Goal: Task Accomplishment & Management: Use online tool/utility

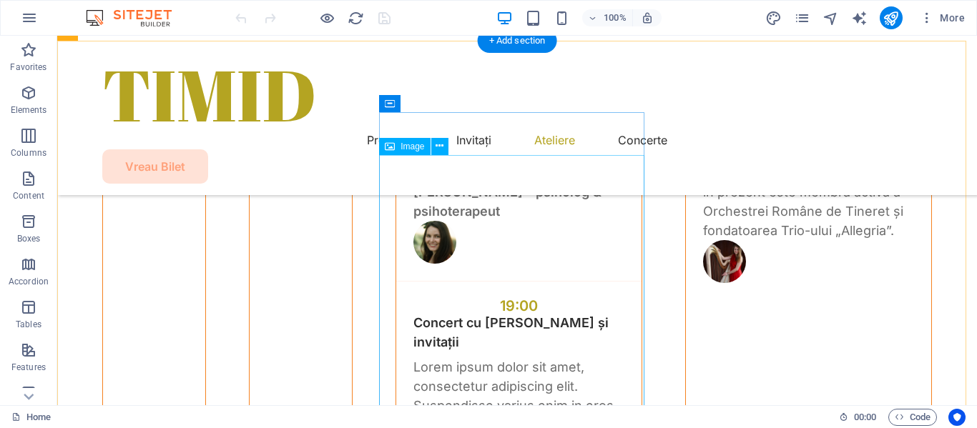
scroll to position [4361, 0]
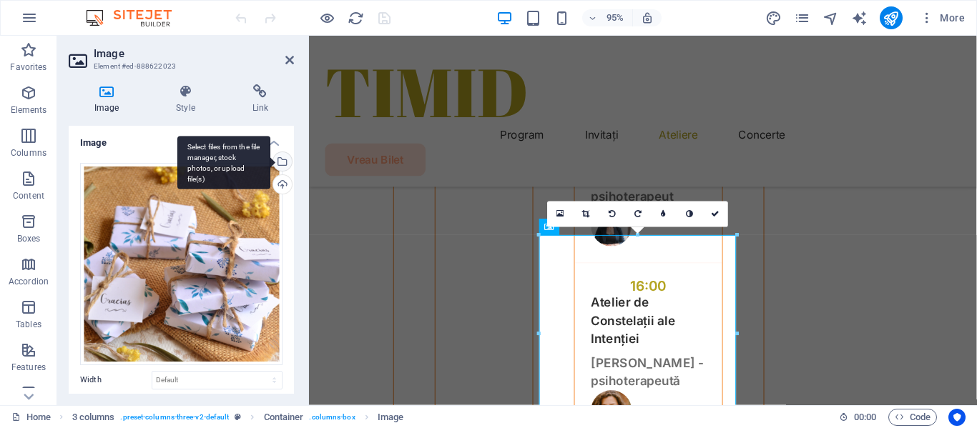
click at [280, 160] on div "Select files from the file manager, stock photos, or upload file(s)" at bounding box center [280, 162] width 21 height 21
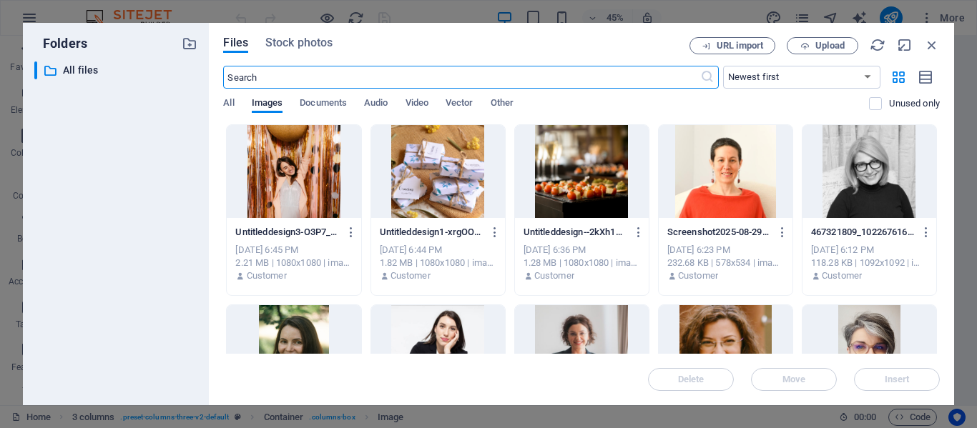
scroll to position [4652, 0]
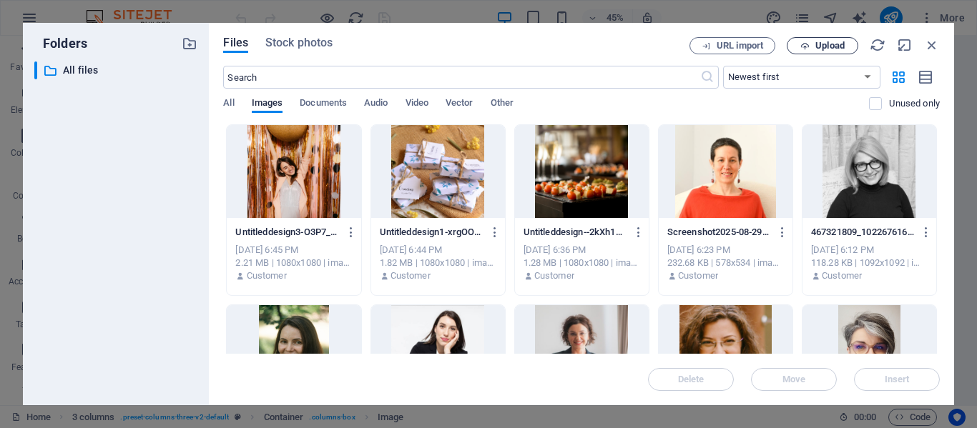
click at [821, 42] on span "Upload" at bounding box center [829, 45] width 29 height 9
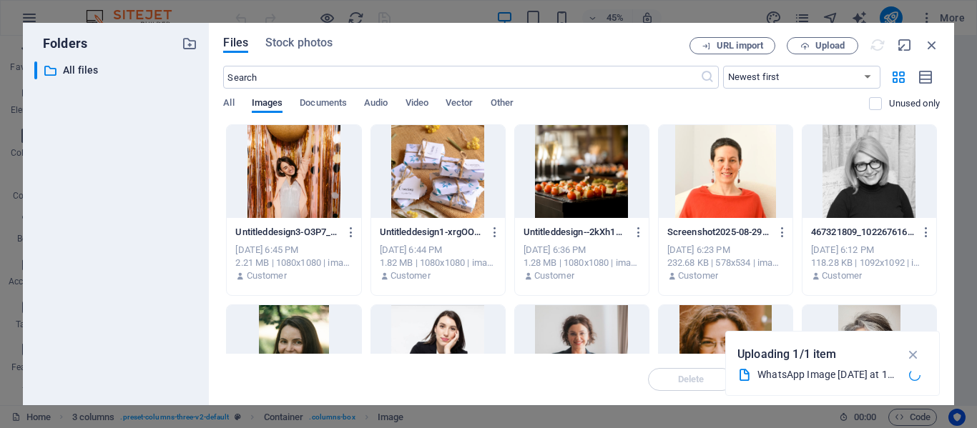
scroll to position [4703, 0]
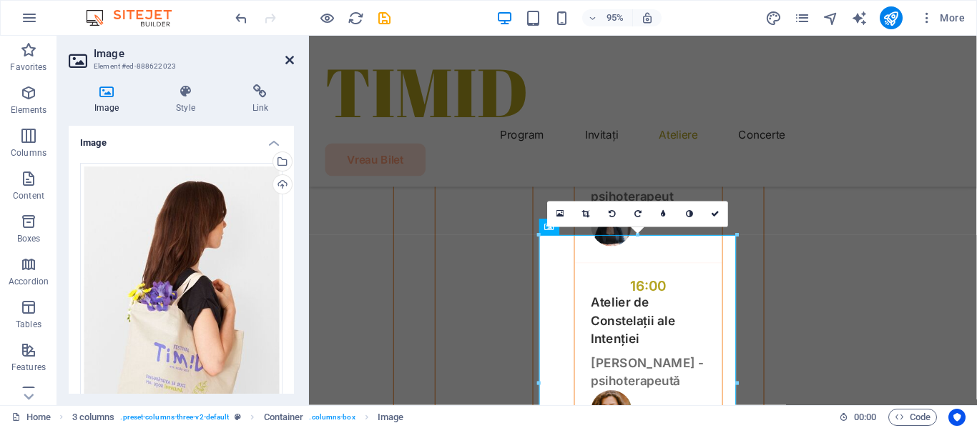
click at [293, 59] on icon at bounding box center [289, 59] width 9 height 11
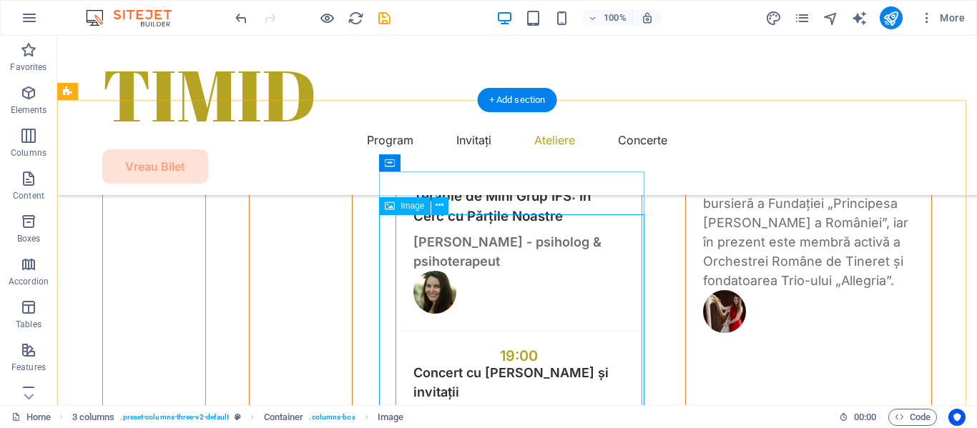
scroll to position [4361, 0]
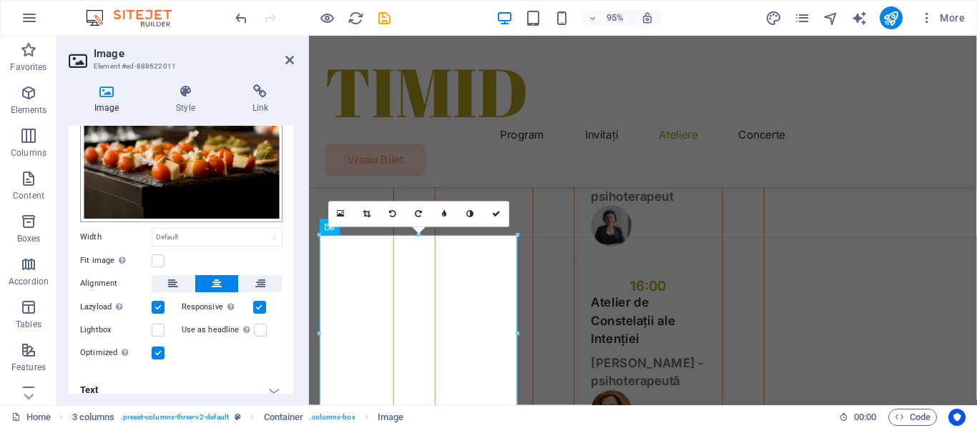
scroll to position [154, 0]
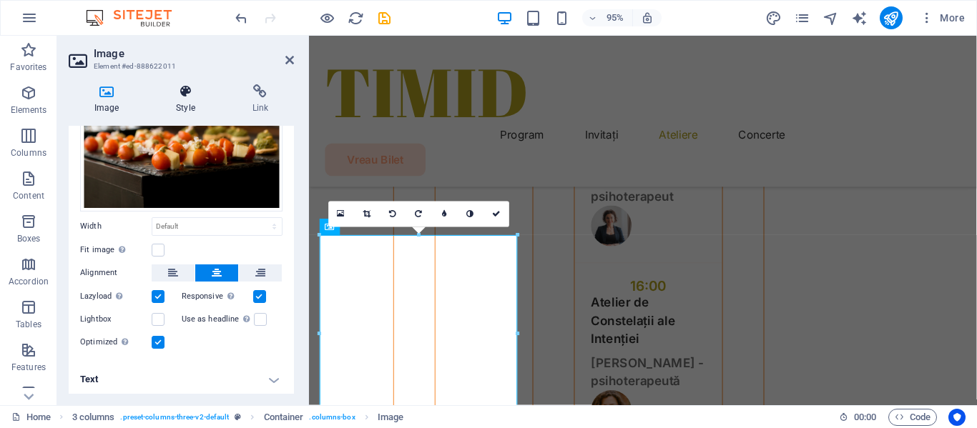
click at [184, 92] on icon at bounding box center [185, 91] width 70 height 14
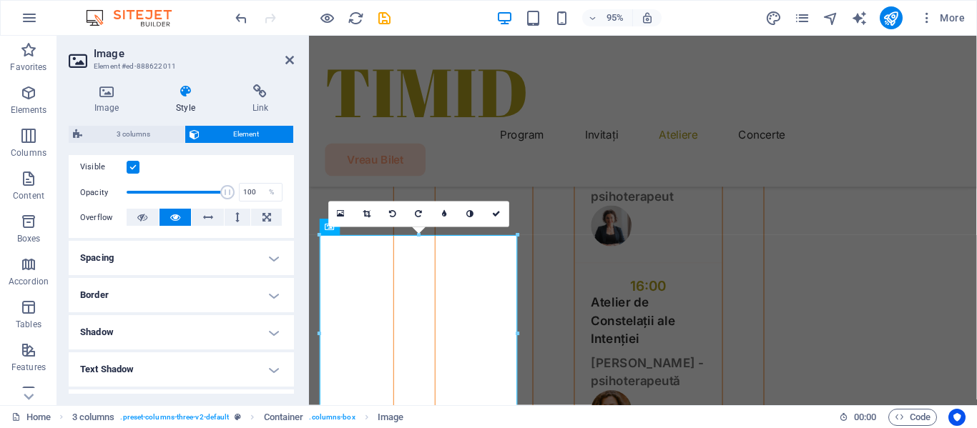
scroll to position [0, 0]
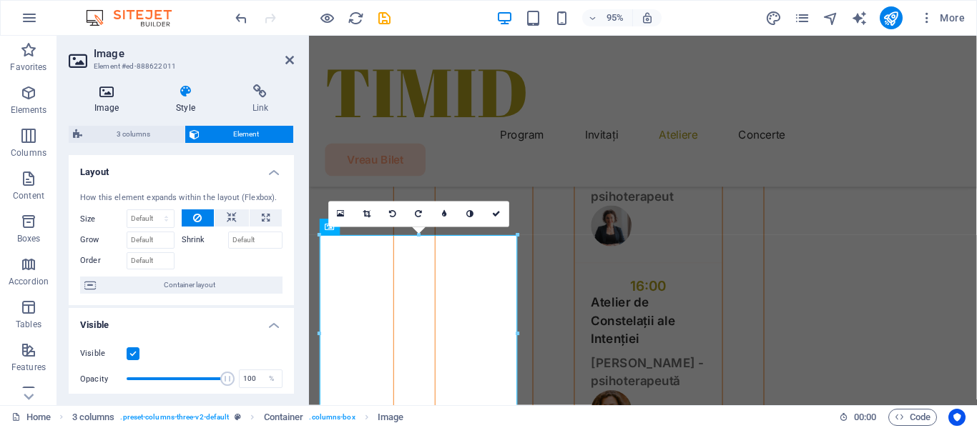
click at [102, 92] on icon at bounding box center [107, 91] width 76 height 14
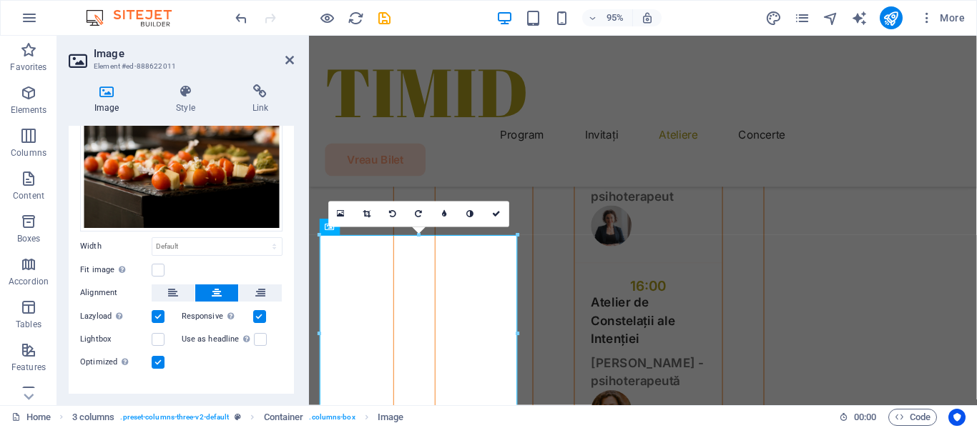
scroll to position [154, 0]
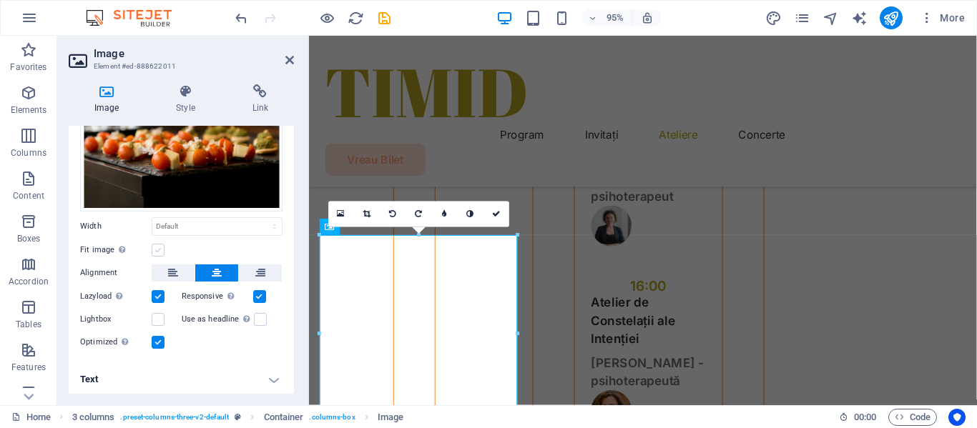
click at [161, 250] on label at bounding box center [158, 250] width 13 height 13
click at [0, 0] on input "Fit image Automatically fit image to a fixed width and height" at bounding box center [0, 0] width 0 height 0
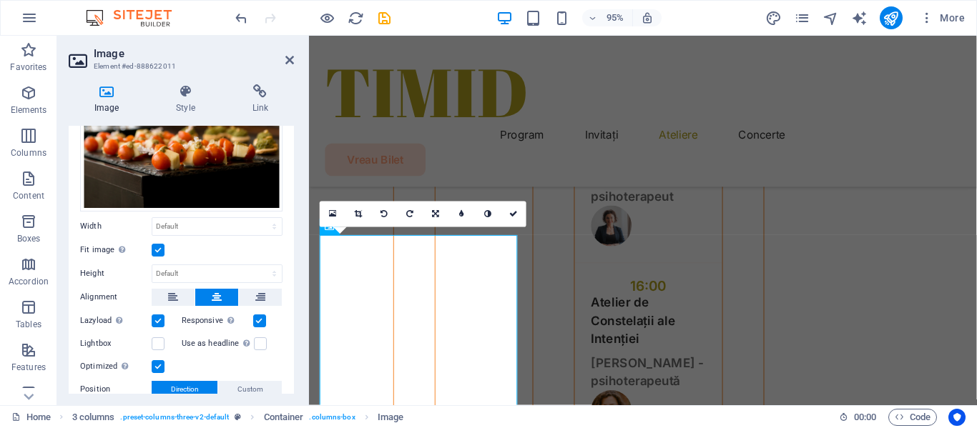
click at [161, 250] on label at bounding box center [158, 250] width 13 height 13
click at [0, 0] on input "Fit image Automatically fit image to a fixed width and height" at bounding box center [0, 0] width 0 height 0
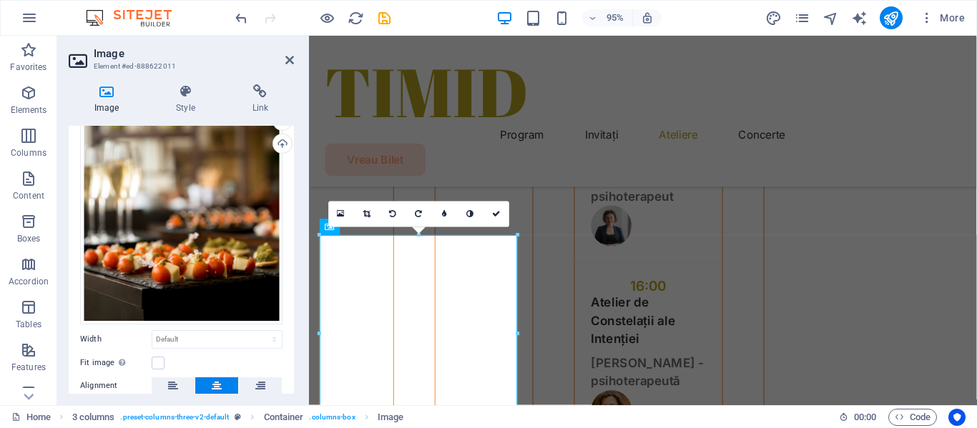
scroll to position [11, 0]
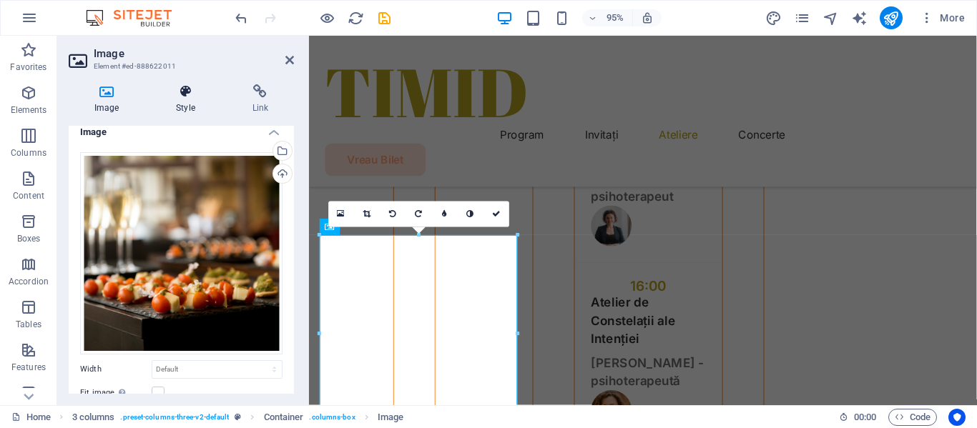
click at [190, 92] on icon at bounding box center [185, 91] width 70 height 14
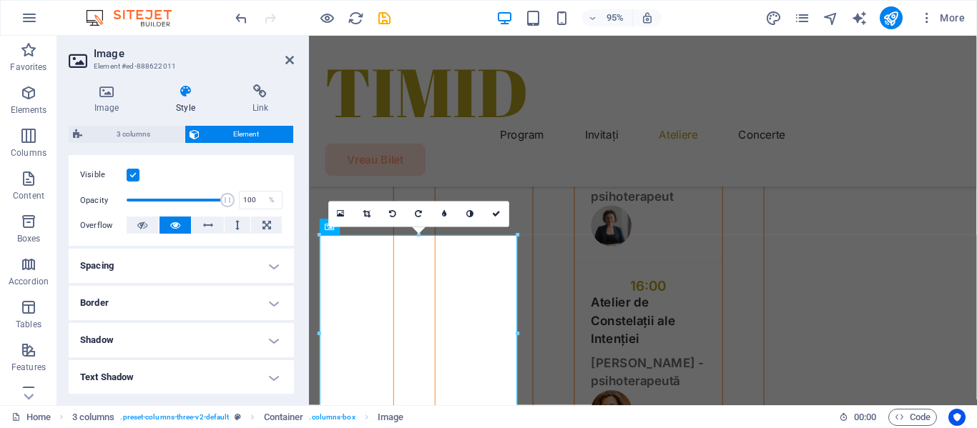
scroll to position [214, 0]
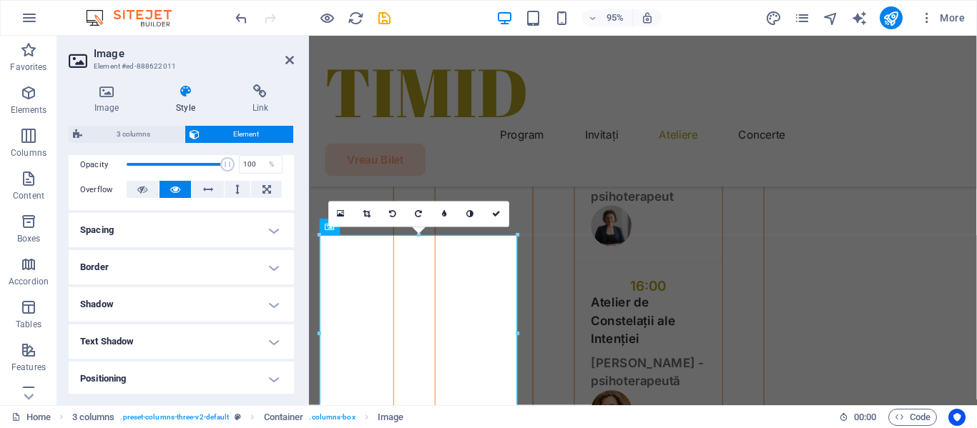
click at [189, 237] on h4 "Spacing" at bounding box center [181, 230] width 225 height 34
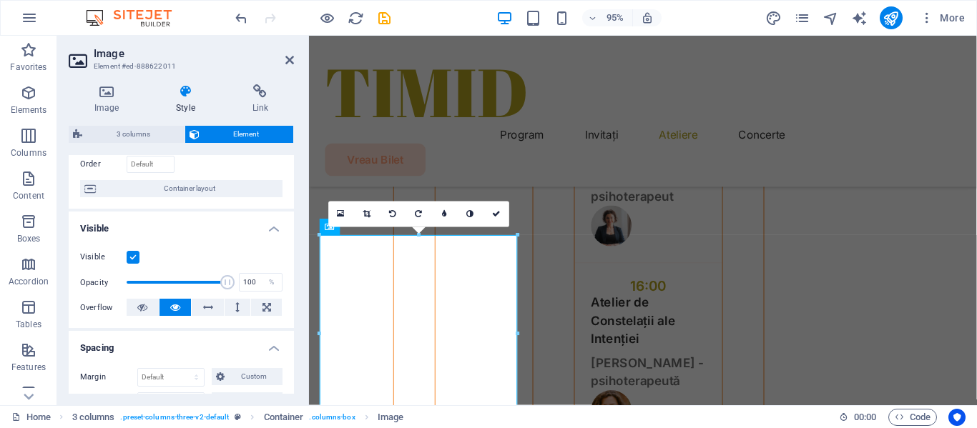
scroll to position [0, 0]
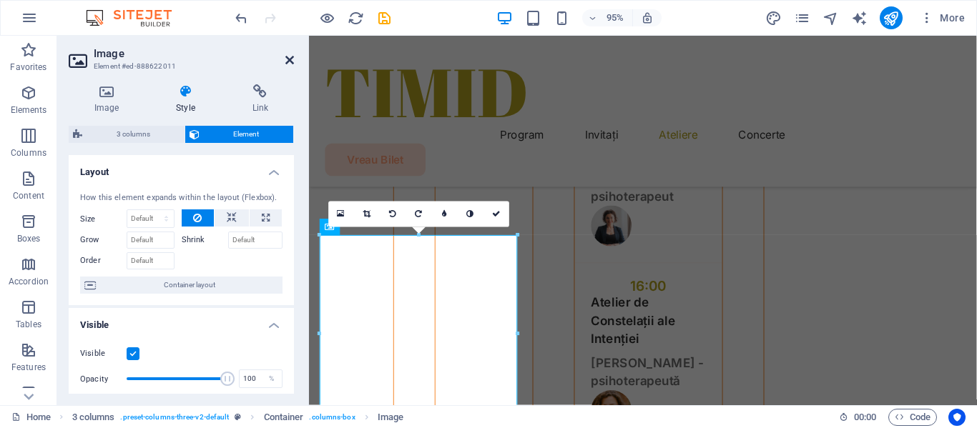
click at [291, 60] on icon at bounding box center [289, 59] width 9 height 11
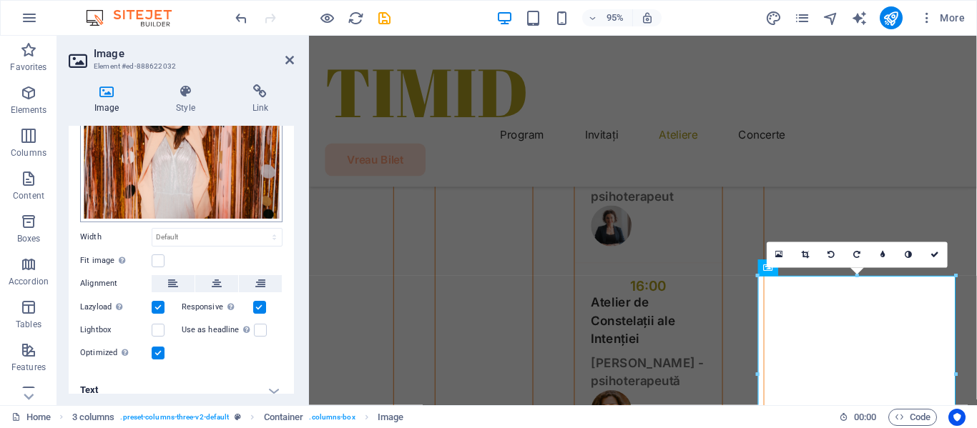
scroll to position [154, 0]
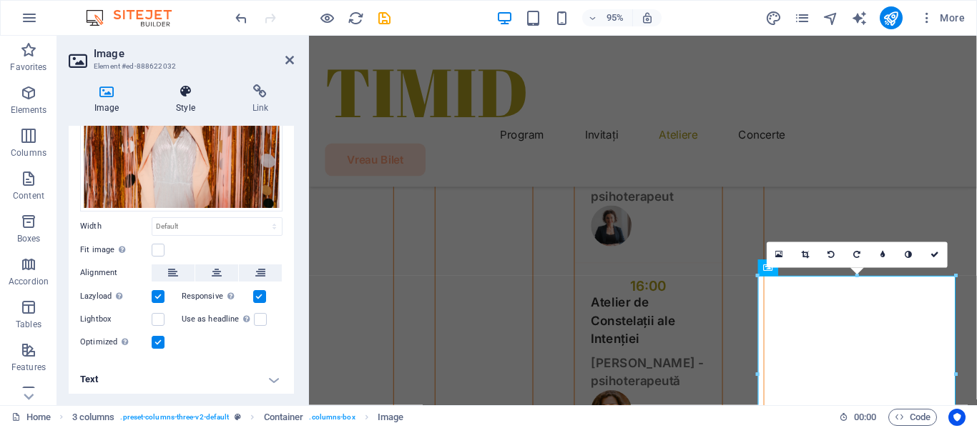
click at [189, 94] on icon at bounding box center [185, 91] width 70 height 14
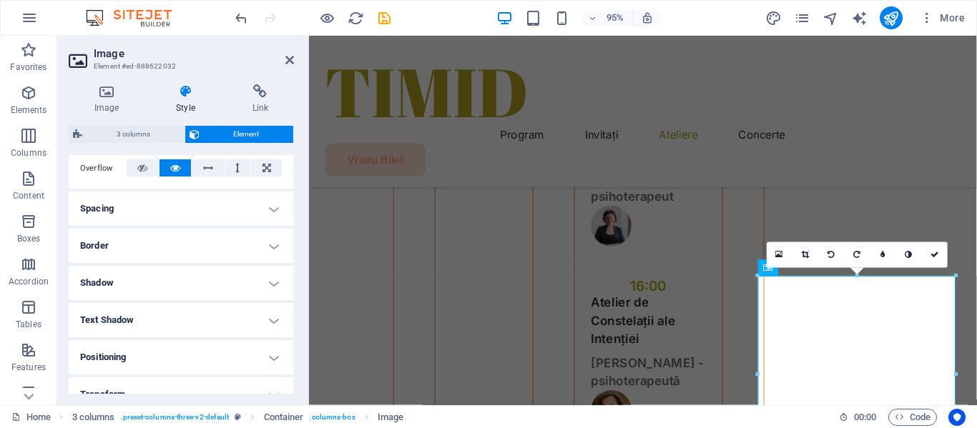
scroll to position [214, 0]
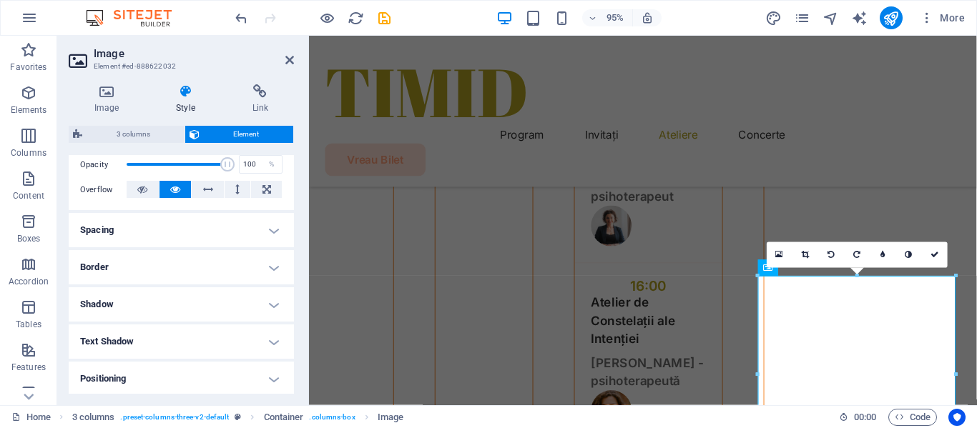
click at [153, 229] on h4 "Spacing" at bounding box center [181, 230] width 225 height 34
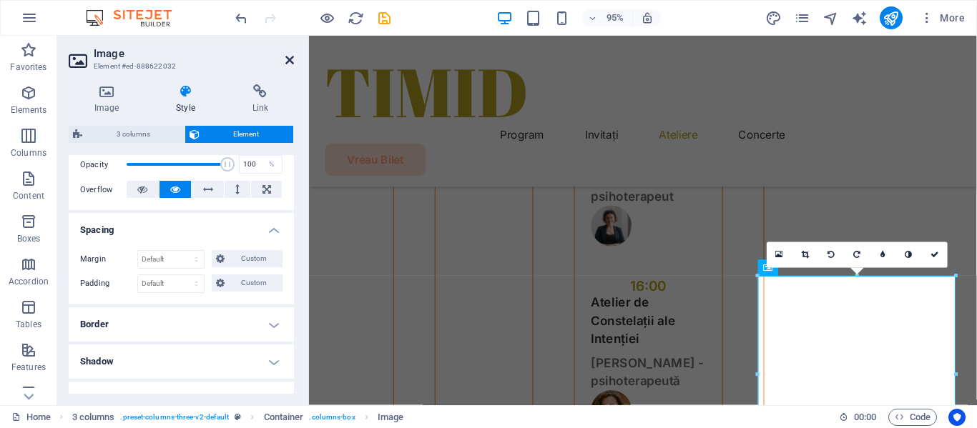
click at [289, 57] on icon at bounding box center [289, 59] width 9 height 11
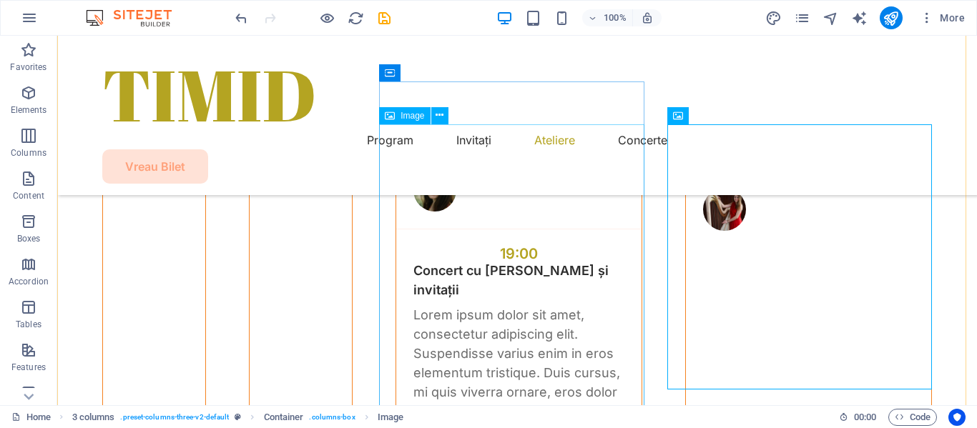
scroll to position [4504, 0]
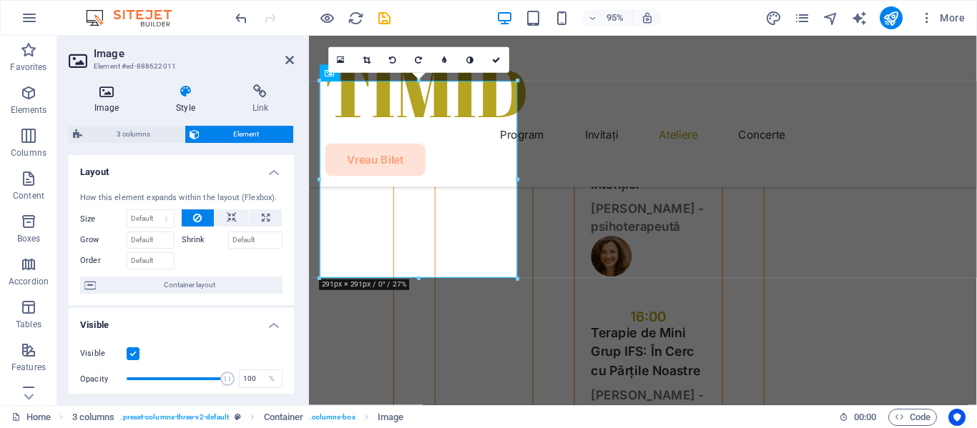
click at [109, 99] on h4 "Image" at bounding box center [110, 99] width 82 height 30
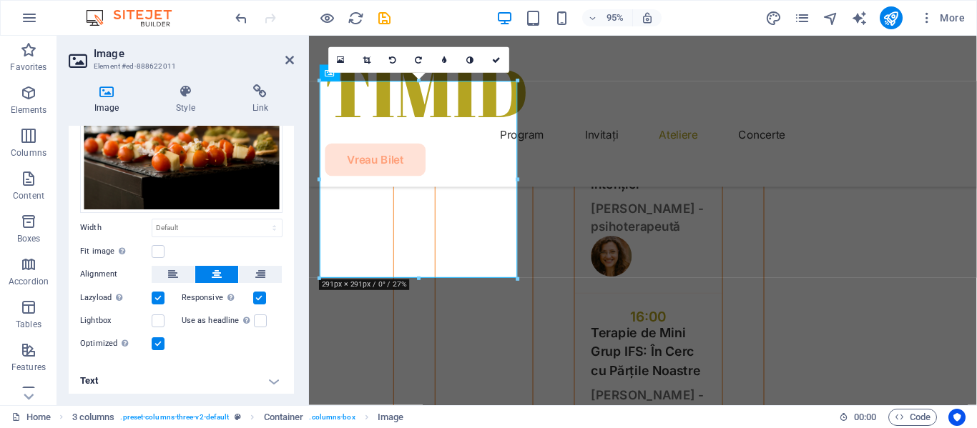
scroll to position [154, 0]
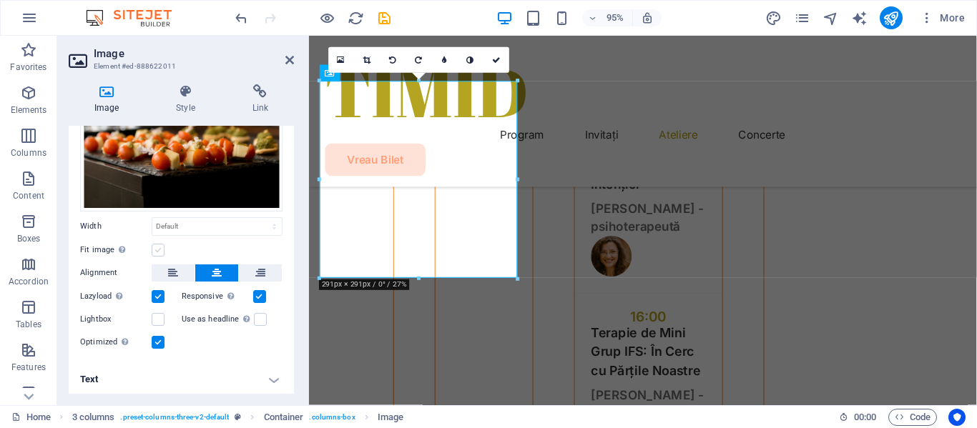
click at [159, 247] on label at bounding box center [158, 250] width 13 height 13
click at [0, 0] on input "Fit image Automatically fit image to a fixed width and height" at bounding box center [0, 0] width 0 height 0
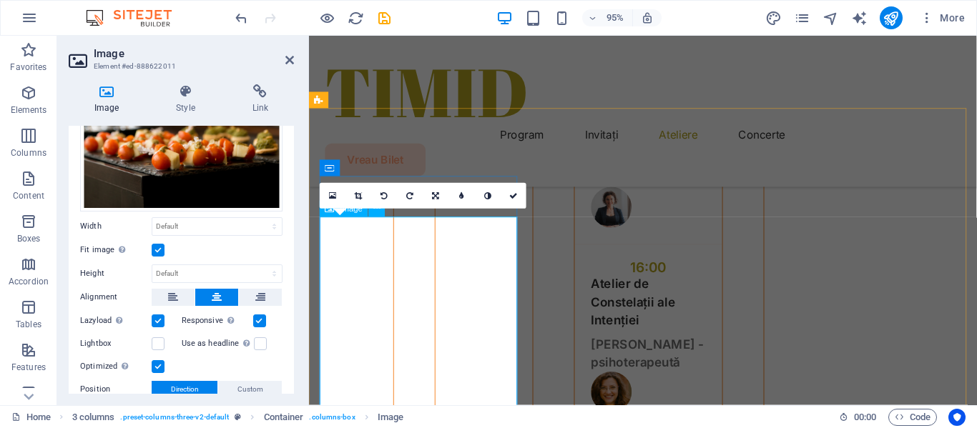
scroll to position [4865, 0]
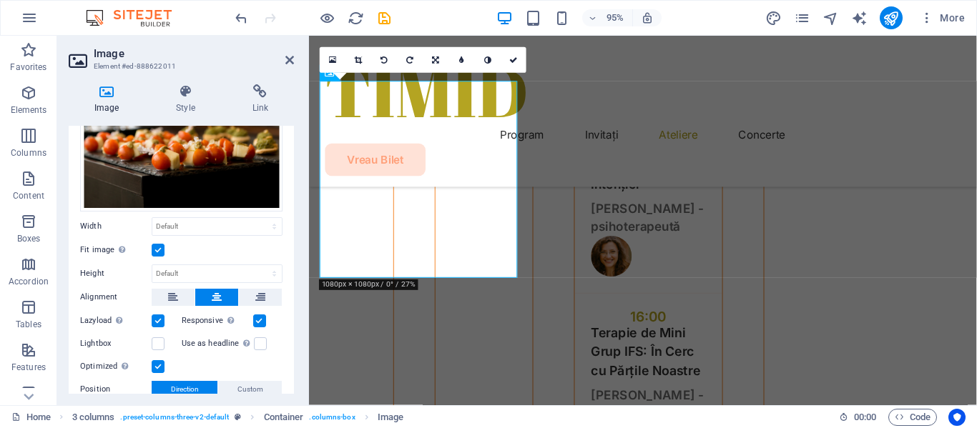
click at [158, 246] on label at bounding box center [158, 250] width 13 height 13
click at [0, 0] on input "Fit image Automatically fit image to a fixed width and height" at bounding box center [0, 0] width 0 height 0
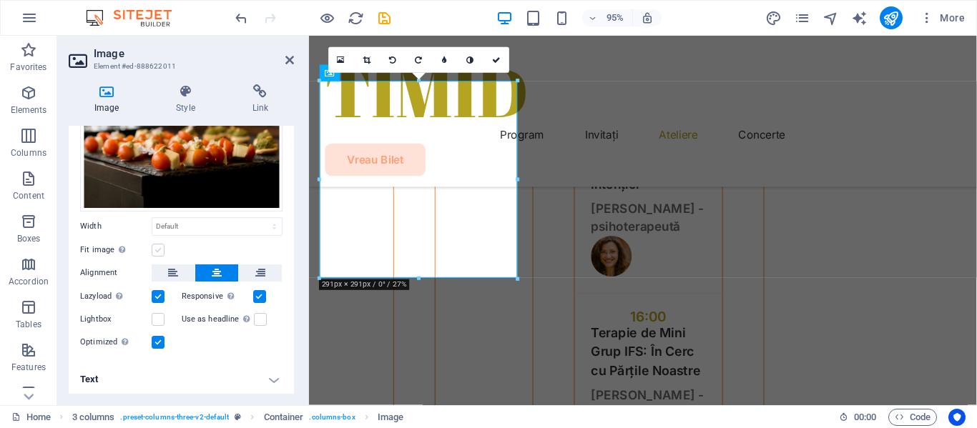
click at [158, 247] on label at bounding box center [158, 250] width 13 height 13
click at [0, 0] on input "Fit image Automatically fit image to a fixed width and height" at bounding box center [0, 0] width 0 height 0
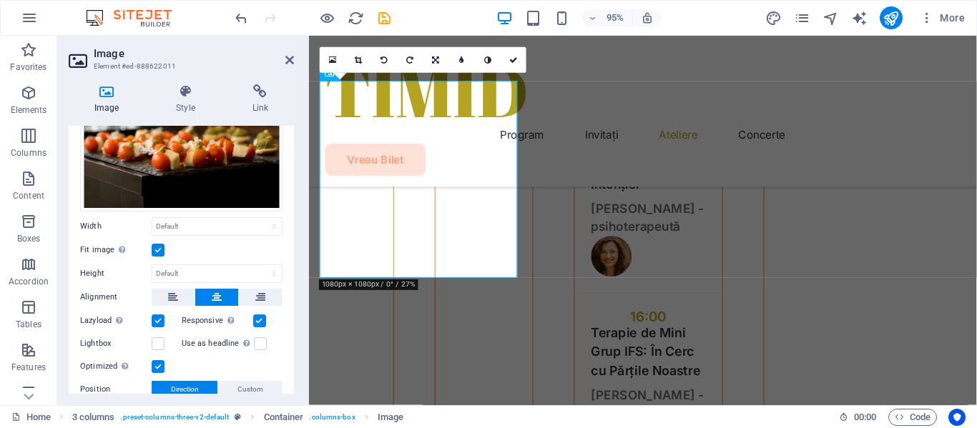
click at [158, 247] on label at bounding box center [158, 250] width 13 height 13
click at [0, 0] on input "Fit image Automatically fit image to a fixed width and height" at bounding box center [0, 0] width 0 height 0
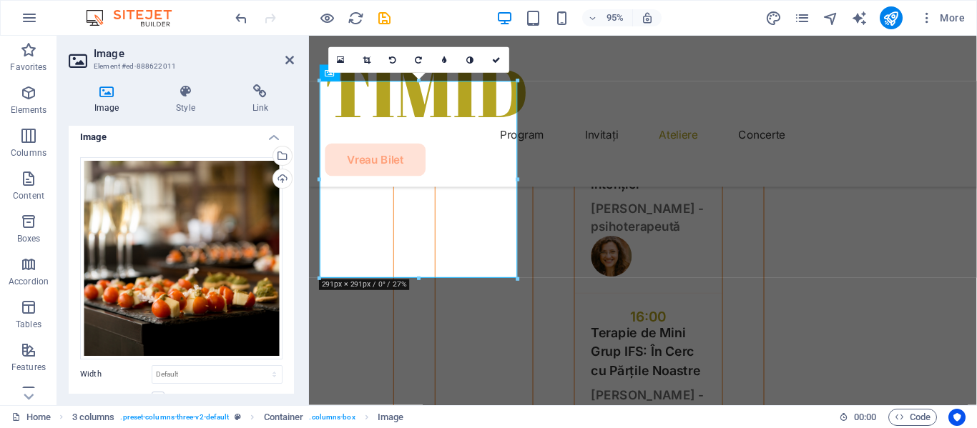
scroll to position [0, 0]
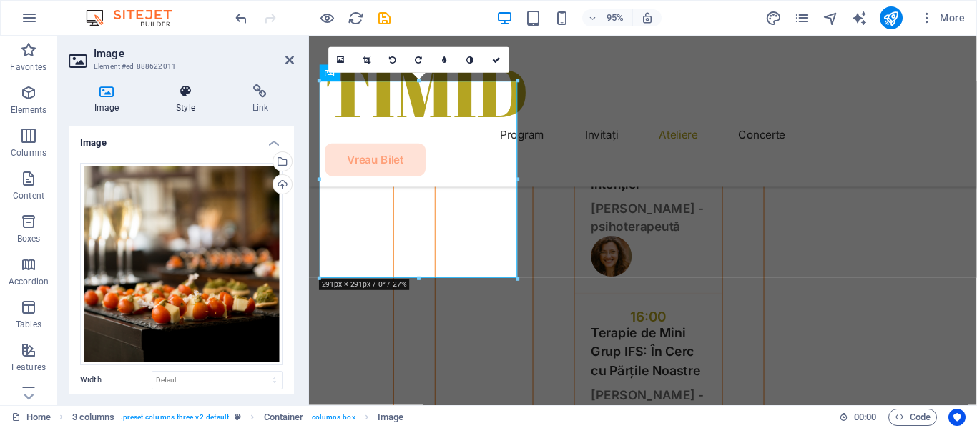
click at [186, 101] on h4 "Style" at bounding box center [188, 99] width 76 height 30
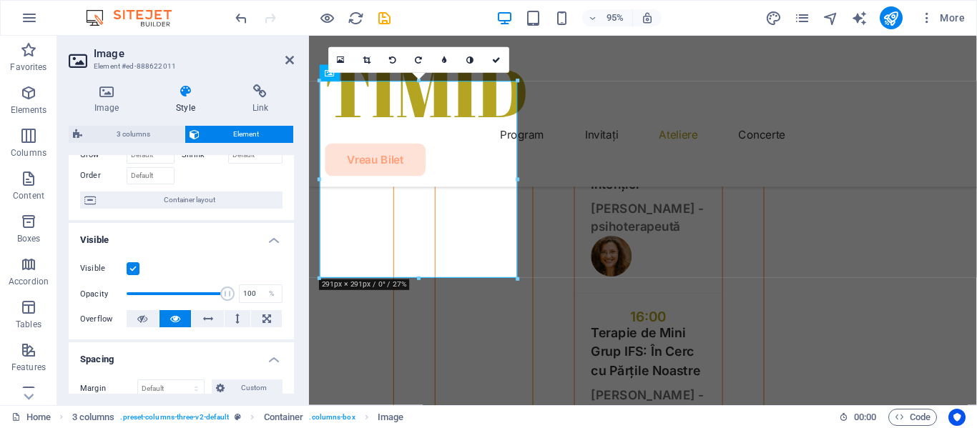
scroll to position [214, 0]
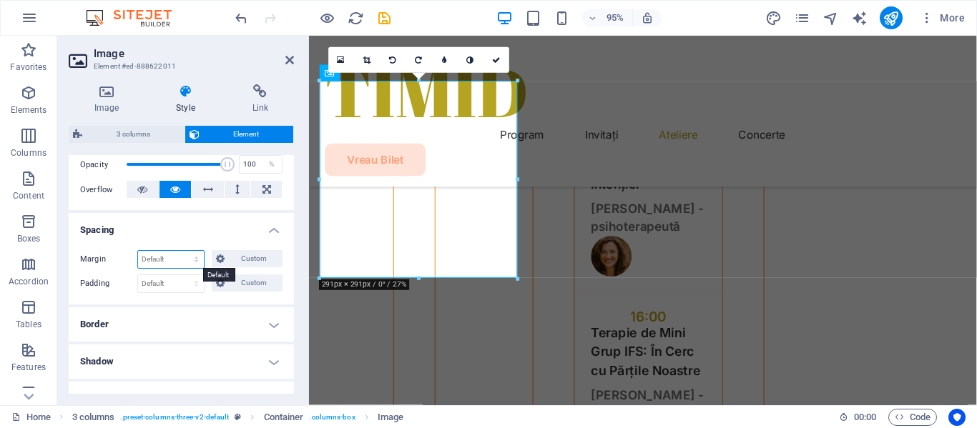
click at [192, 257] on select "Default auto px % rem vw vh Custom" at bounding box center [171, 259] width 66 height 17
click at [200, 227] on h4 "Spacing" at bounding box center [181, 226] width 225 height 26
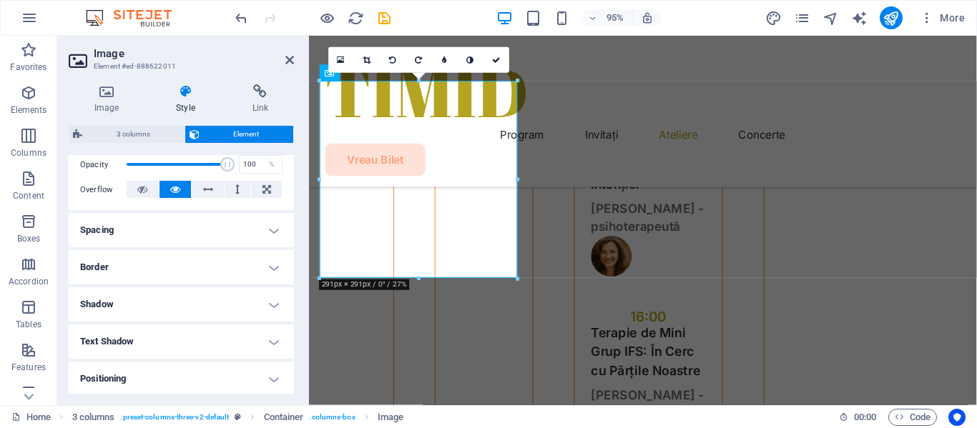
click at [142, 230] on h4 "Spacing" at bounding box center [181, 230] width 225 height 34
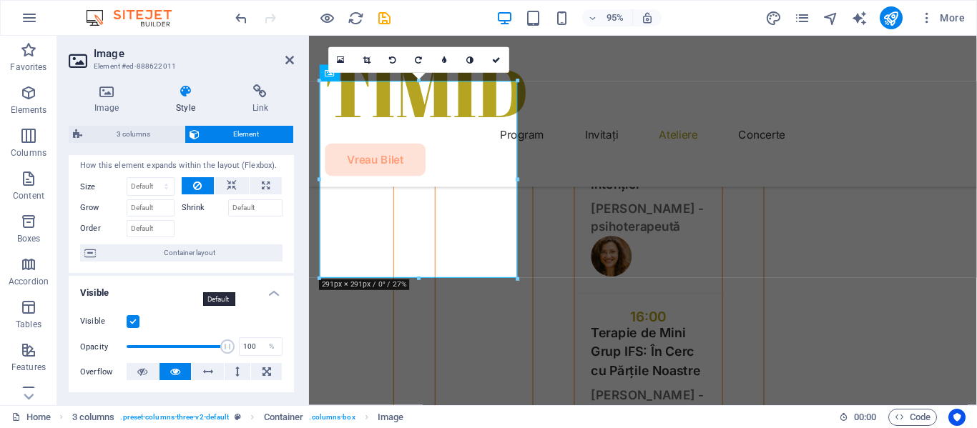
scroll to position [0, 0]
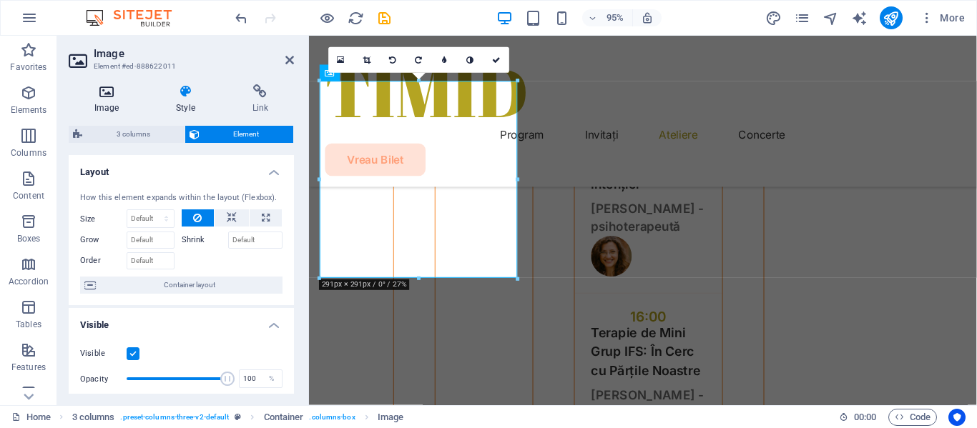
click at [107, 97] on icon at bounding box center [107, 91] width 76 height 14
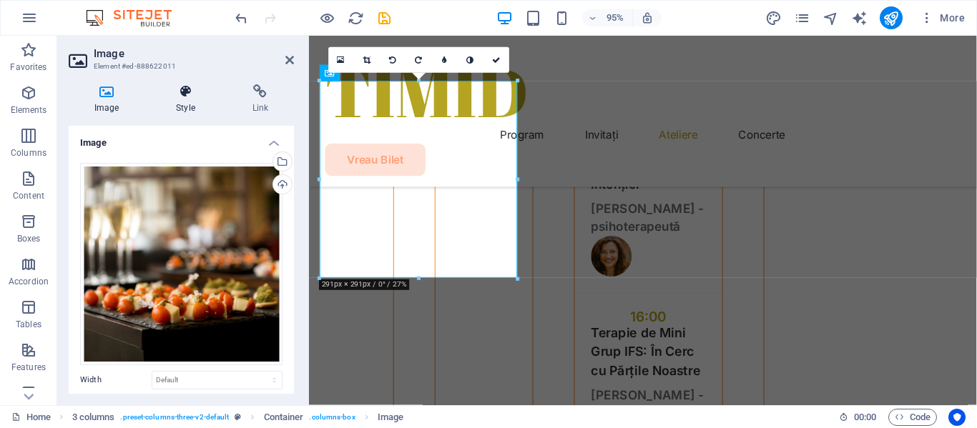
click at [180, 99] on h4 "Style" at bounding box center [188, 99] width 76 height 30
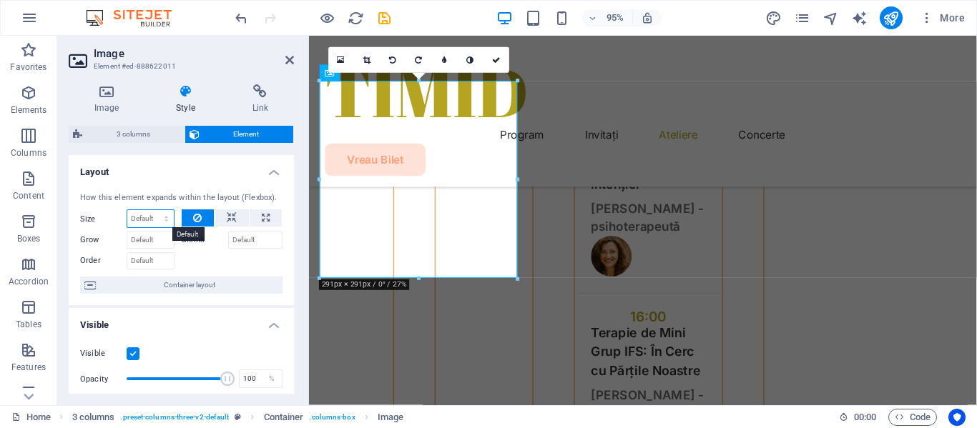
click at [162, 220] on select "Default auto px % 1/1 1/2 1/3 1/4 1/5 1/6 1/7 1/8 1/9 1/10" at bounding box center [150, 218] width 46 height 17
click at [161, 220] on select "Default auto px % 1/1 1/2 1/3 1/4 1/5 1/6 1/7 1/8 1/9 1/10" at bounding box center [150, 218] width 46 height 17
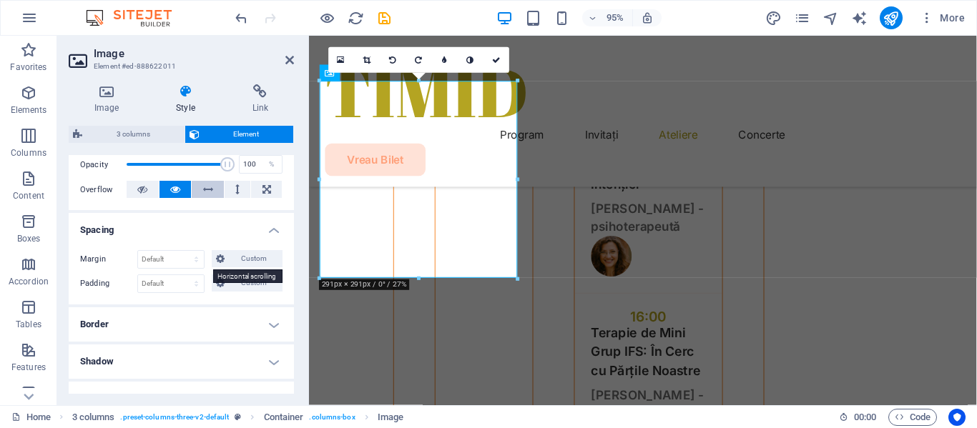
scroll to position [286, 0]
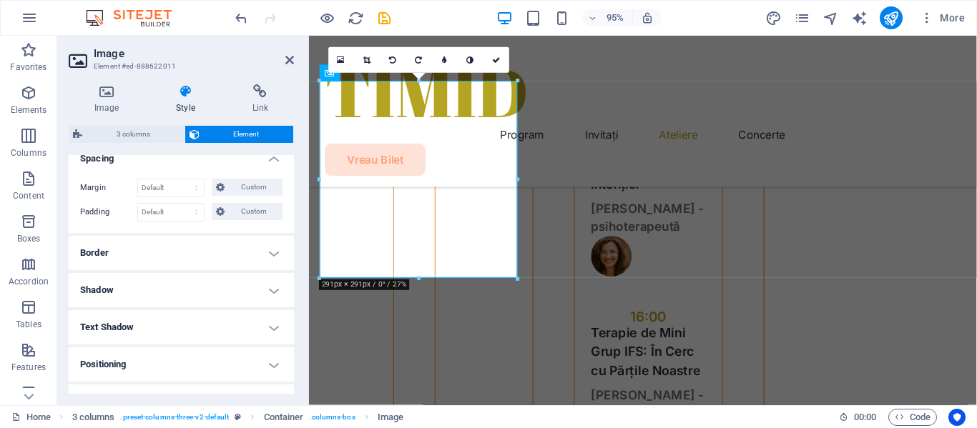
click at [198, 257] on h4 "Border" at bounding box center [181, 253] width 225 height 34
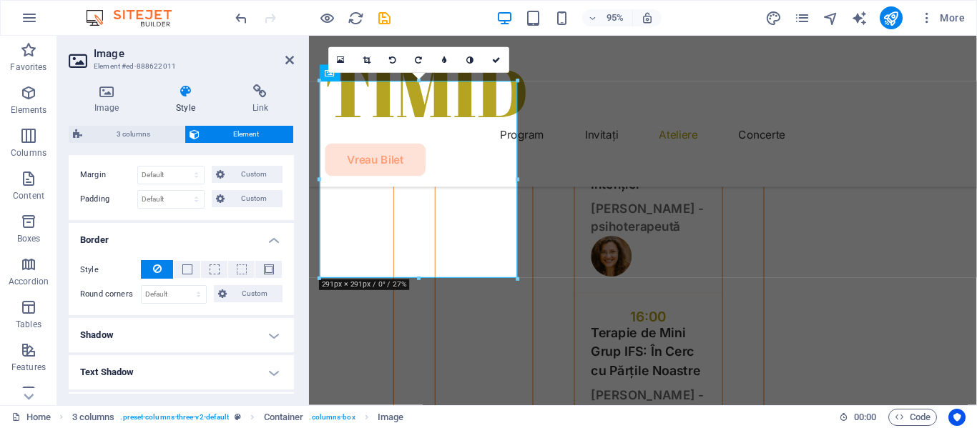
scroll to position [266, 0]
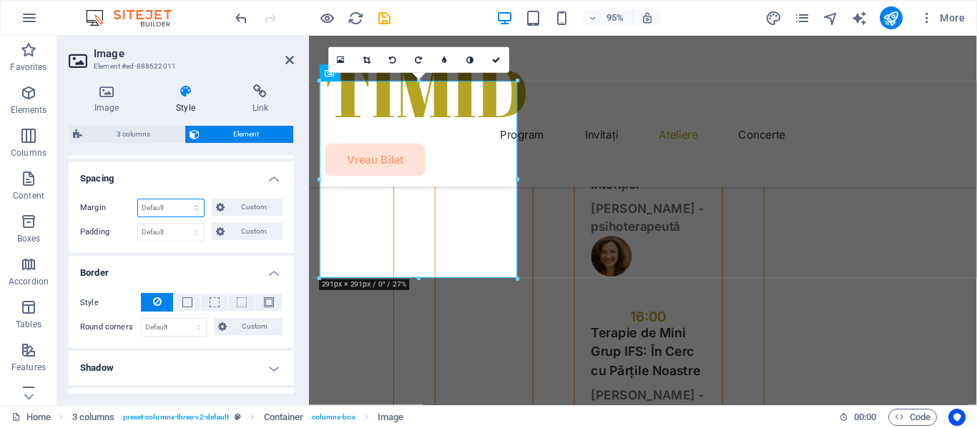
click at [190, 208] on select "Default auto px % rem vw vh Custom" at bounding box center [171, 207] width 66 height 17
select select "px"
click at [182, 199] on select "Default auto px % rem vw vh Custom" at bounding box center [171, 207] width 66 height 17
type input "0"
click at [182, 235] on select "Default px rem % vh vw Custom" at bounding box center [171, 232] width 66 height 17
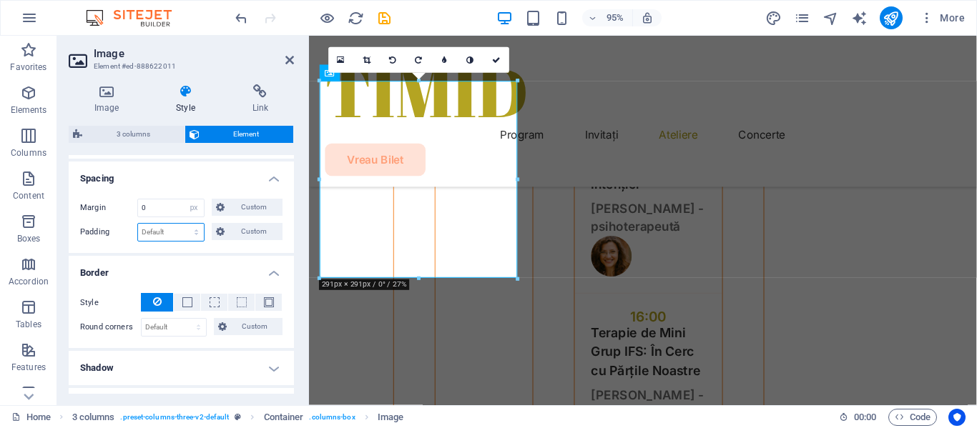
select select "%"
click at [182, 224] on select "Default px rem % vh vw Custom" at bounding box center [171, 232] width 66 height 17
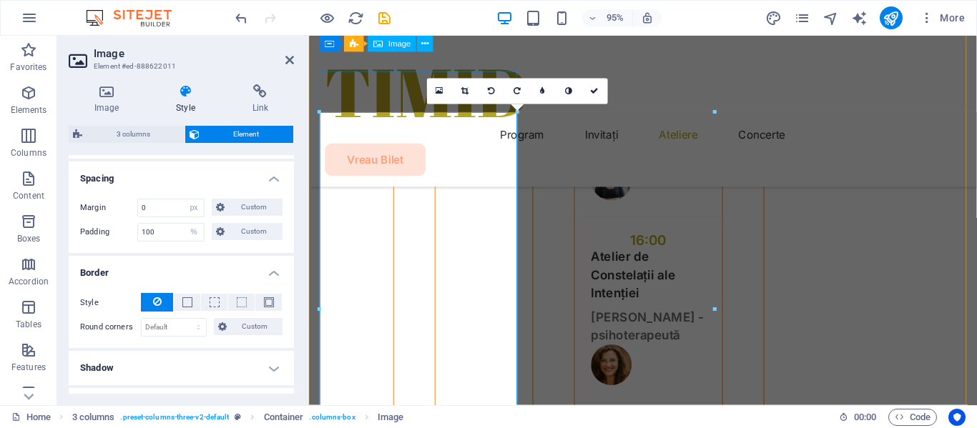
scroll to position [4723, 0]
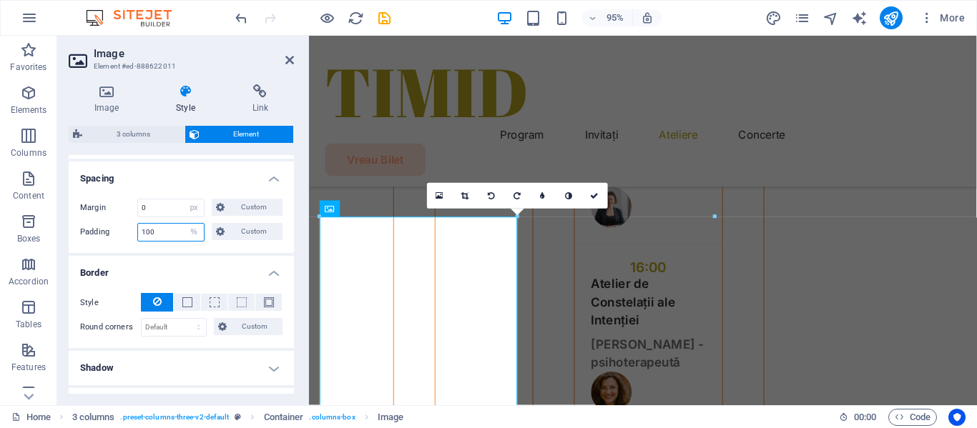
click at [169, 233] on input "100" at bounding box center [171, 232] width 66 height 17
drag, startPoint x: 169, startPoint y: 235, endPoint x: 136, endPoint y: 229, distance: 33.4
click at [135, 230] on div "Padding 100 Default px rem % vh vw Custom Custom" at bounding box center [181, 232] width 202 height 19
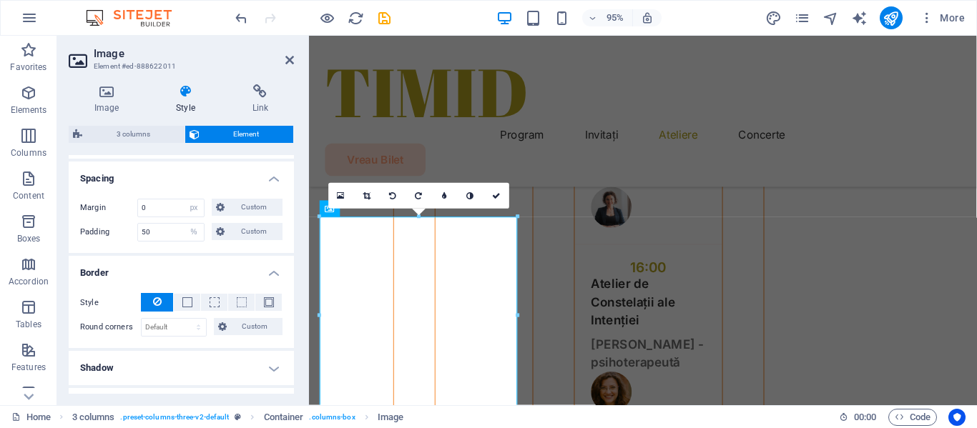
click at [200, 266] on h4 "Border" at bounding box center [181, 269] width 225 height 26
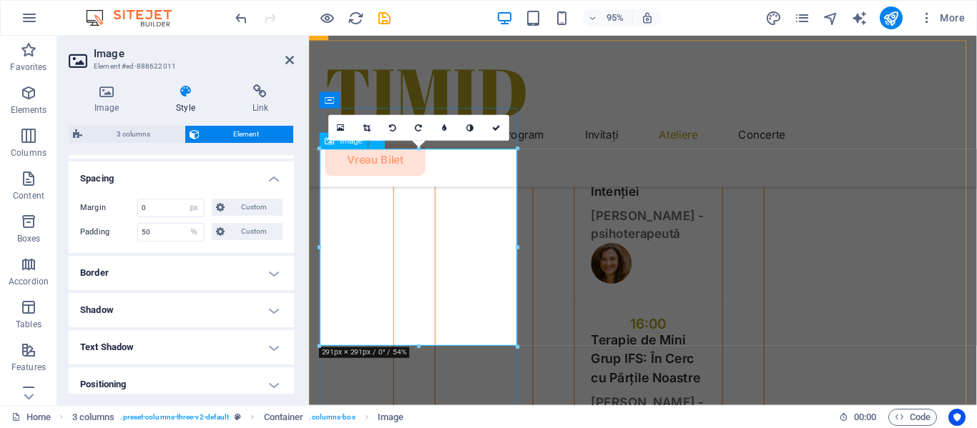
scroll to position [4937, 0]
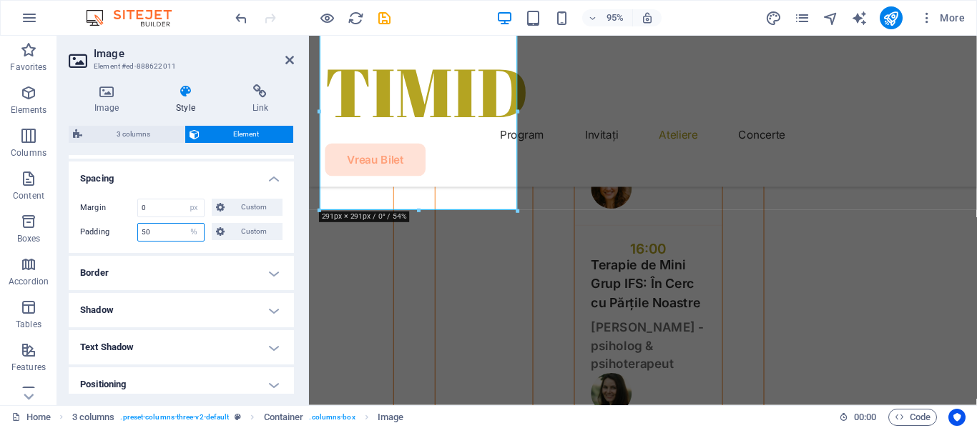
drag, startPoint x: 144, startPoint y: 235, endPoint x: 134, endPoint y: 235, distance: 10.0
click at [134, 235] on div "Padding 50 Default px rem % vh vw Custom Custom" at bounding box center [181, 232] width 202 height 19
type input "70"
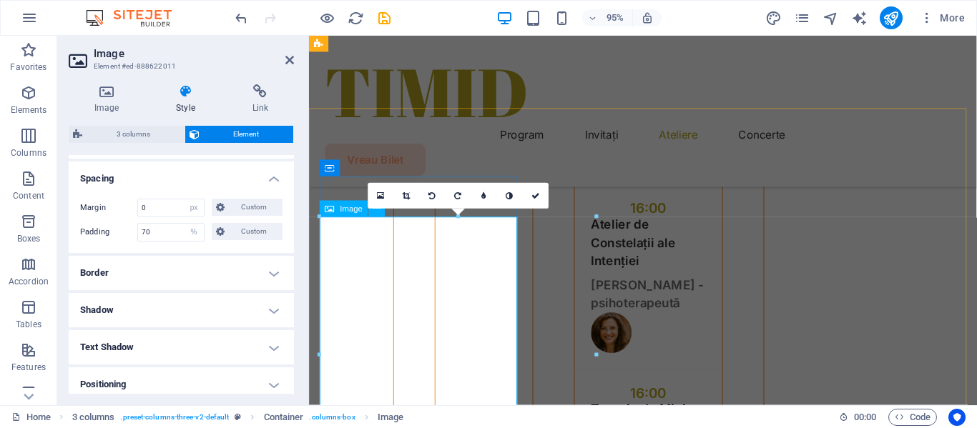
scroll to position [4723, 0]
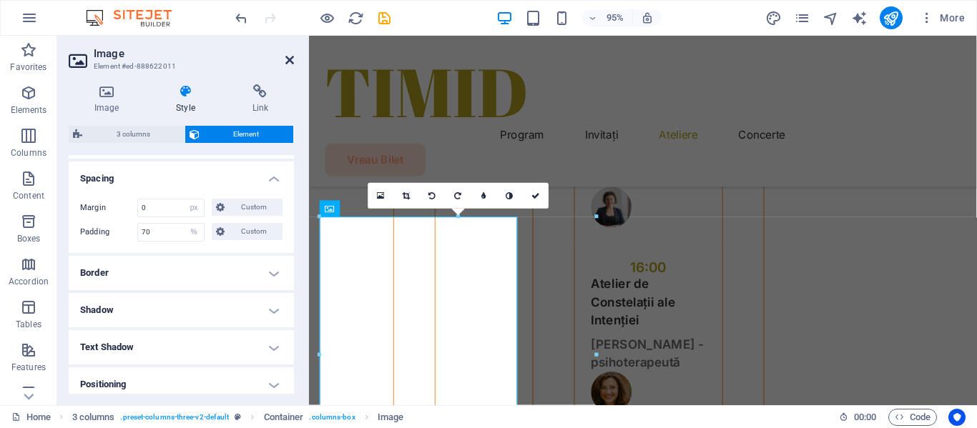
click at [290, 59] on icon at bounding box center [289, 59] width 9 height 11
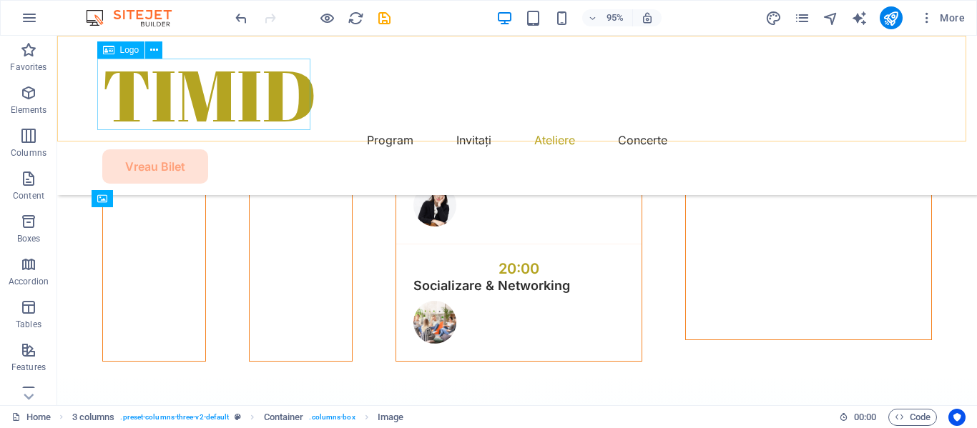
scroll to position [4381, 0]
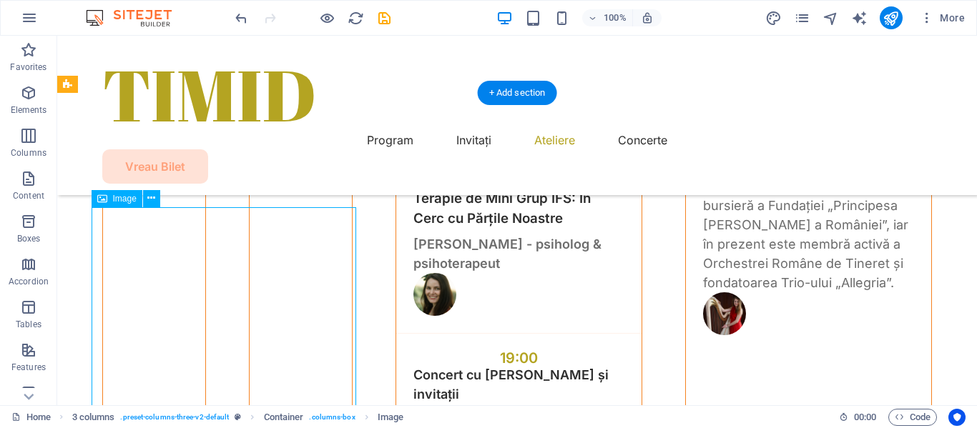
select select "px"
select select "%"
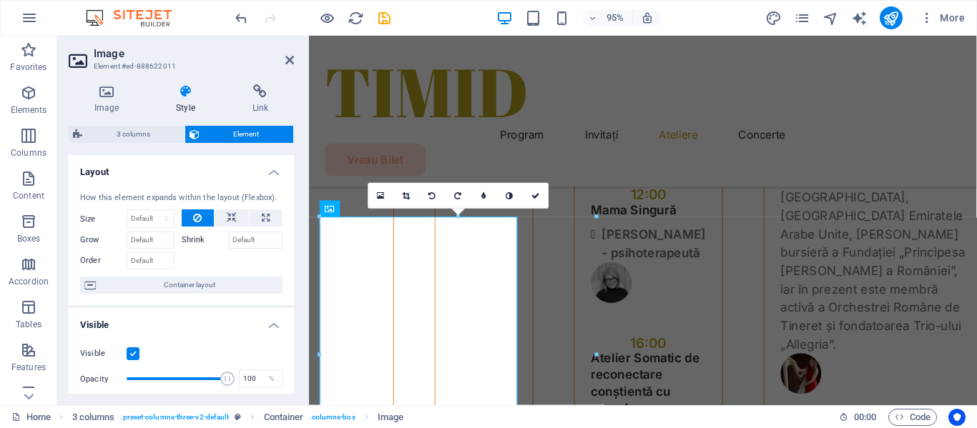
scroll to position [4723, 0]
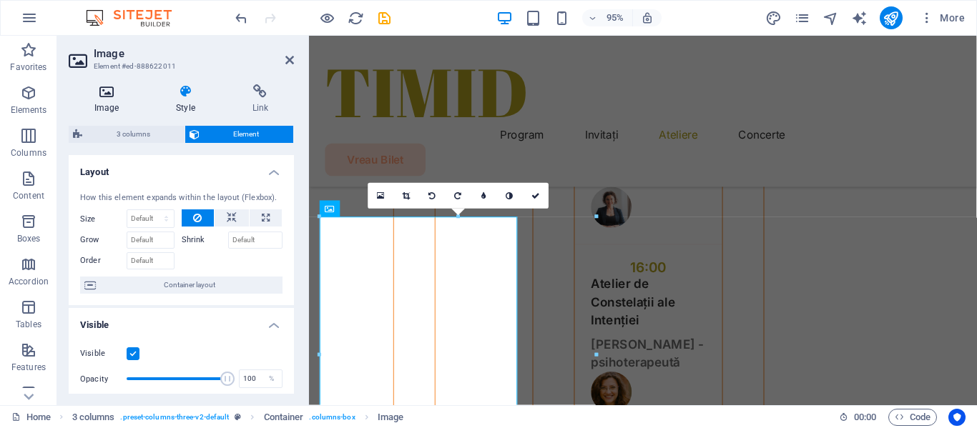
click at [99, 97] on icon at bounding box center [107, 91] width 76 height 14
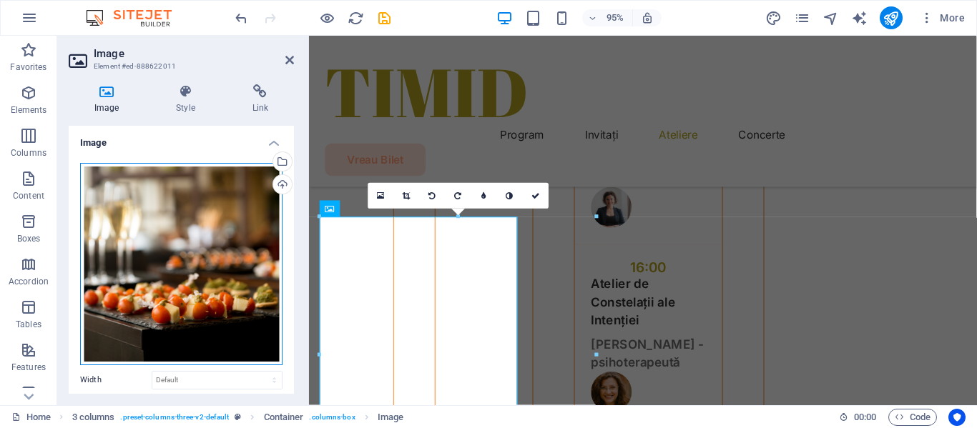
click at [194, 282] on div "Drag files here, click to choose files or select files from Files or our free s…" at bounding box center [181, 264] width 202 height 202
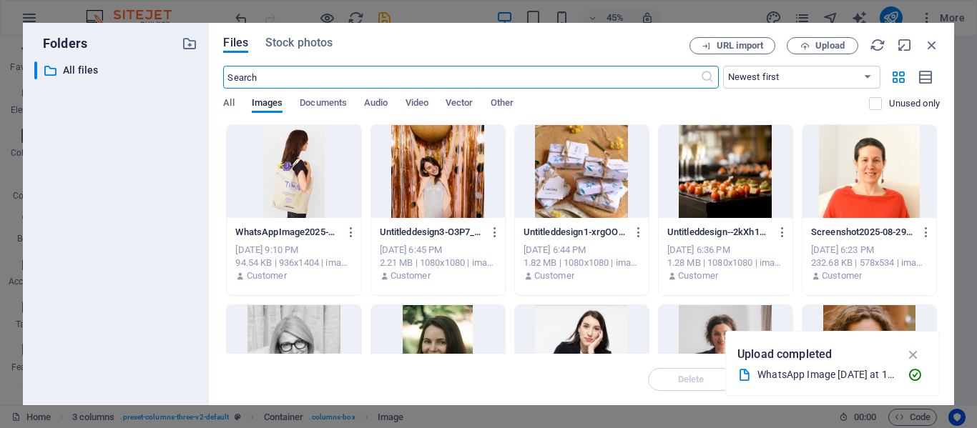
scroll to position [4671, 0]
drag, startPoint x: 722, startPoint y: 180, endPoint x: 733, endPoint y: 196, distance: 19.0
click at [722, 179] on div at bounding box center [726, 171] width 134 height 93
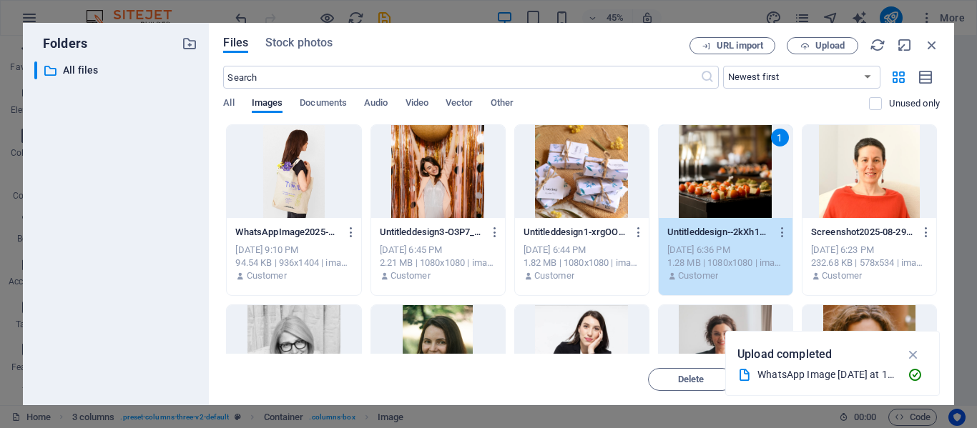
click at [912, 352] on icon "button" at bounding box center [913, 355] width 16 height 16
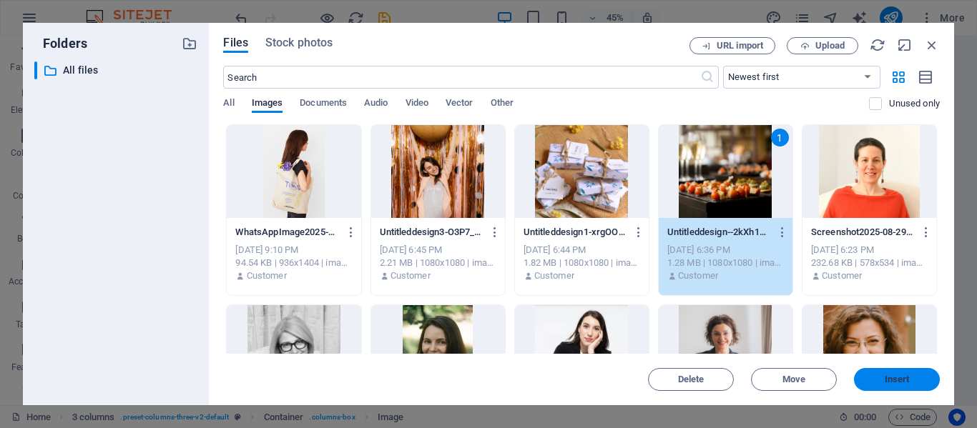
click at [904, 378] on span "Insert" at bounding box center [896, 379] width 25 height 9
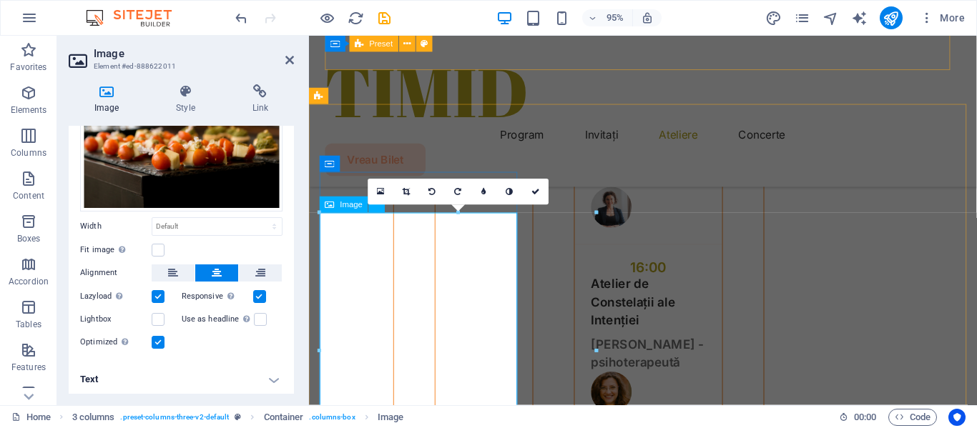
scroll to position [4865, 0]
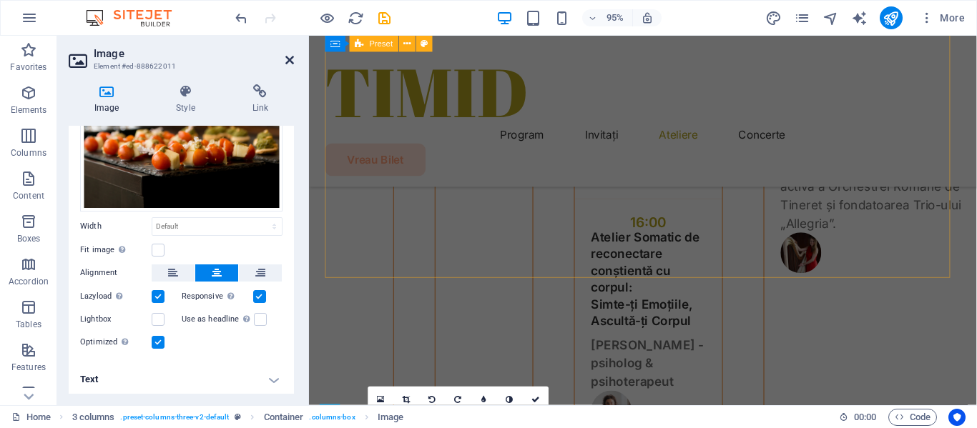
click at [290, 62] on icon at bounding box center [289, 59] width 9 height 11
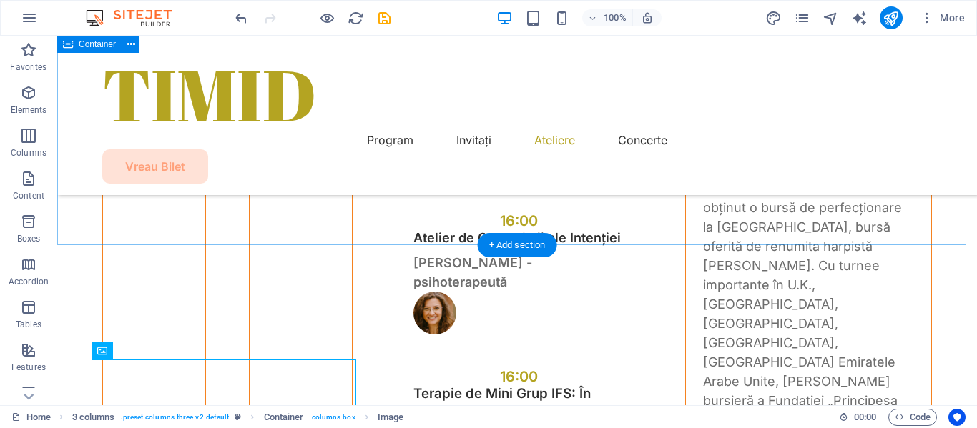
scroll to position [4400, 0]
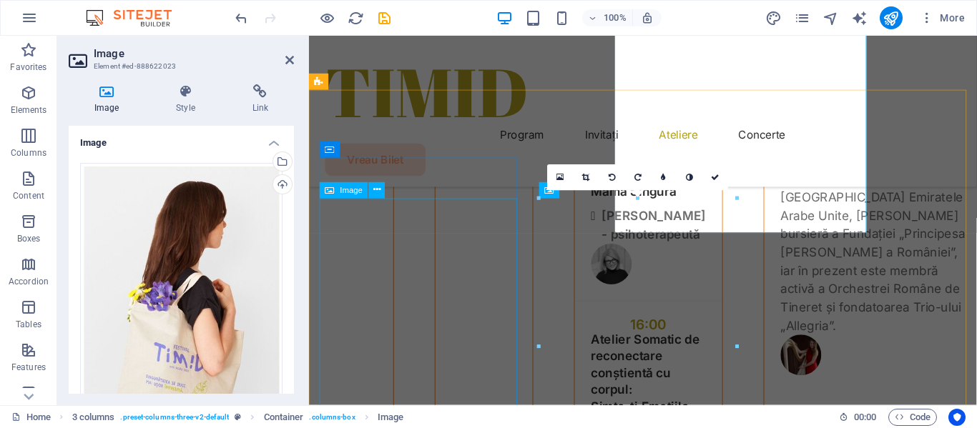
scroll to position [4742, 0]
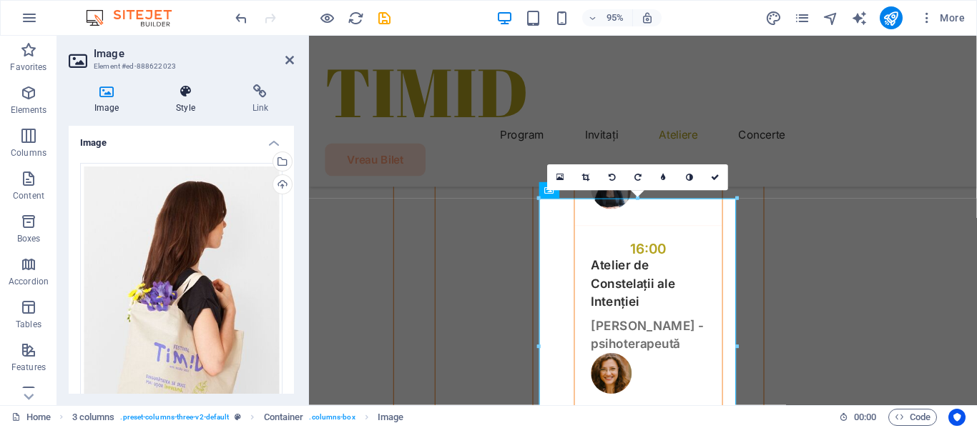
click at [180, 93] on icon at bounding box center [185, 91] width 70 height 14
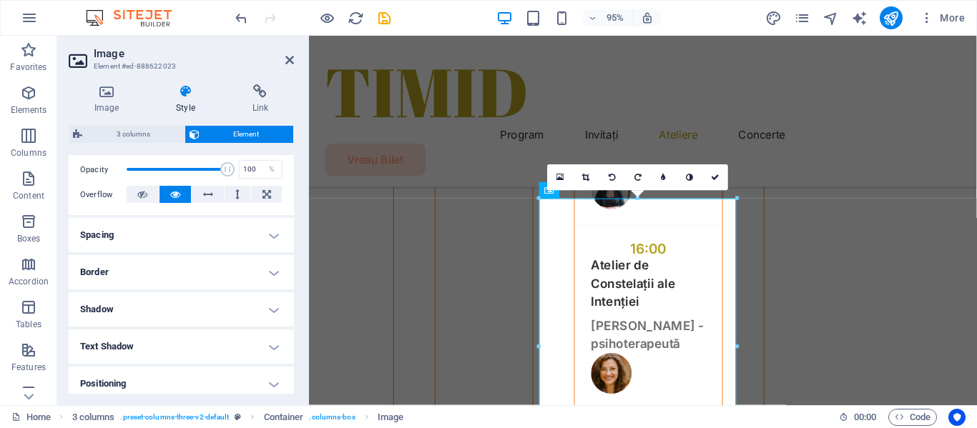
scroll to position [214, 0]
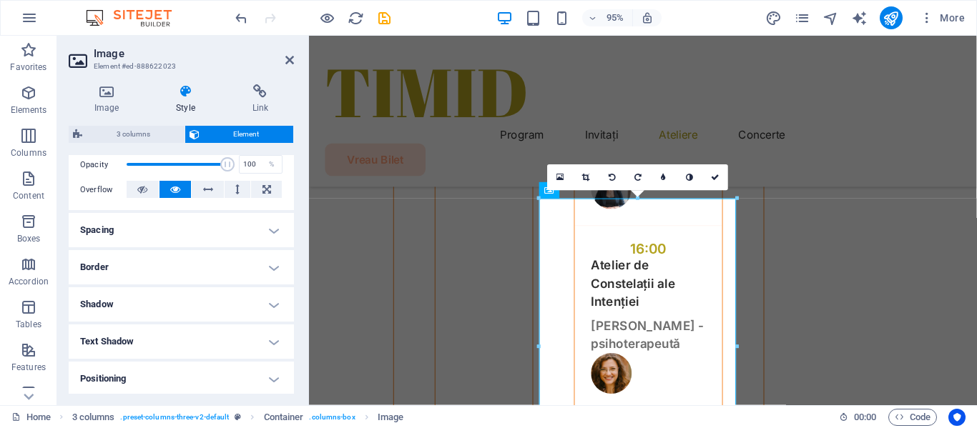
click at [122, 236] on h4 "Spacing" at bounding box center [181, 230] width 225 height 34
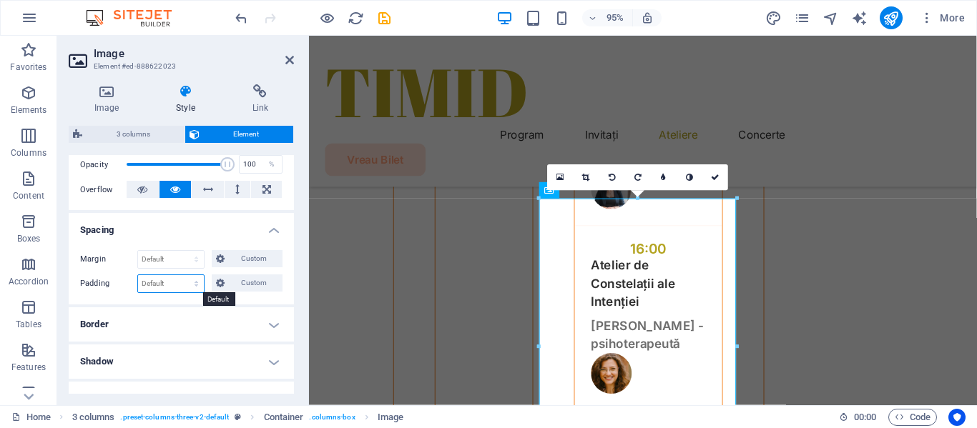
click at [167, 284] on select "Default px rem % vh vw Custom" at bounding box center [171, 283] width 66 height 17
select select "%"
click at [182, 275] on select "Default px rem % vh vw Custom" at bounding box center [171, 283] width 66 height 17
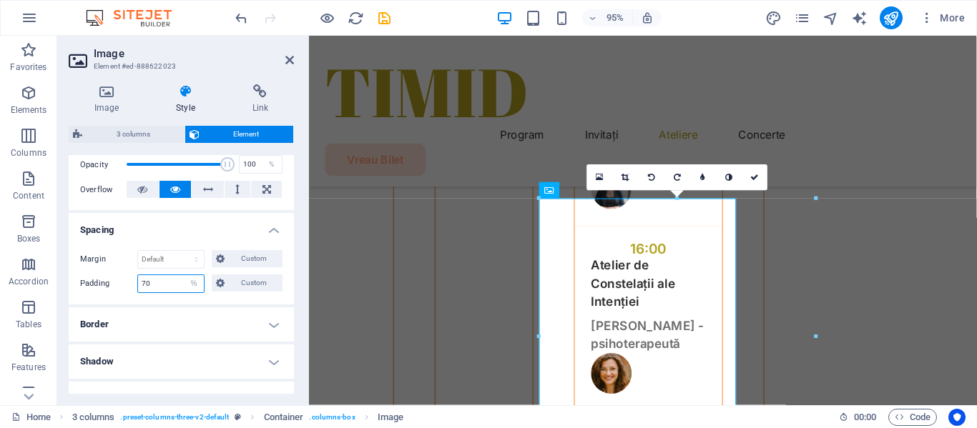
type input "70"
click at [208, 300] on div "Margin Default auto px % rem vw vh Custom Custom auto px % rem vw vh auto px % …" at bounding box center [181, 272] width 225 height 66
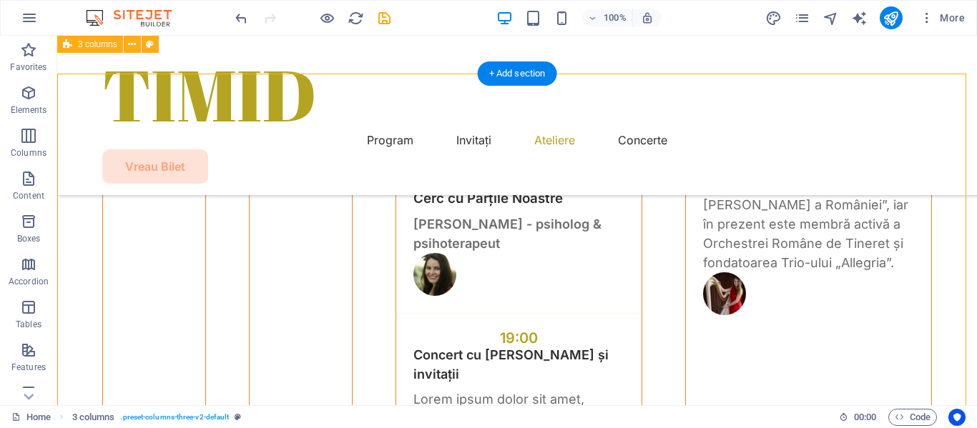
scroll to position [4400, 0]
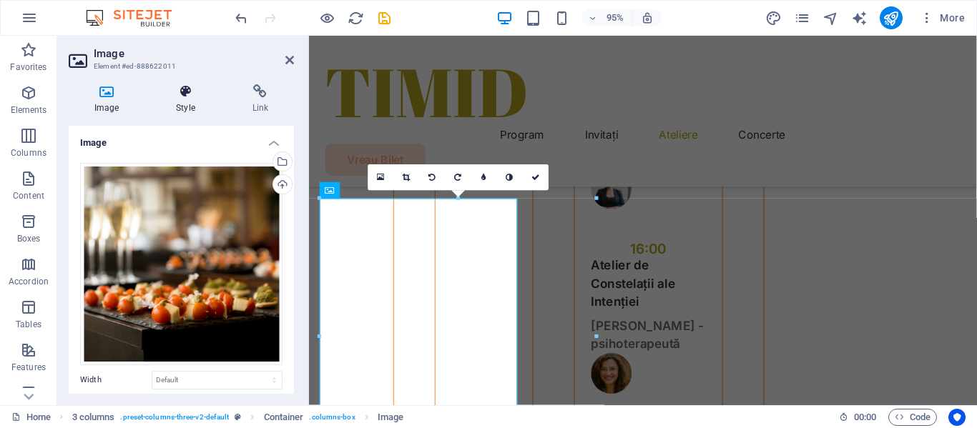
click at [188, 95] on icon at bounding box center [185, 91] width 70 height 14
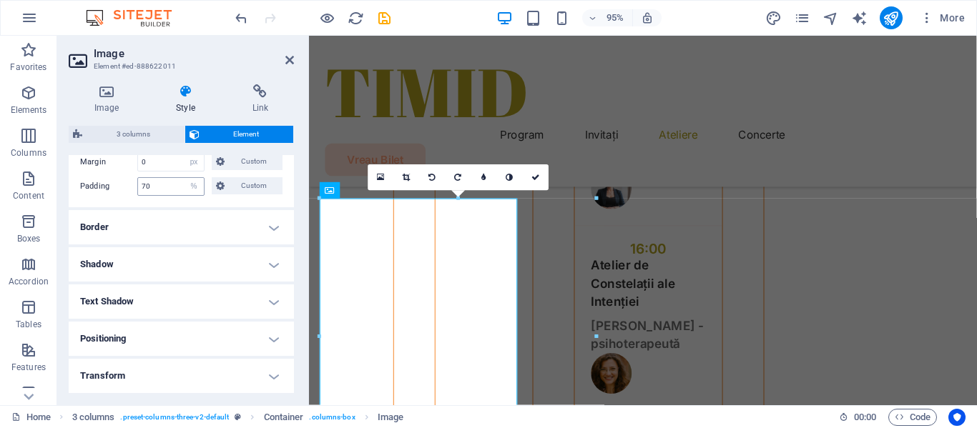
scroll to position [286, 0]
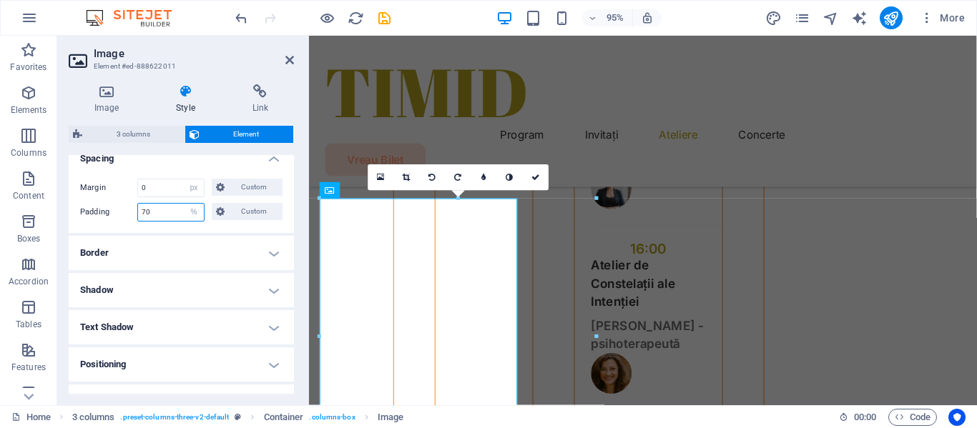
click at [165, 212] on input "70" at bounding box center [171, 212] width 66 height 17
type input "7"
type input "0"
click at [198, 242] on h4 "Border" at bounding box center [181, 253] width 225 height 34
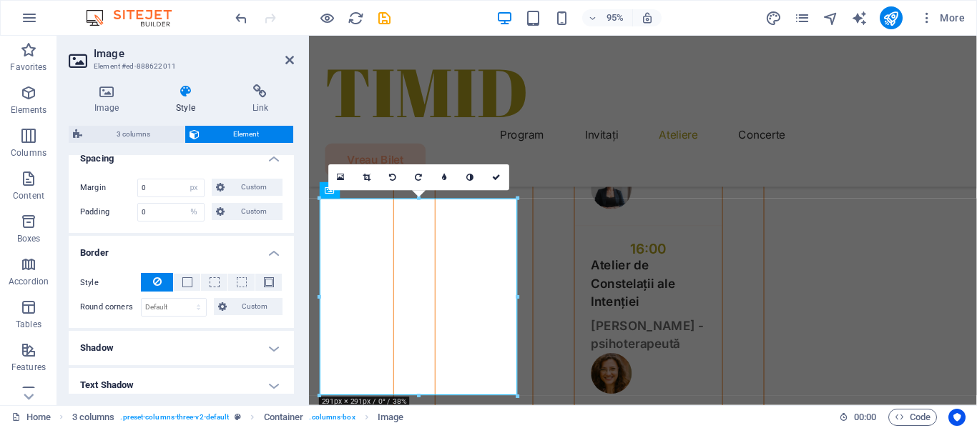
click at [284, 59] on h2 "Image" at bounding box center [194, 53] width 200 height 13
click at [290, 58] on icon at bounding box center [289, 59] width 9 height 11
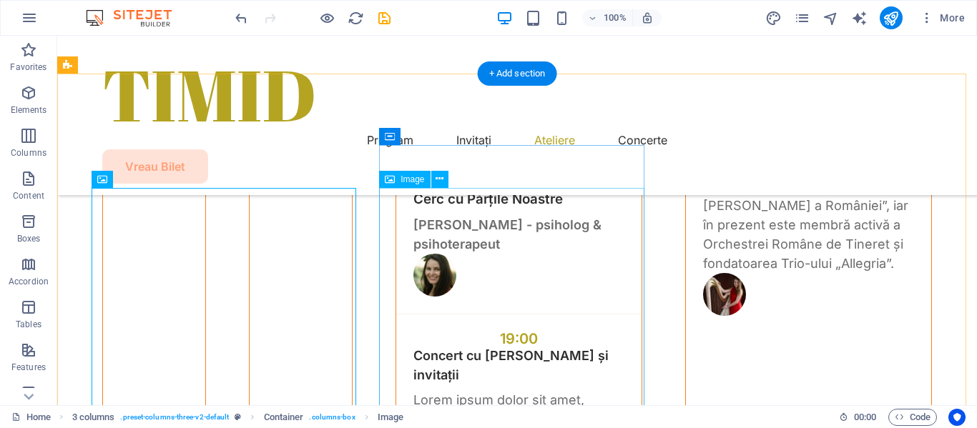
select select "%"
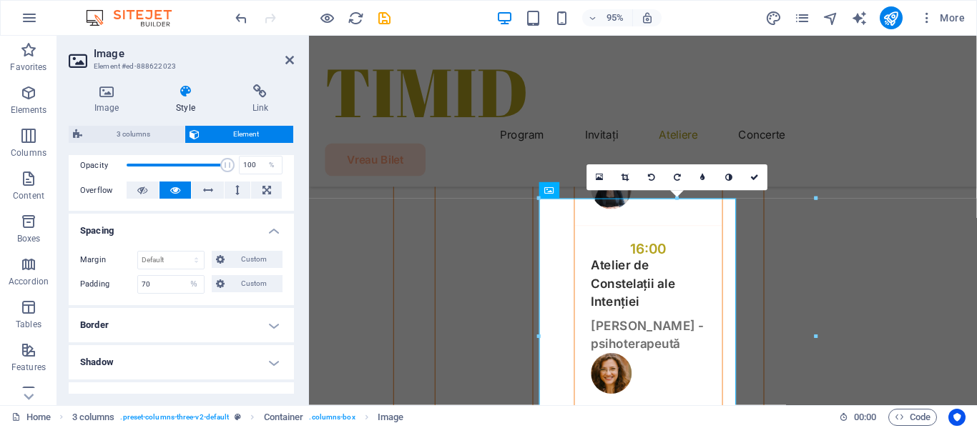
scroll to position [214, 0]
drag, startPoint x: 162, startPoint y: 285, endPoint x: 122, endPoint y: 288, distance: 40.9
click at [122, 288] on div "Padding 70 Default px rem % vh vw Custom Custom" at bounding box center [181, 284] width 202 height 19
type input "0"
click at [203, 307] on ul "Layout How this element expands within the layout (Flexbox). Size Default auto …" at bounding box center [181, 272] width 225 height 662
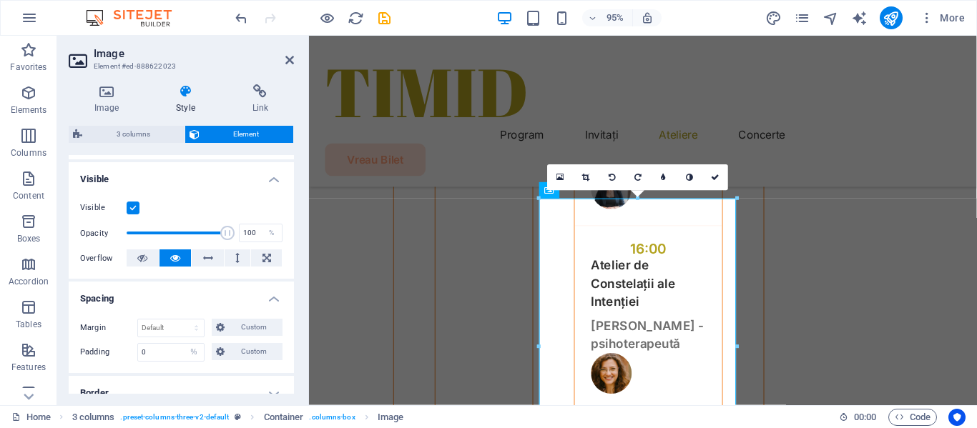
scroll to position [0, 0]
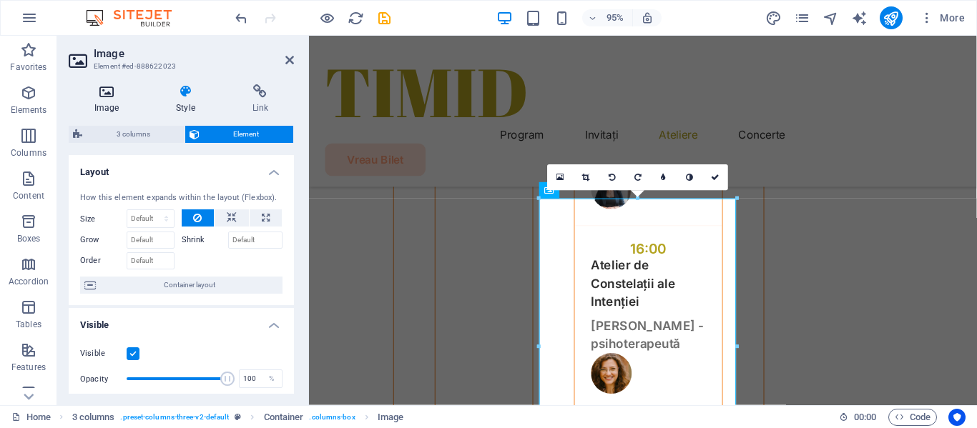
click at [111, 99] on h4 "Image" at bounding box center [110, 99] width 82 height 30
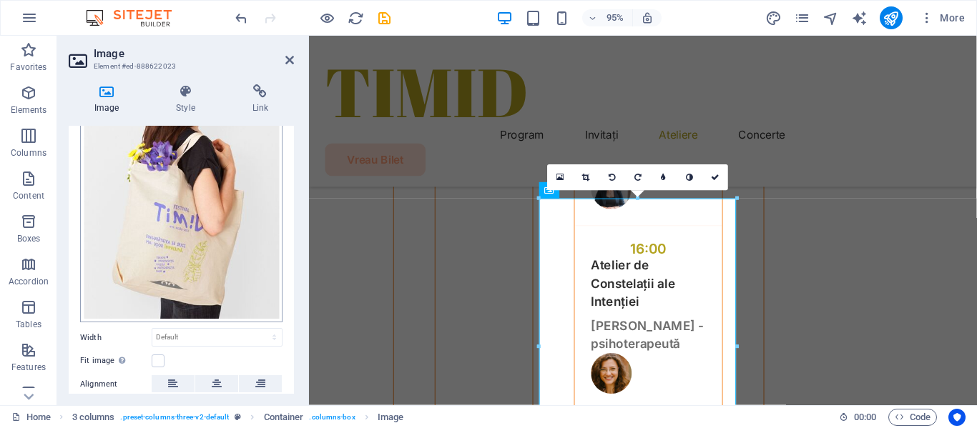
scroll to position [143, 0]
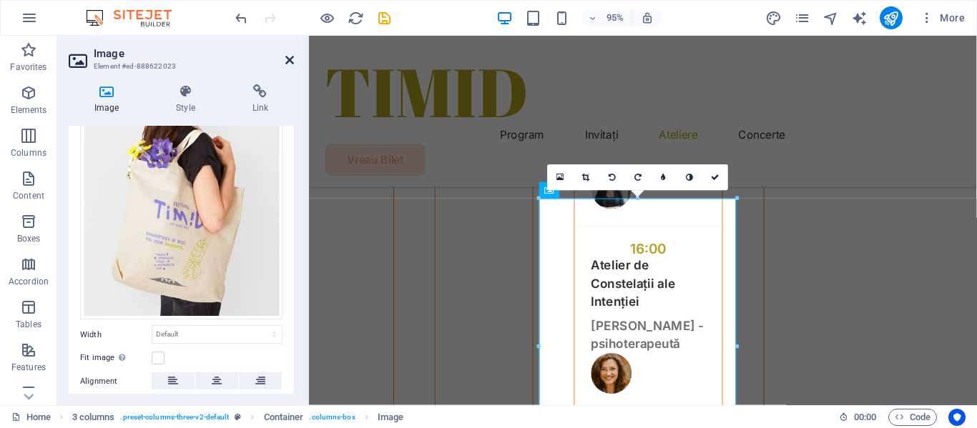
click at [290, 59] on icon at bounding box center [289, 59] width 9 height 11
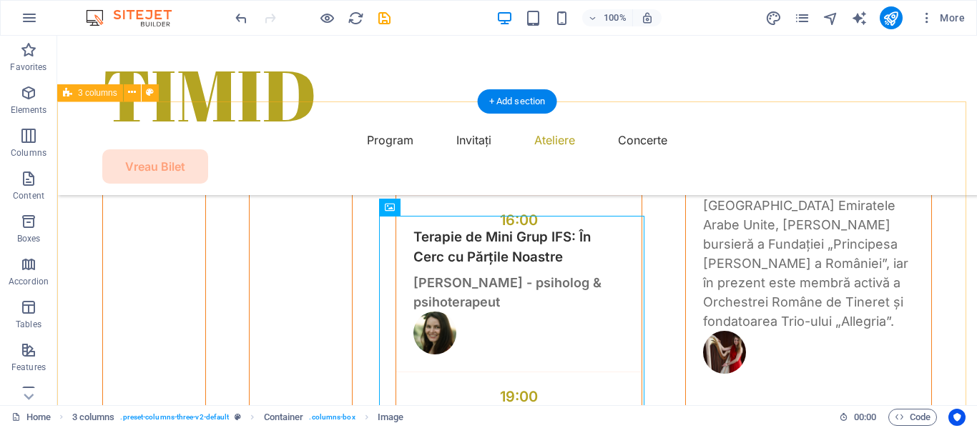
scroll to position [4329, 0]
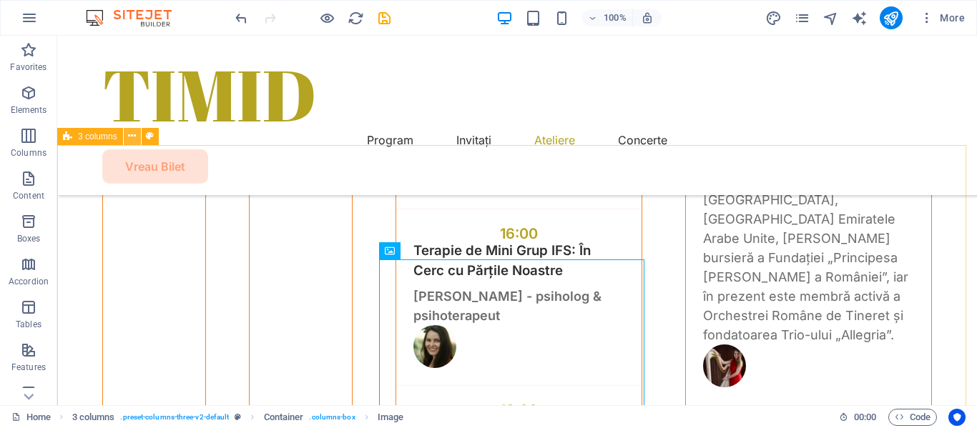
click at [134, 136] on icon at bounding box center [132, 136] width 8 height 15
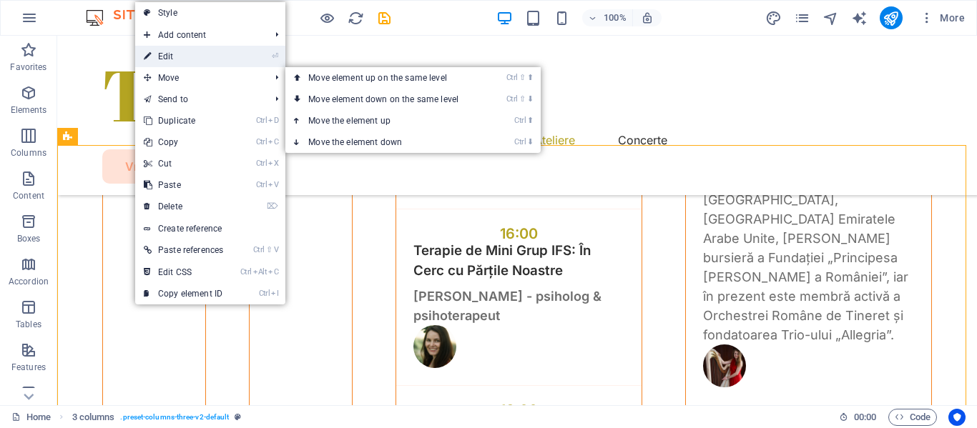
click at [178, 56] on link "⏎ Edit" at bounding box center [183, 56] width 97 height 21
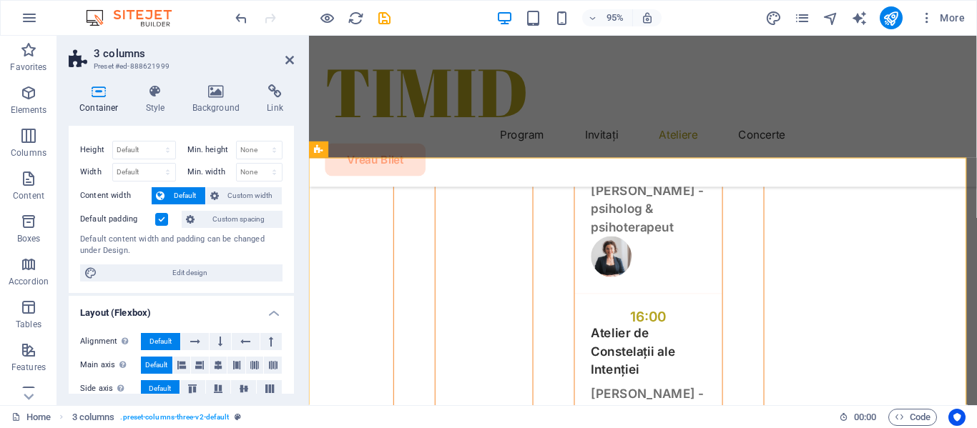
scroll to position [0, 0]
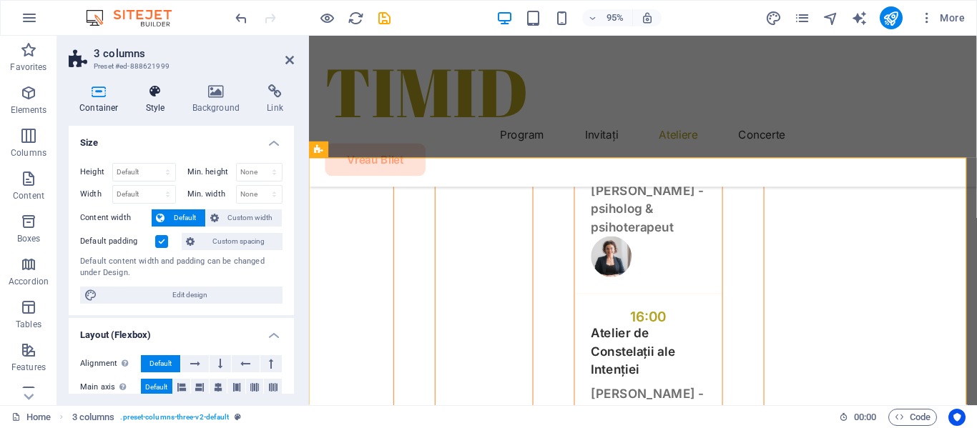
click at [156, 90] on icon at bounding box center [155, 91] width 41 height 14
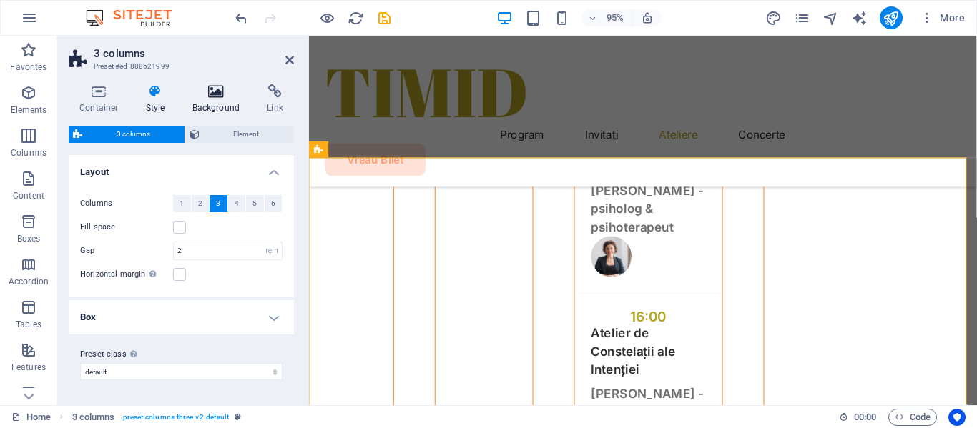
click at [213, 89] on icon at bounding box center [216, 91] width 69 height 14
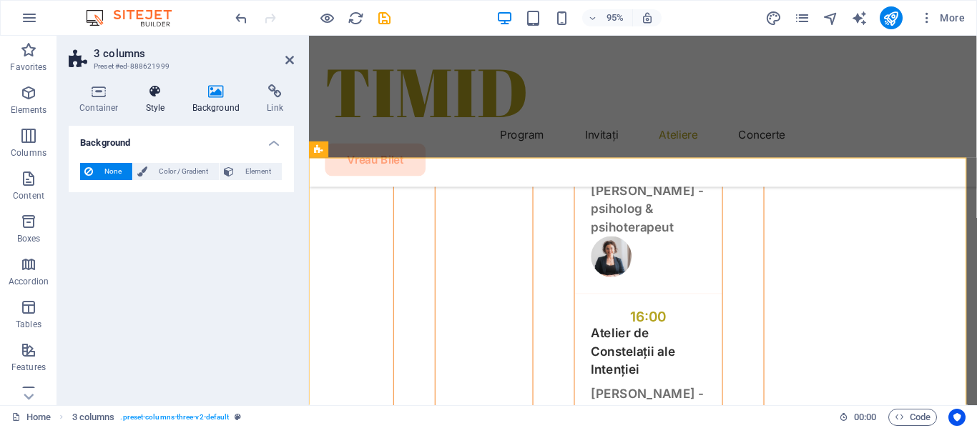
click at [156, 93] on icon at bounding box center [155, 91] width 41 height 14
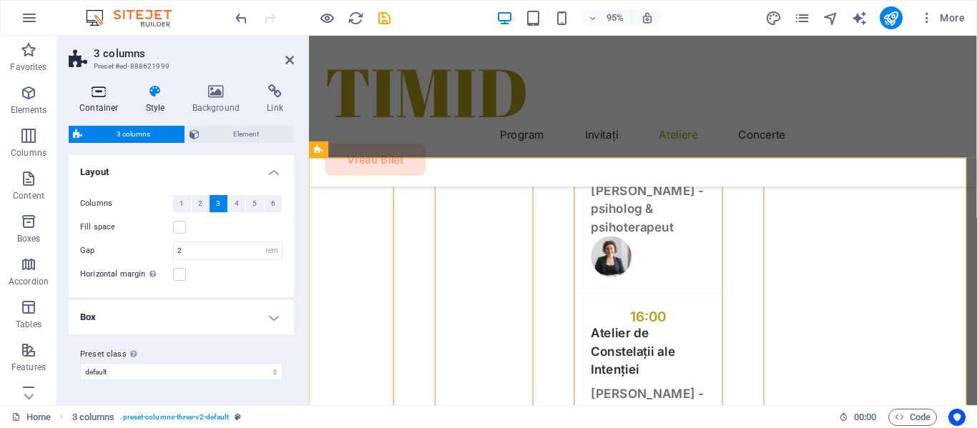
click at [102, 92] on icon at bounding box center [99, 91] width 61 height 14
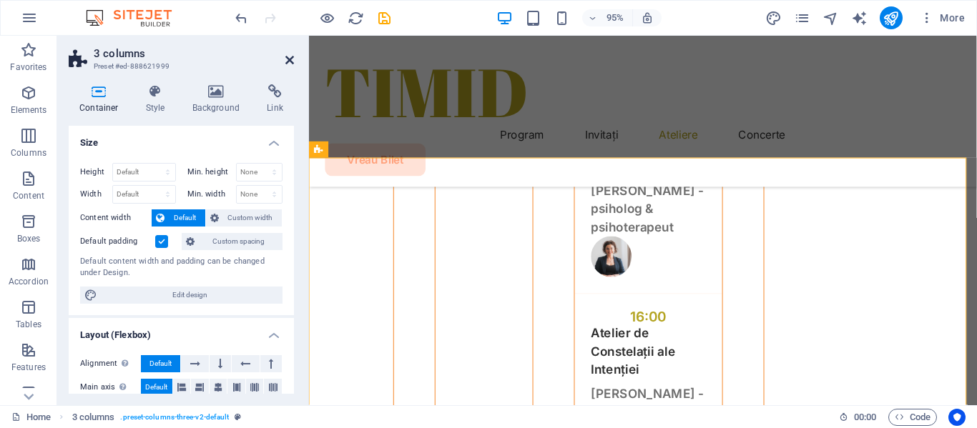
click at [289, 60] on icon at bounding box center [289, 59] width 9 height 11
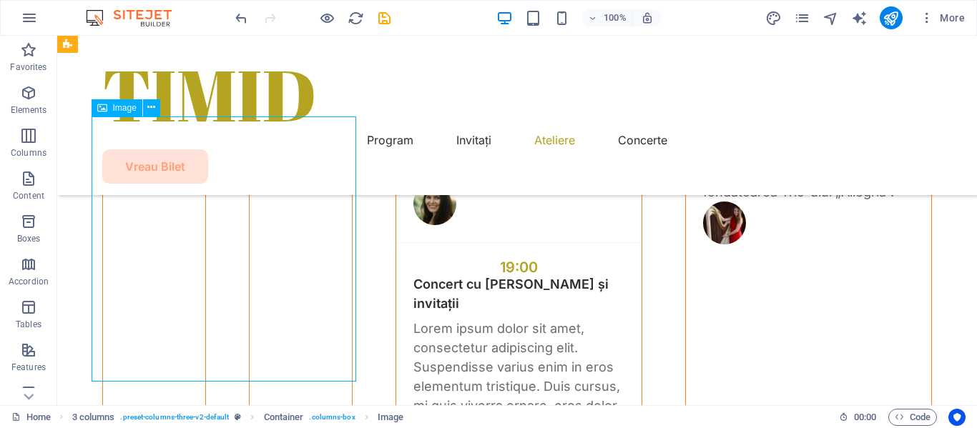
select select "px"
select select "%"
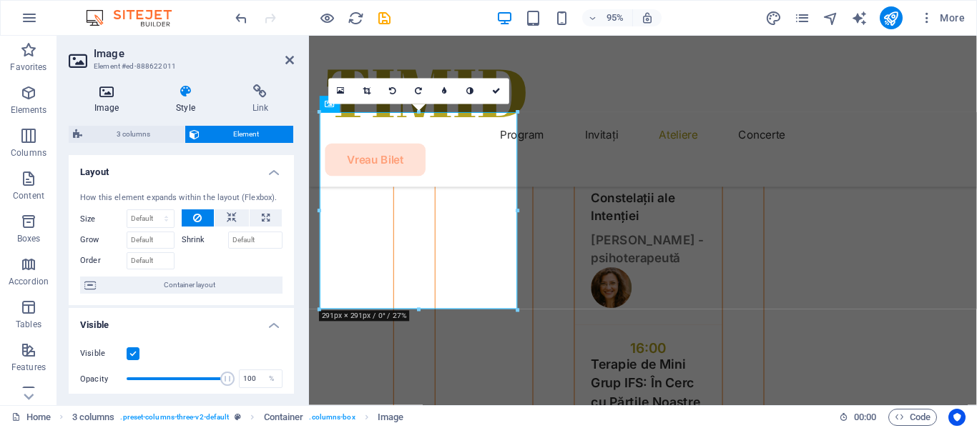
click at [109, 99] on h4 "Image" at bounding box center [110, 99] width 82 height 30
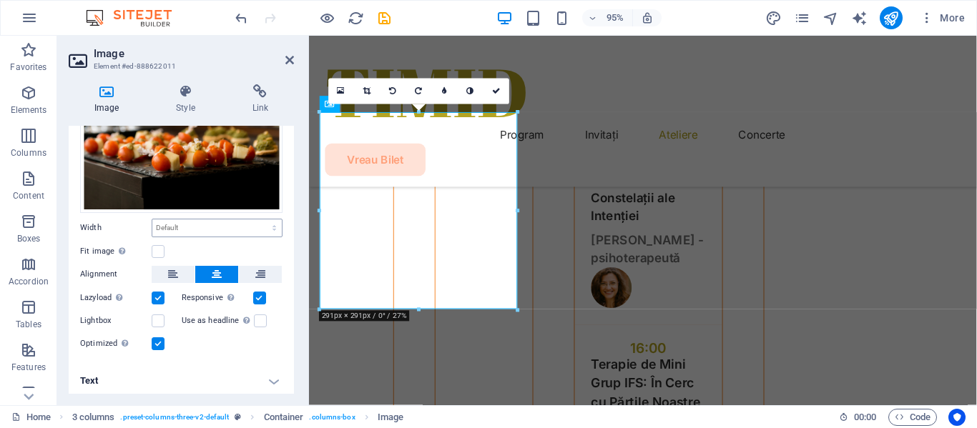
scroll to position [154, 0]
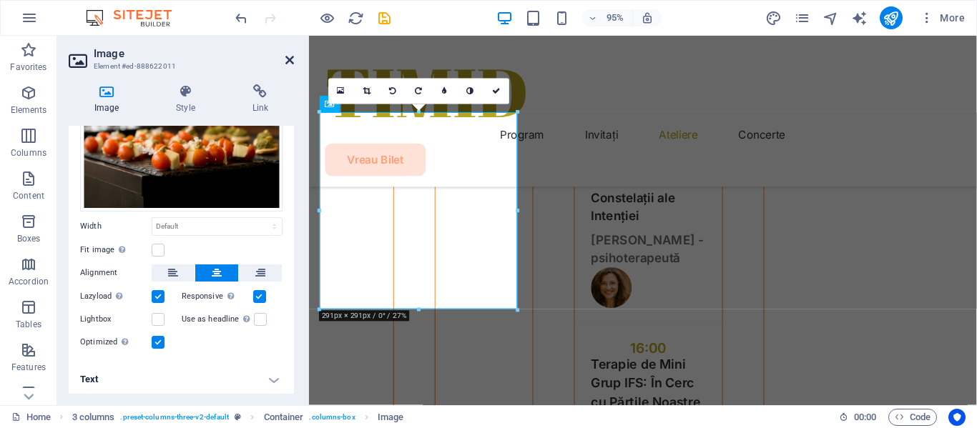
click at [289, 56] on icon at bounding box center [289, 59] width 9 height 11
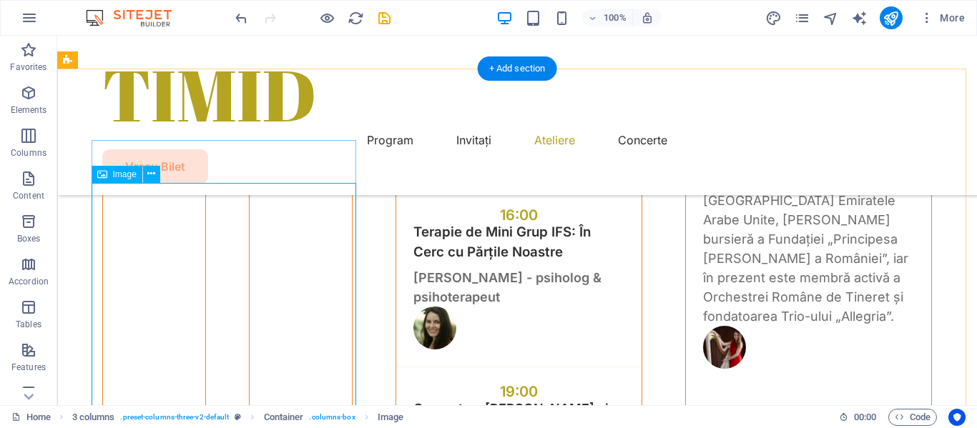
scroll to position [4472, 0]
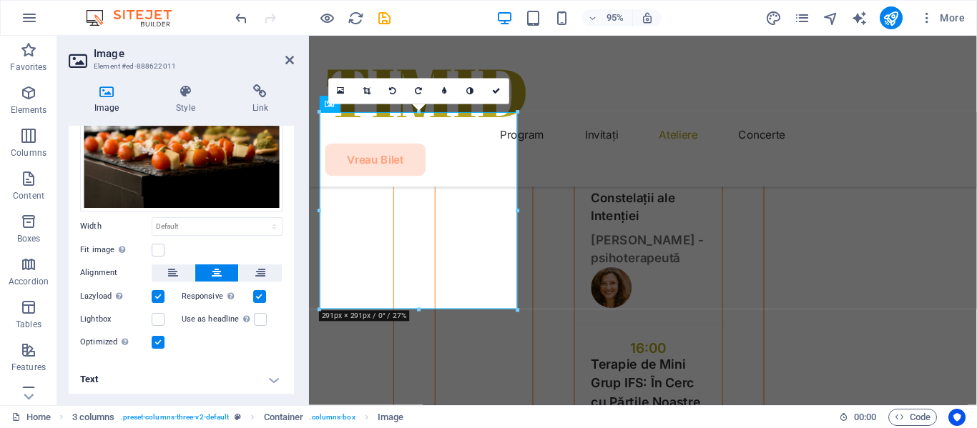
scroll to position [82, 0]
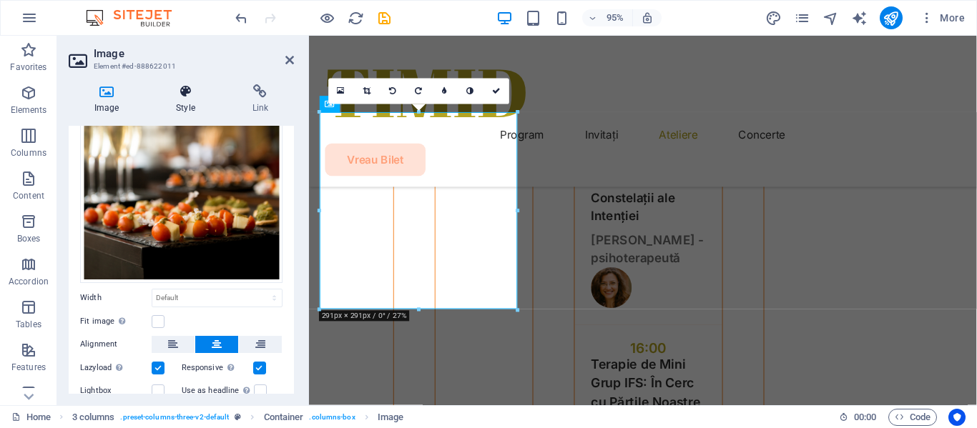
click at [182, 94] on icon at bounding box center [185, 91] width 70 height 14
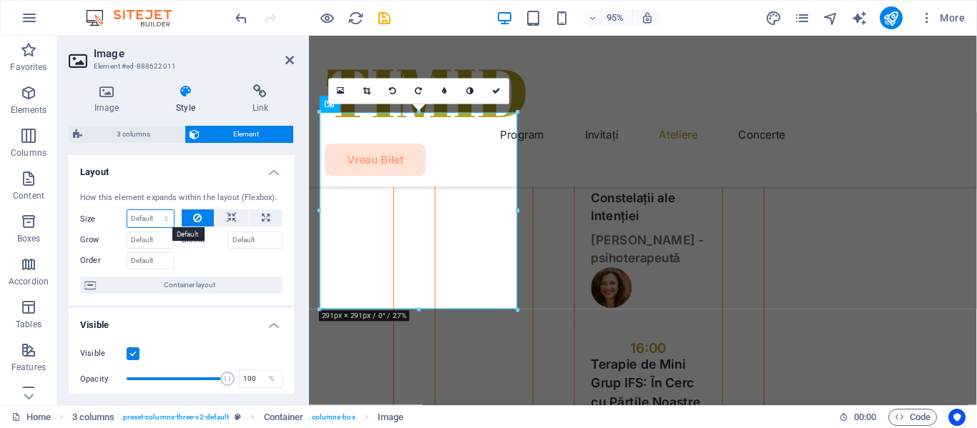
click at [156, 218] on select "Default auto px % 1/1 1/2 1/3 1/4 1/5 1/6 1/7 1/8 1/9 1/10" at bounding box center [150, 218] width 46 height 17
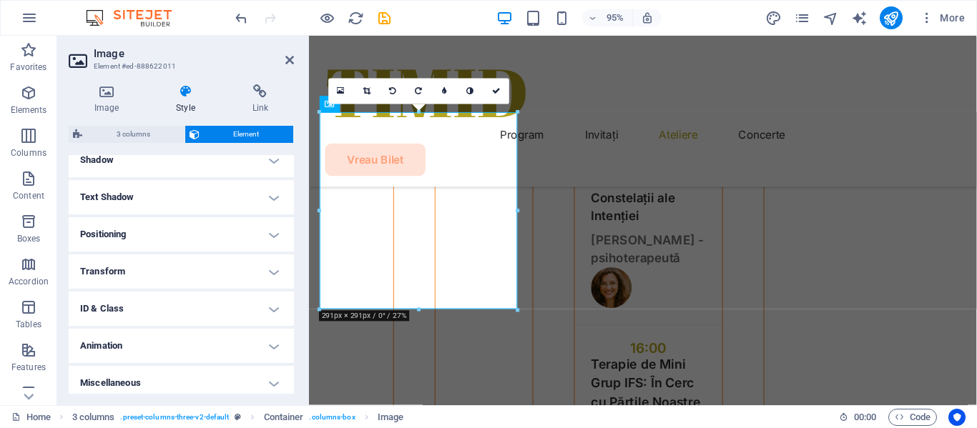
scroll to position [480, 0]
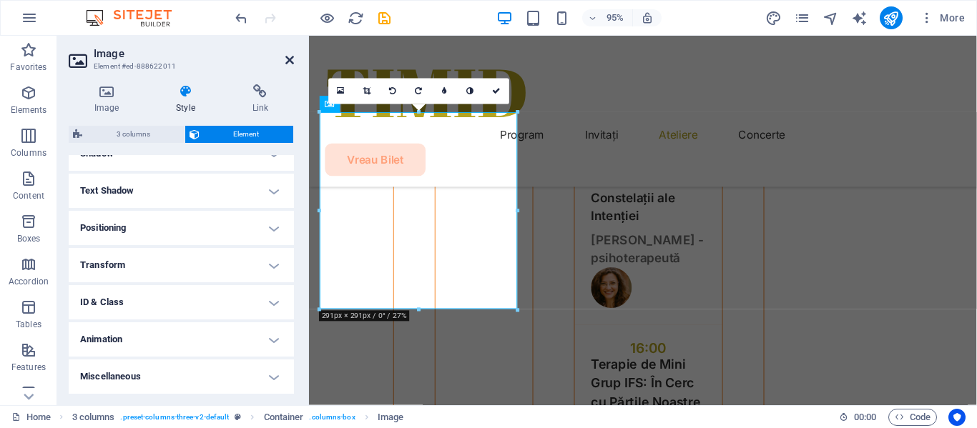
click at [287, 60] on icon at bounding box center [289, 59] width 9 height 11
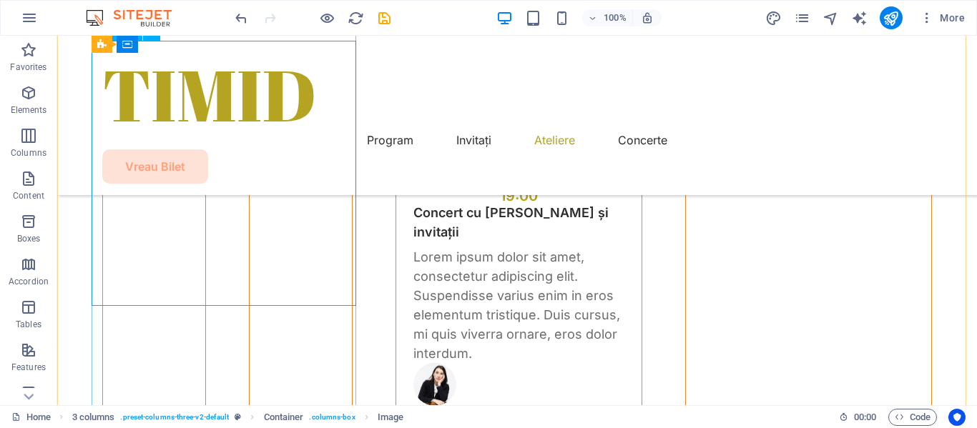
scroll to position [4686, 0]
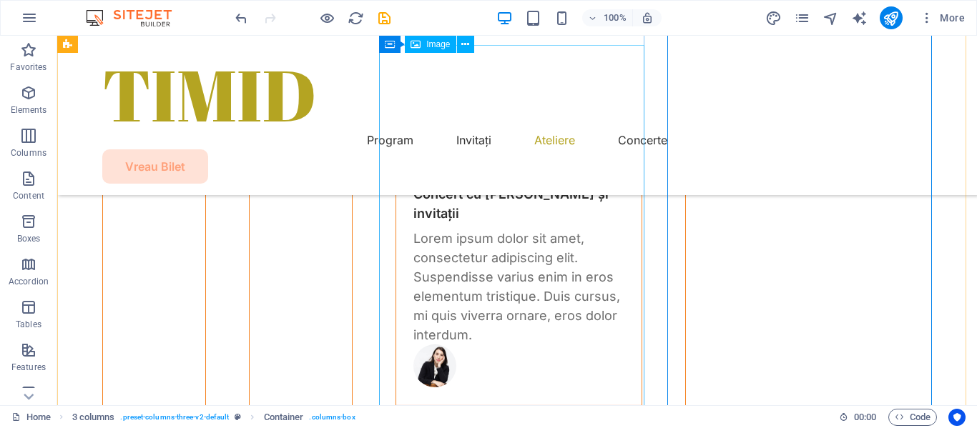
scroll to position [4543, 0]
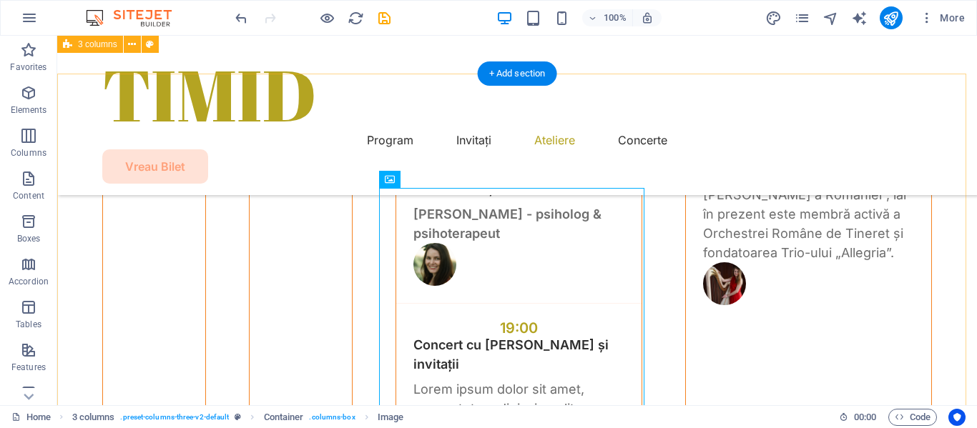
scroll to position [4400, 0]
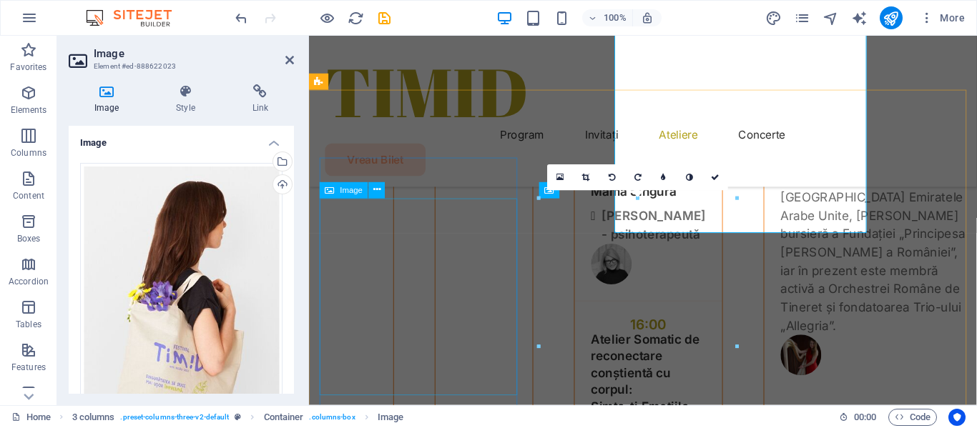
scroll to position [4742, 0]
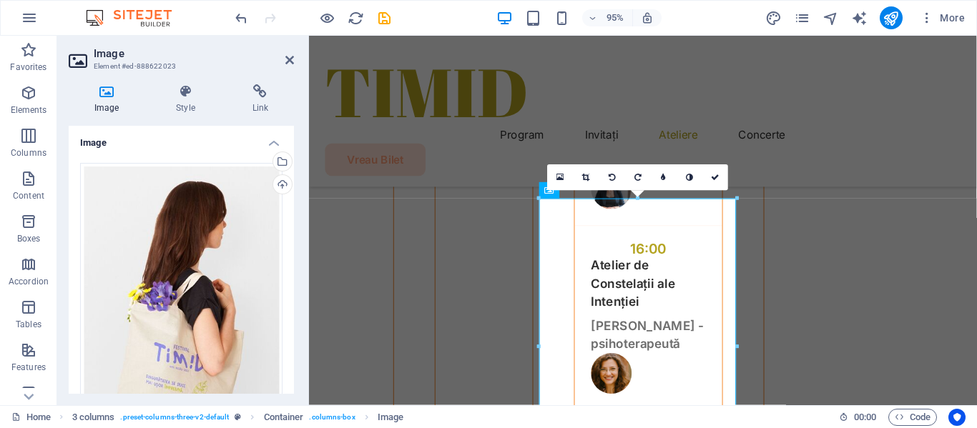
click at [294, 57] on aside "Image Element #ed-888622023 Image Style Link Image Drag files here, click to ch…" at bounding box center [183, 221] width 252 height 370
drag, startPoint x: 290, startPoint y: 63, endPoint x: 232, endPoint y: 27, distance: 68.1
click at [289, 63] on icon at bounding box center [289, 59] width 9 height 11
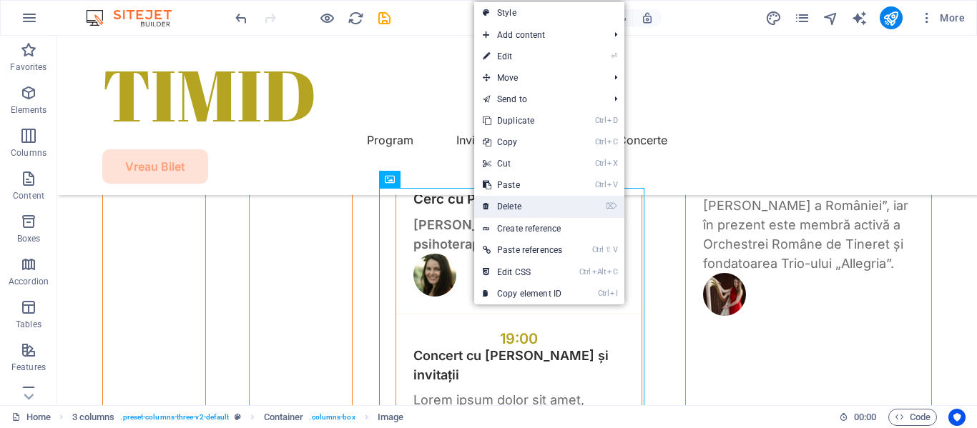
click at [529, 204] on link "⌦ Delete" at bounding box center [522, 206] width 97 height 21
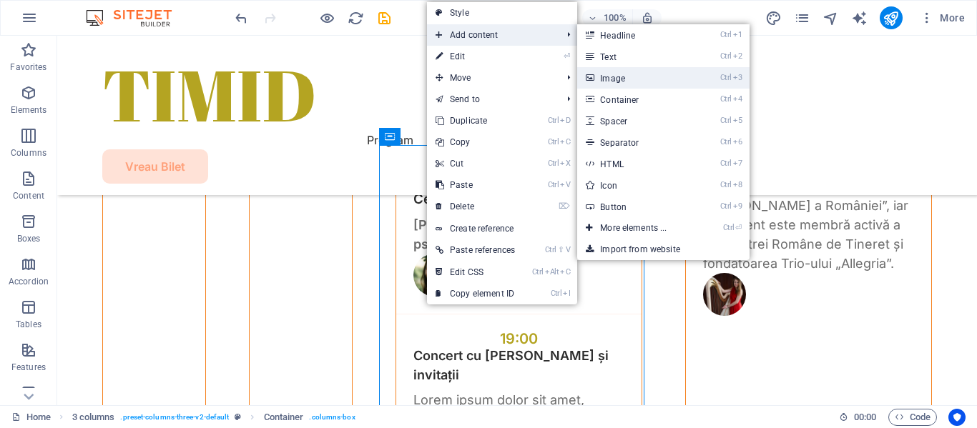
click at [624, 75] on link "Ctrl 3 Image" at bounding box center [636, 77] width 118 height 21
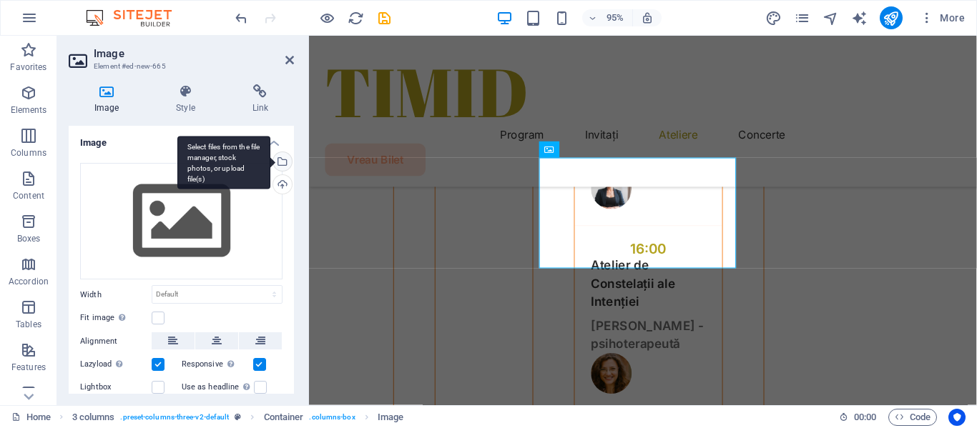
click at [270, 159] on div "Select files from the file manager, stock photos, or upload file(s)" at bounding box center [223, 163] width 93 height 54
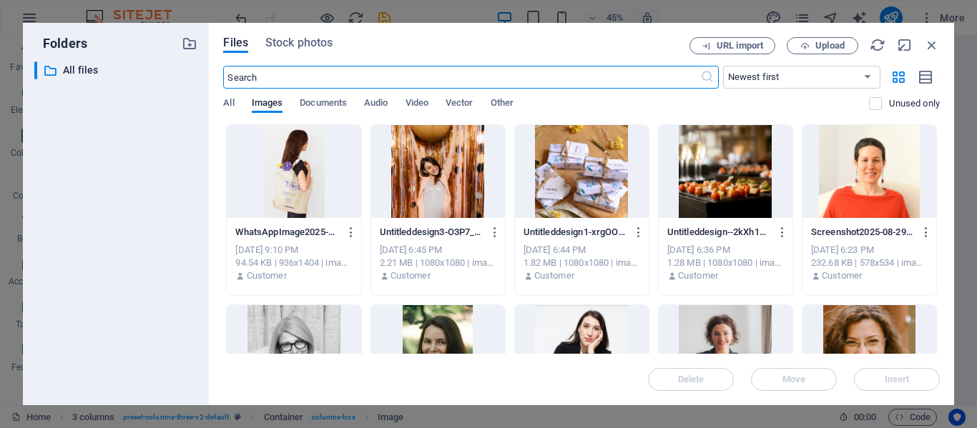
scroll to position [4690, 0]
click at [314, 159] on div at bounding box center [294, 171] width 134 height 93
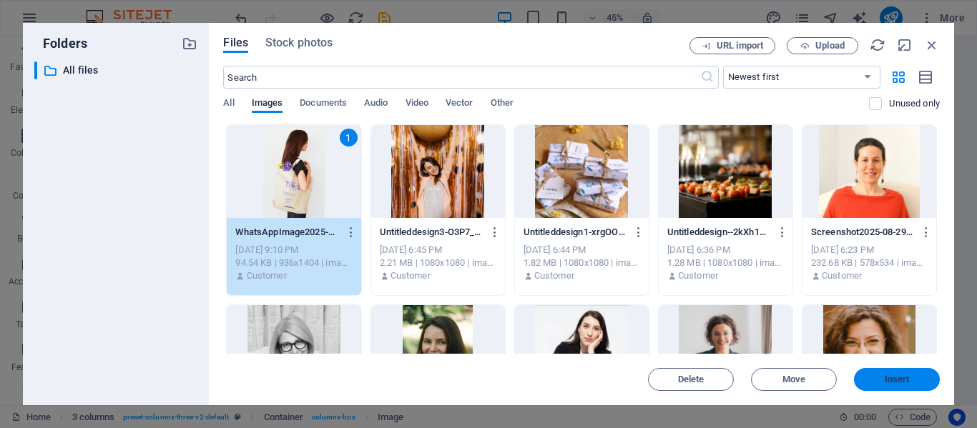
click at [869, 378] on span "Insert" at bounding box center [896, 379] width 74 height 9
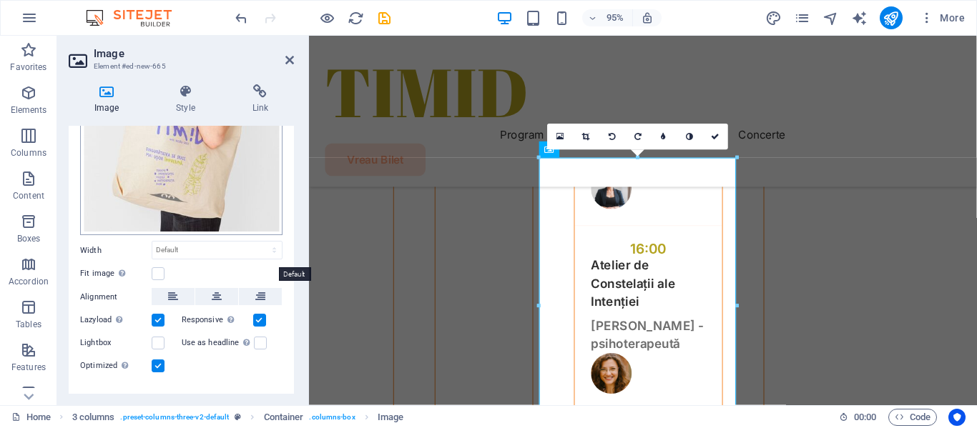
scroll to position [250, 0]
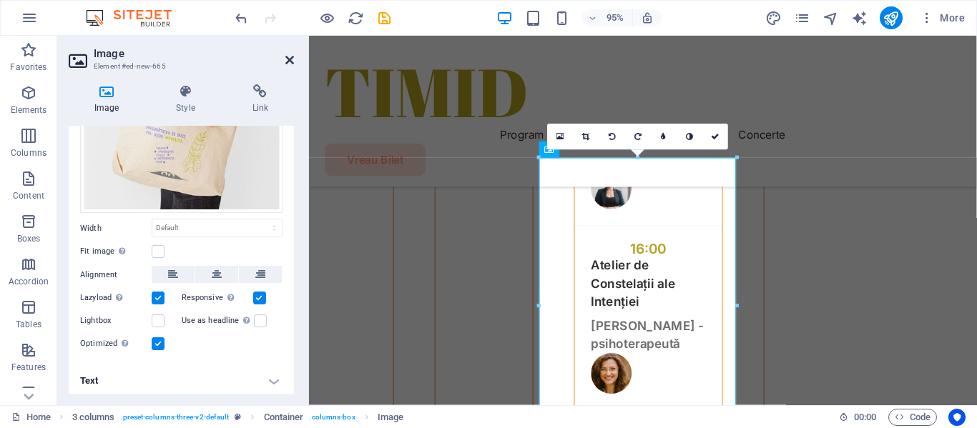
drag, startPoint x: 287, startPoint y: 59, endPoint x: 262, endPoint y: 64, distance: 26.2
click at [287, 59] on icon at bounding box center [289, 59] width 9 height 11
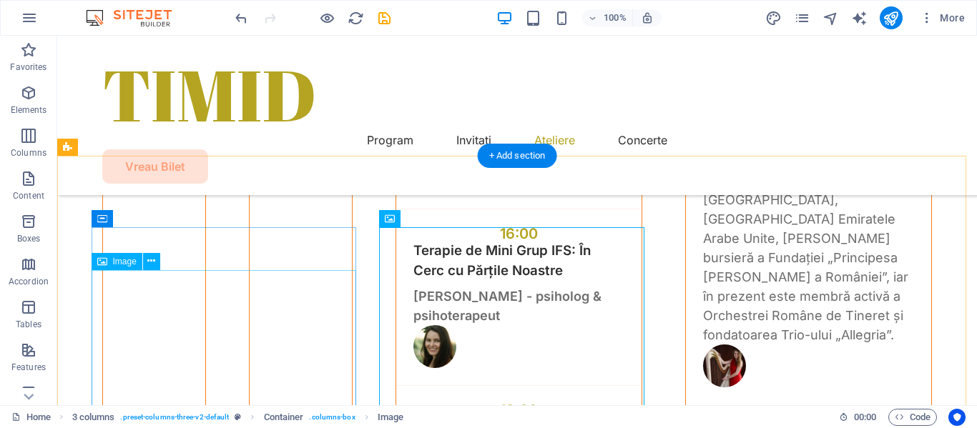
scroll to position [4186, 0]
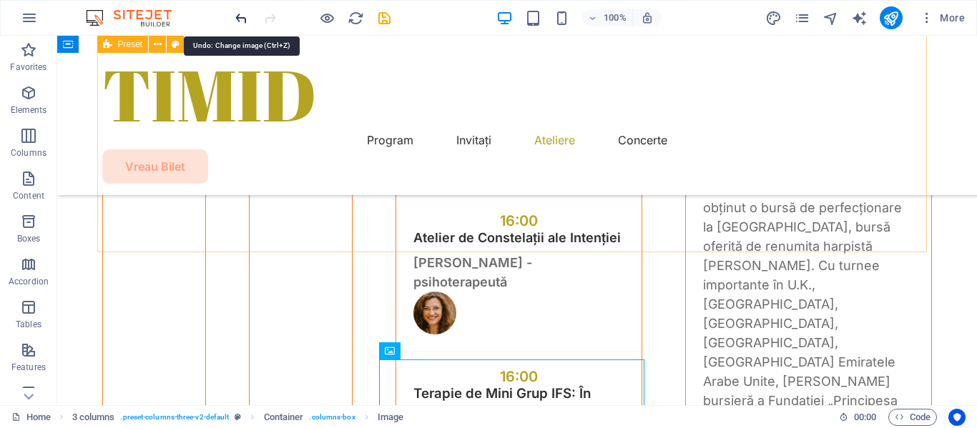
click at [243, 18] on icon "undo" at bounding box center [241, 18] width 16 height 16
click at [239, 16] on icon "undo" at bounding box center [241, 18] width 16 height 16
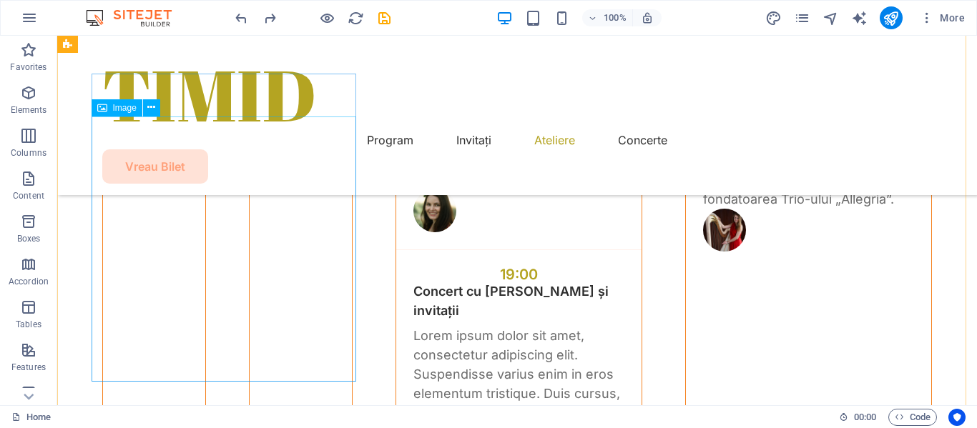
scroll to position [4472, 0]
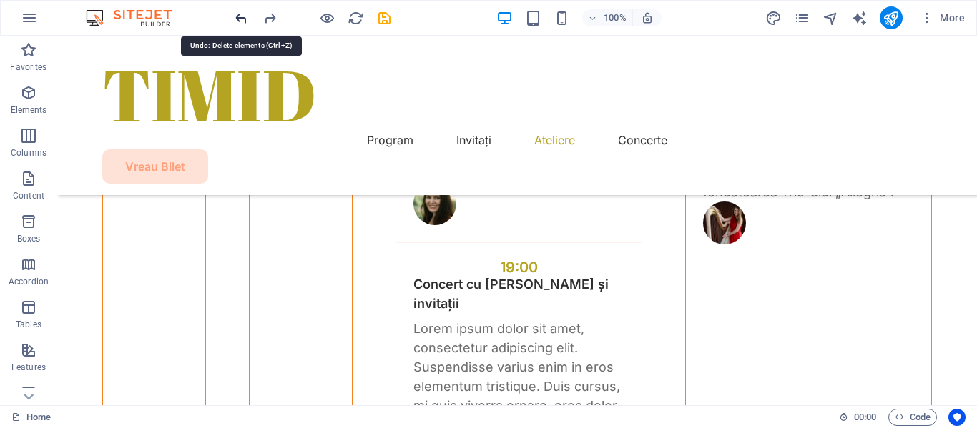
click at [242, 16] on icon "undo" at bounding box center [241, 18] width 16 height 16
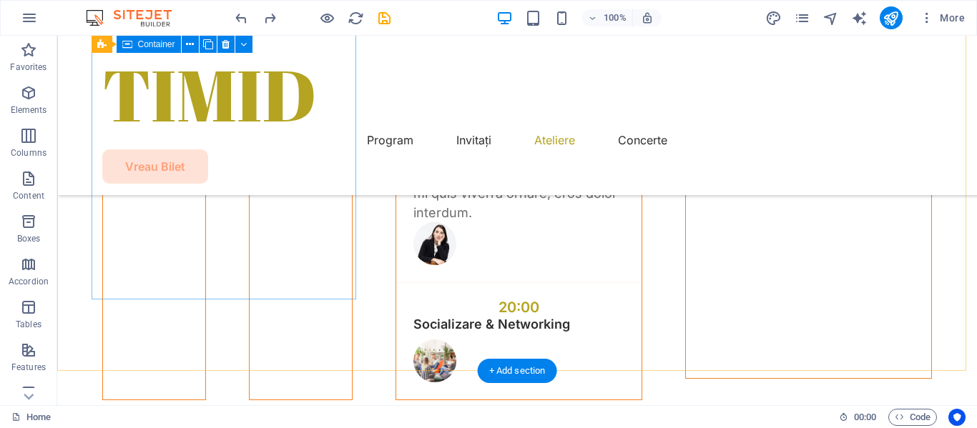
scroll to position [4686, 0]
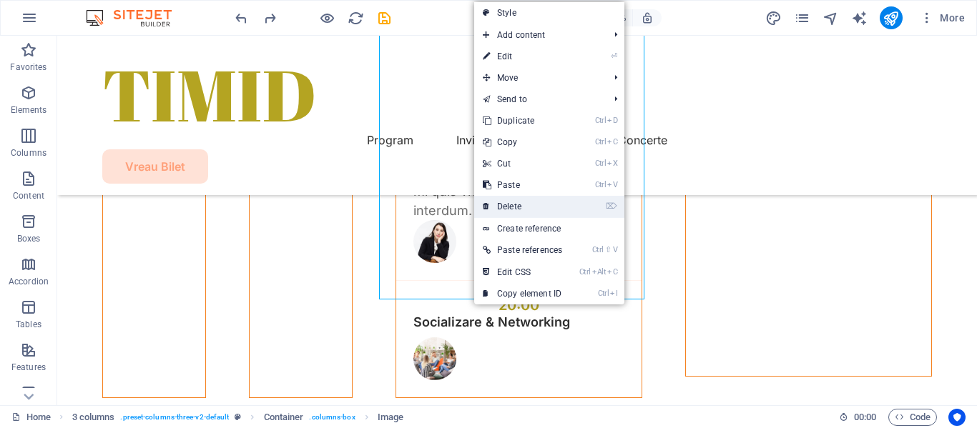
click at [513, 209] on link "⌦ Delete" at bounding box center [522, 206] width 97 height 21
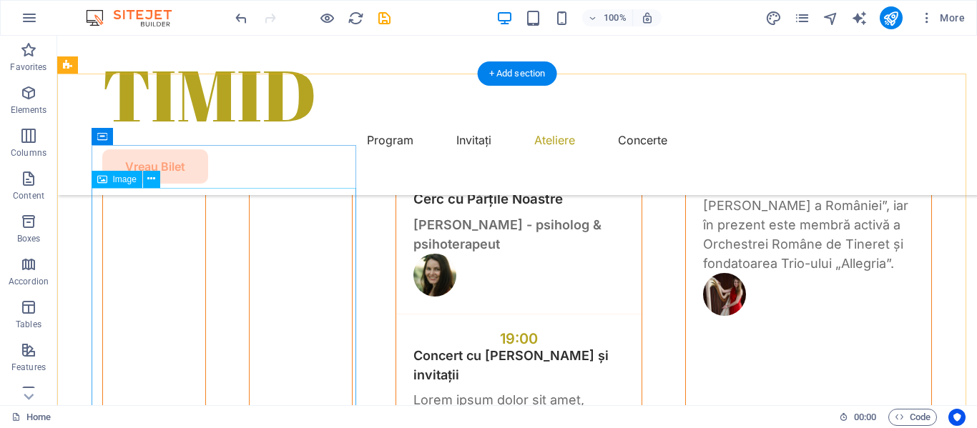
scroll to position [4329, 0]
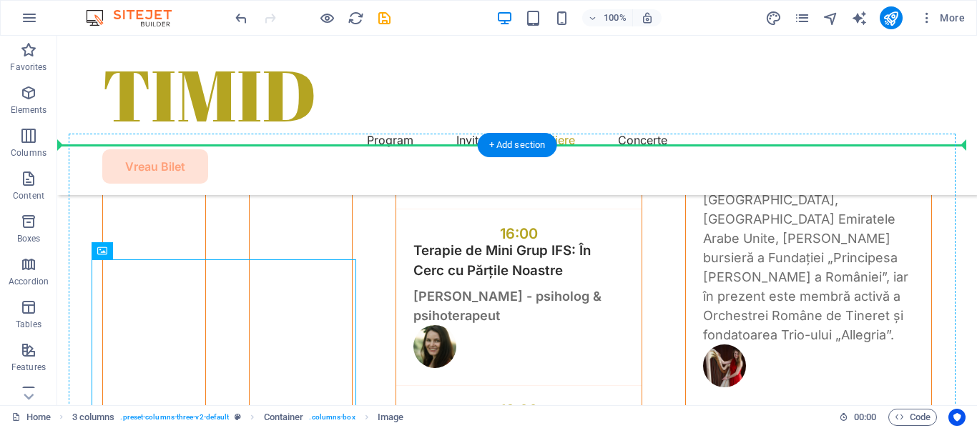
drag, startPoint x: 337, startPoint y: 322, endPoint x: 482, endPoint y: 312, distance: 144.8
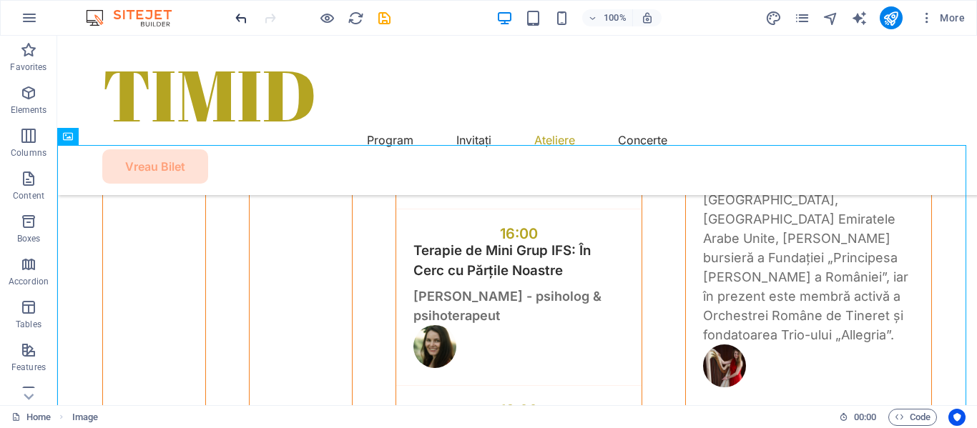
click at [238, 18] on icon "undo" at bounding box center [241, 18] width 16 height 16
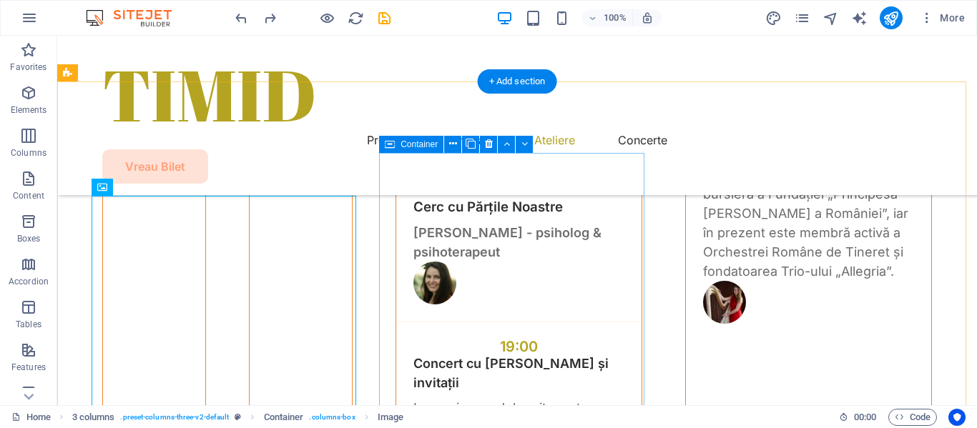
scroll to position [4472, 0]
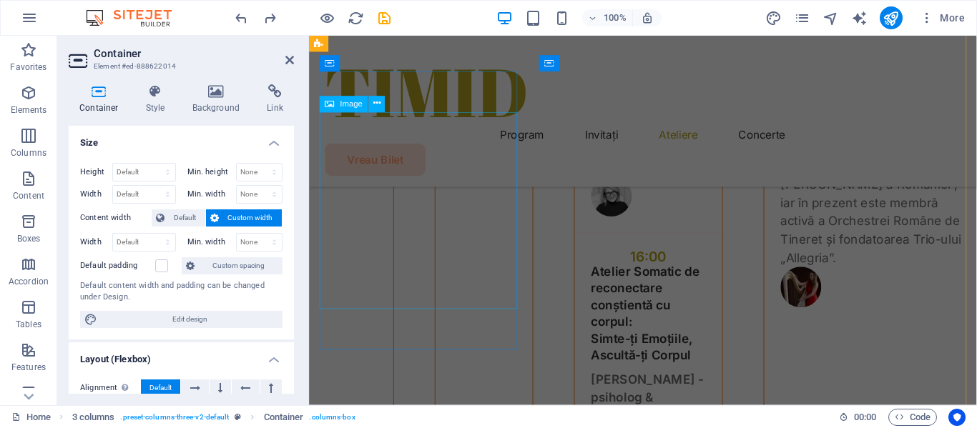
scroll to position [4833, 0]
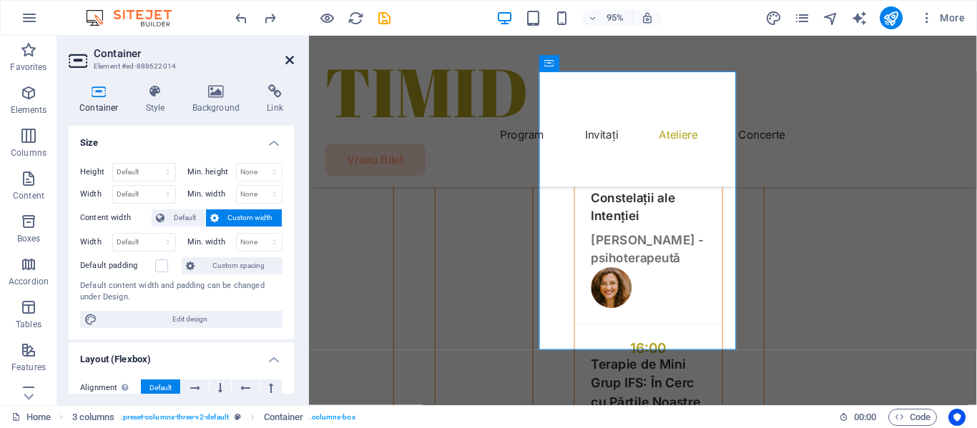
click at [293, 59] on icon at bounding box center [289, 59] width 9 height 11
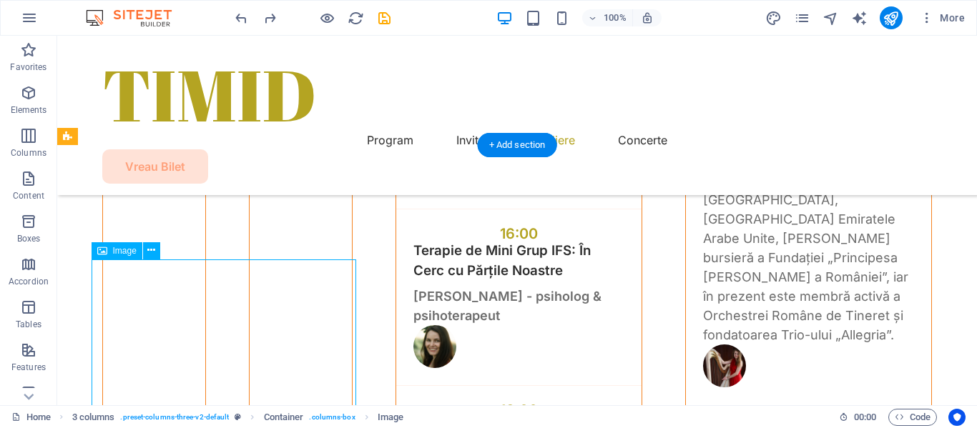
select select "px"
select select "%"
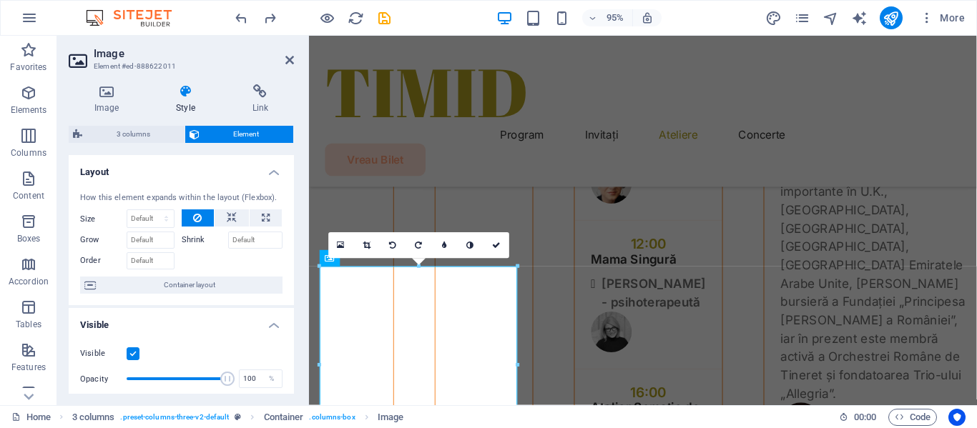
scroll to position [4670, 0]
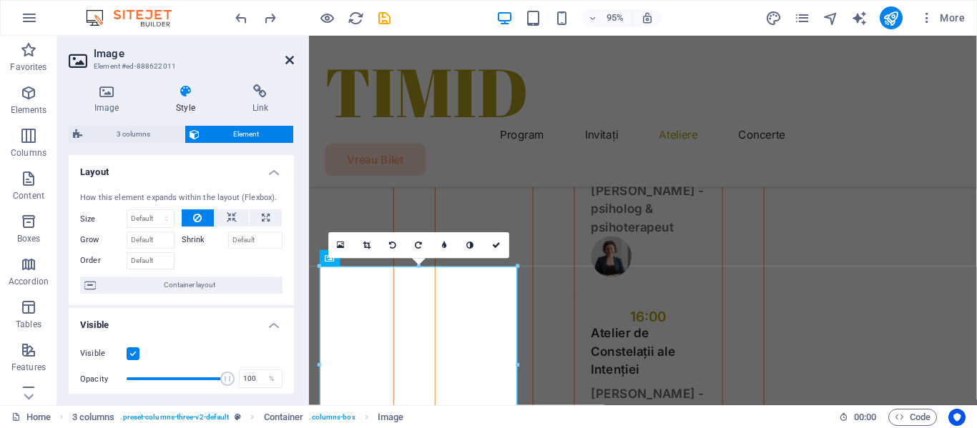
click at [286, 58] on icon at bounding box center [289, 59] width 9 height 11
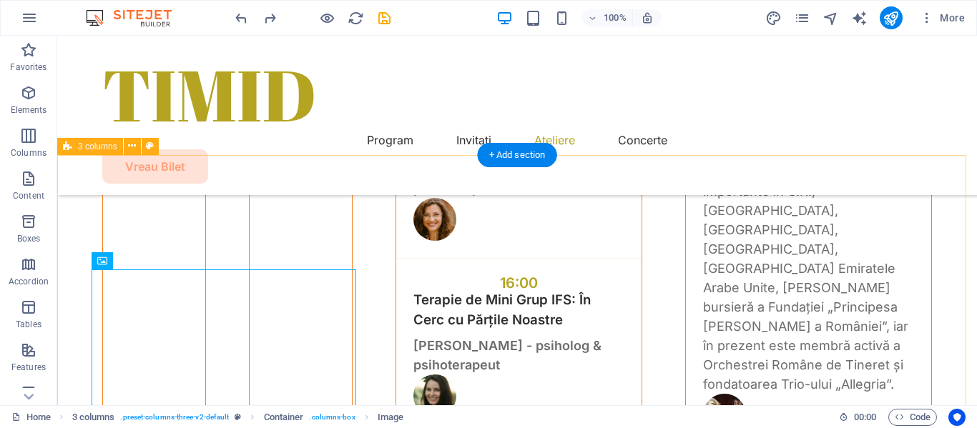
scroll to position [4257, 0]
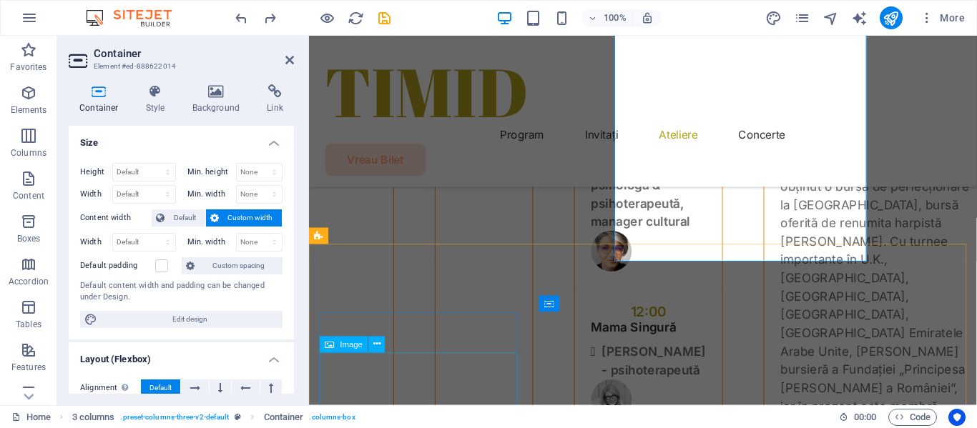
scroll to position [4580, 0]
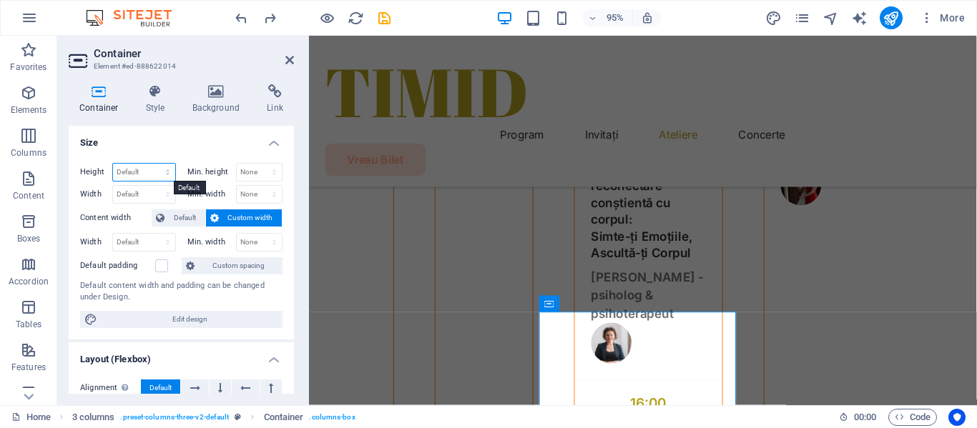
click at [164, 170] on select "Default px rem % vh vw" at bounding box center [144, 172] width 62 height 17
click at [187, 141] on h4 "Size" at bounding box center [181, 139] width 225 height 26
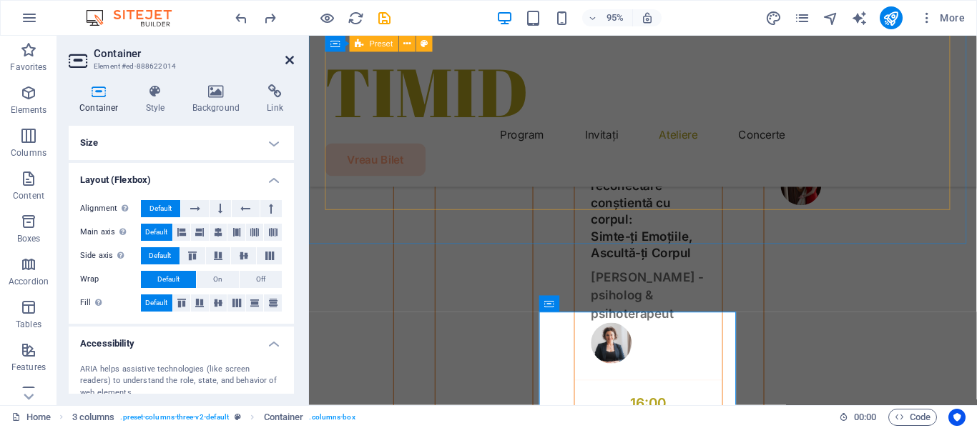
click at [291, 60] on icon at bounding box center [289, 59] width 9 height 11
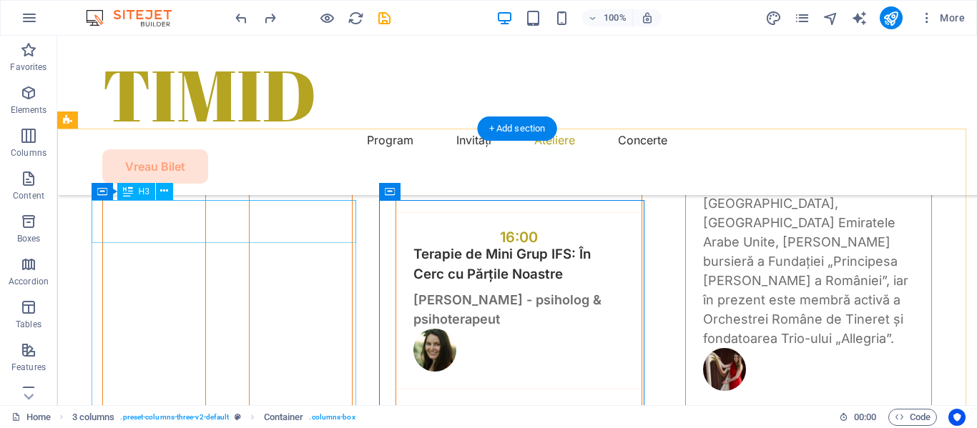
scroll to position [4257, 0]
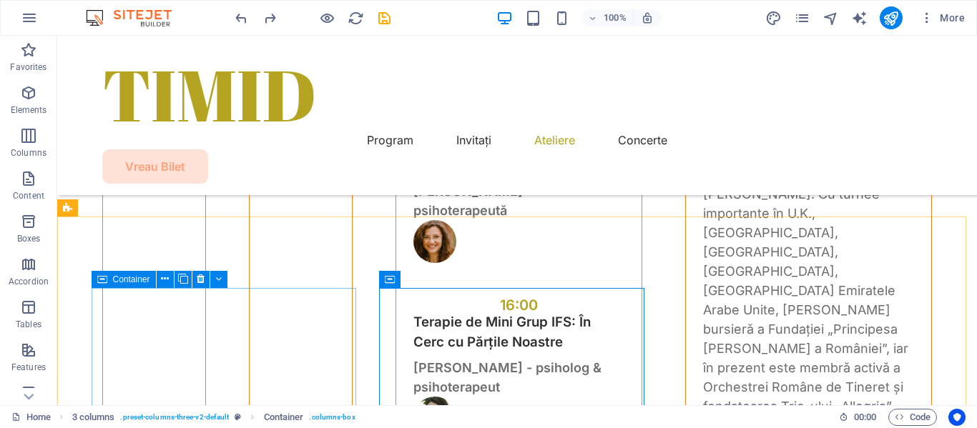
click at [131, 279] on span "Container" at bounding box center [131, 279] width 37 height 9
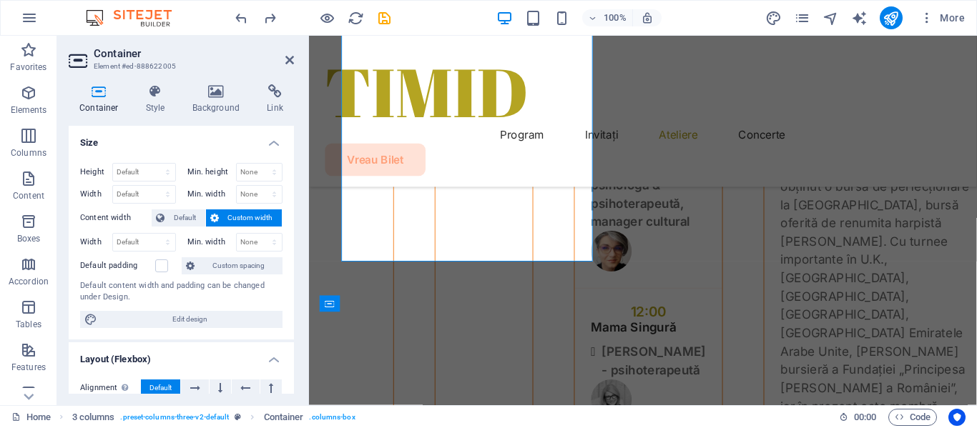
scroll to position [4580, 0]
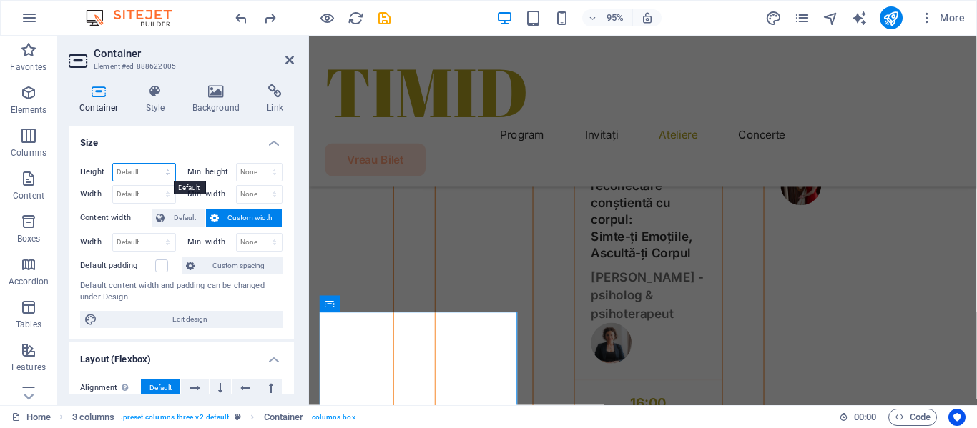
click at [164, 174] on select "Default px rem % vh vw" at bounding box center [144, 172] width 62 height 17
select select "%"
click at [153, 164] on select "Default px rem % vh vw" at bounding box center [144, 172] width 62 height 17
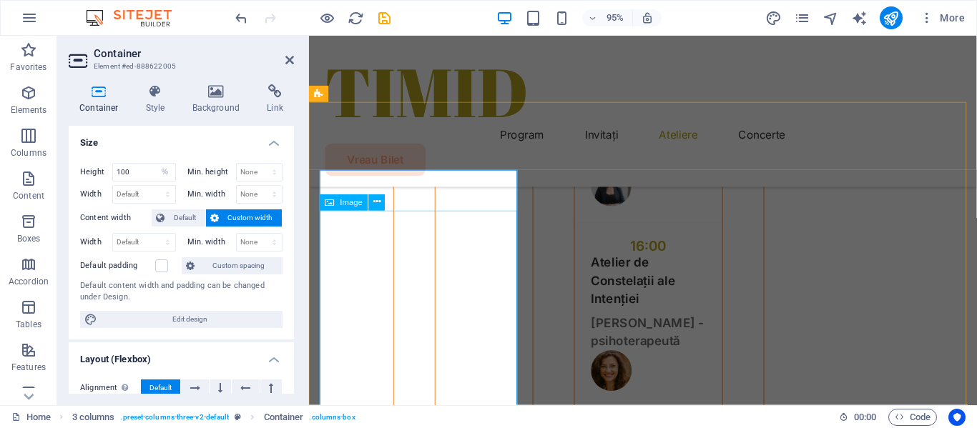
scroll to position [4723, 0]
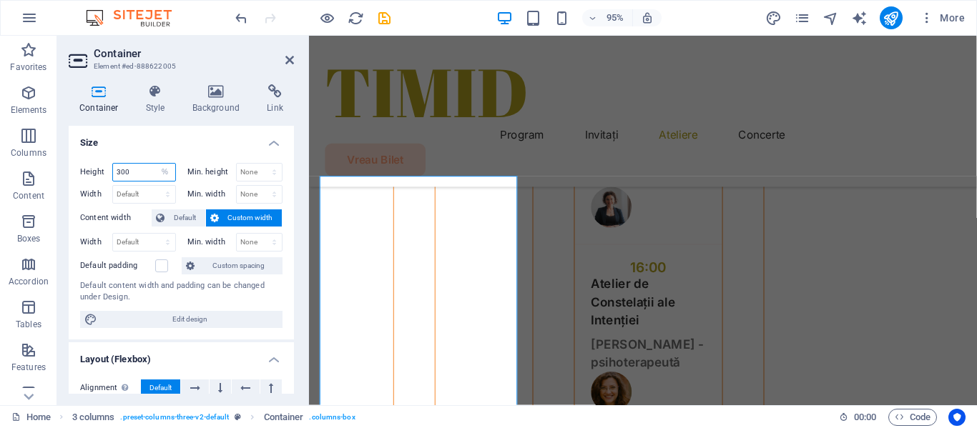
type input "300"
click at [201, 139] on h4 "Size" at bounding box center [181, 139] width 225 height 26
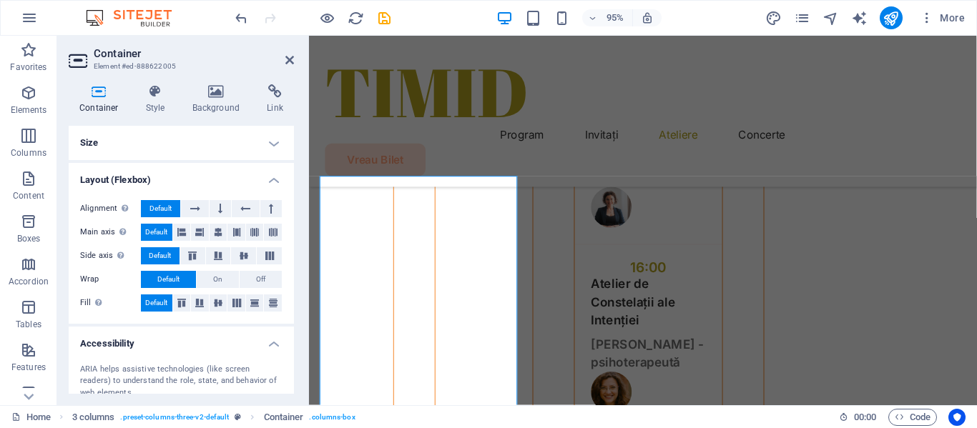
click at [102, 95] on icon at bounding box center [99, 91] width 61 height 14
click at [158, 90] on icon at bounding box center [155, 91] width 41 height 14
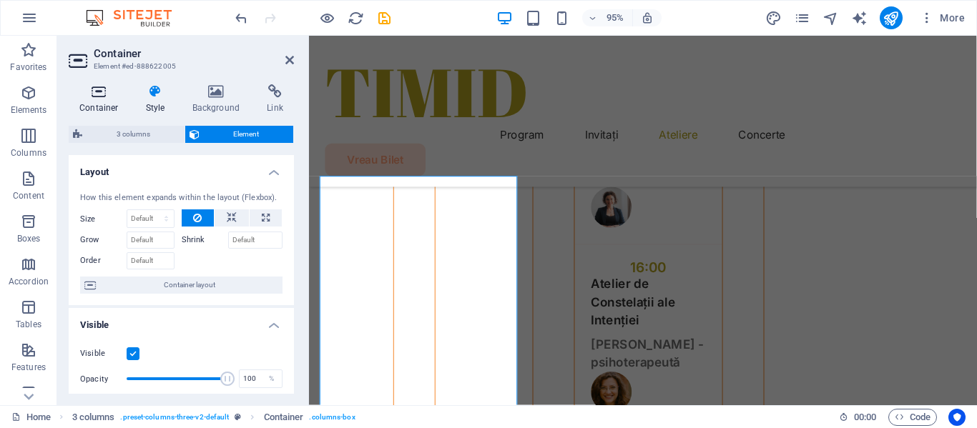
click at [105, 92] on icon at bounding box center [99, 91] width 61 height 14
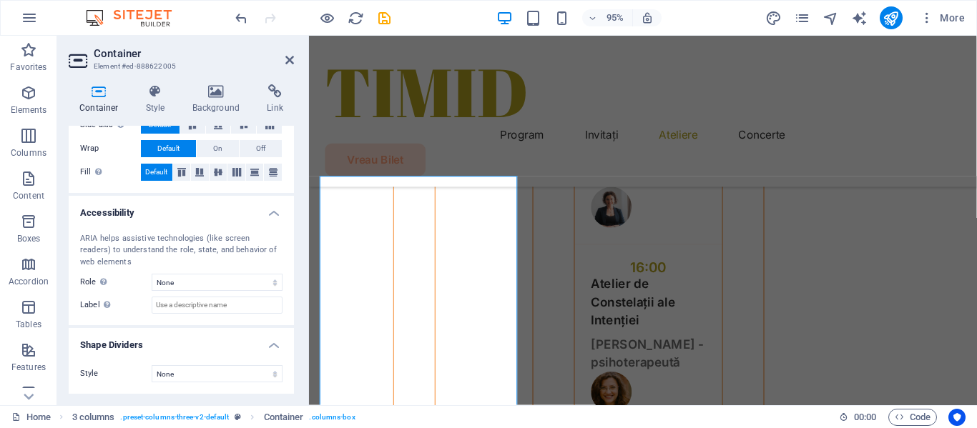
scroll to position [0, 0]
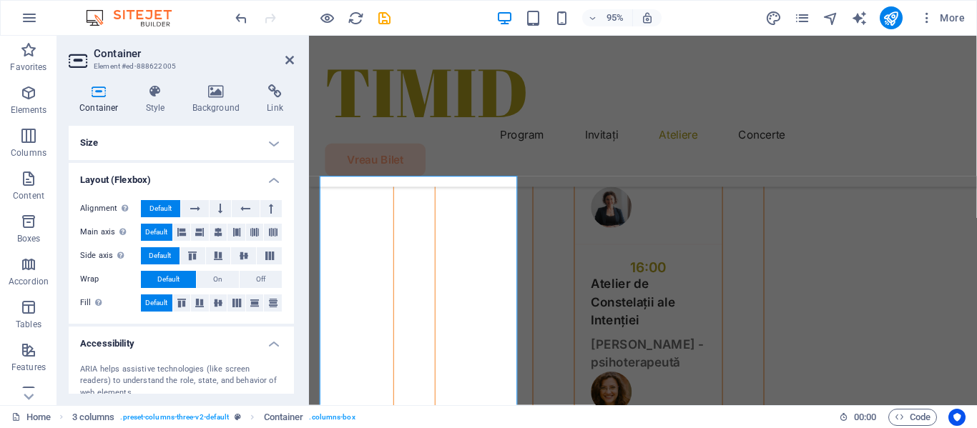
click at [189, 148] on h4 "Size" at bounding box center [181, 143] width 225 height 34
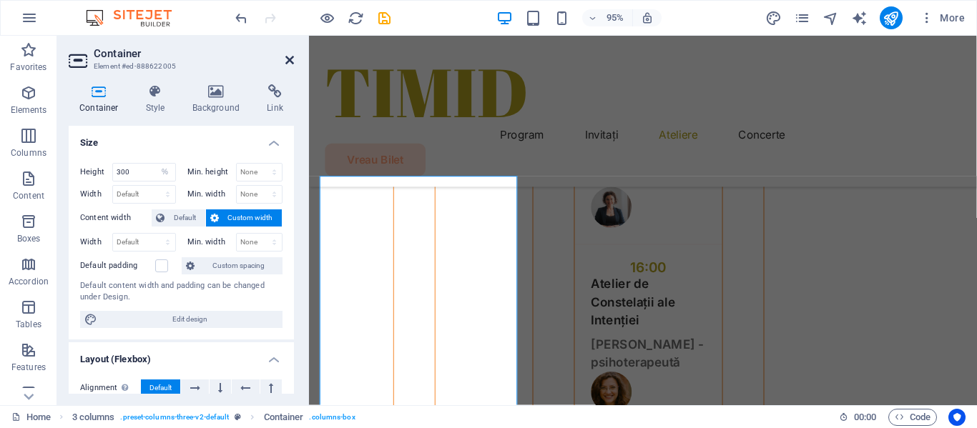
click at [290, 59] on icon at bounding box center [289, 59] width 9 height 11
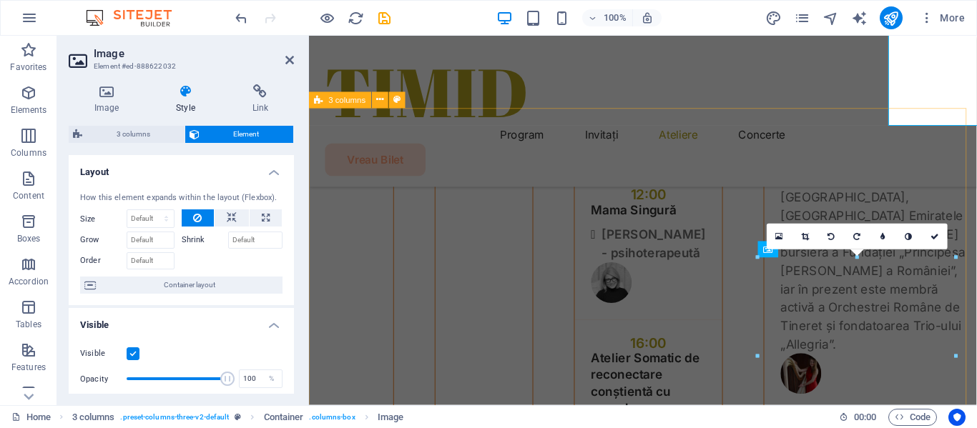
scroll to position [4723, 0]
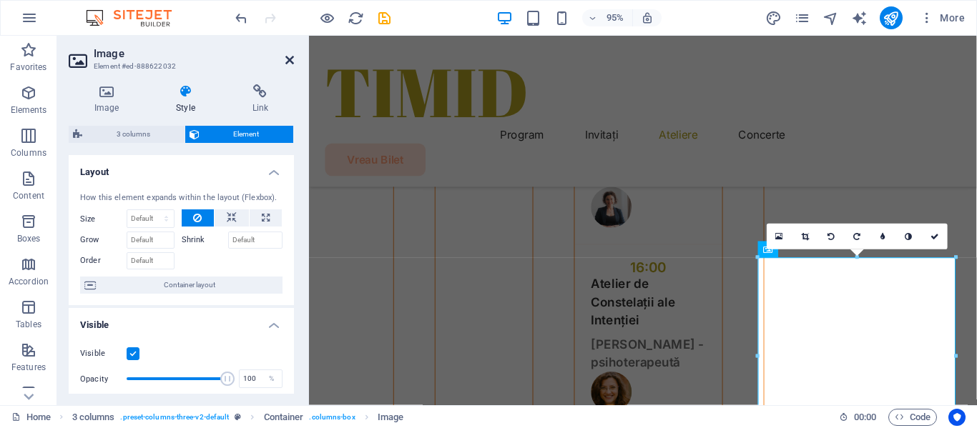
click at [287, 59] on icon at bounding box center [289, 59] width 9 height 11
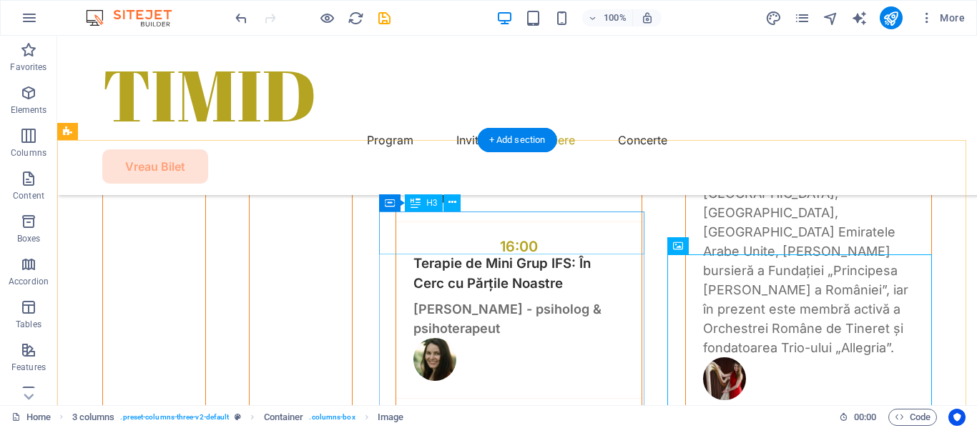
scroll to position [4238, 0]
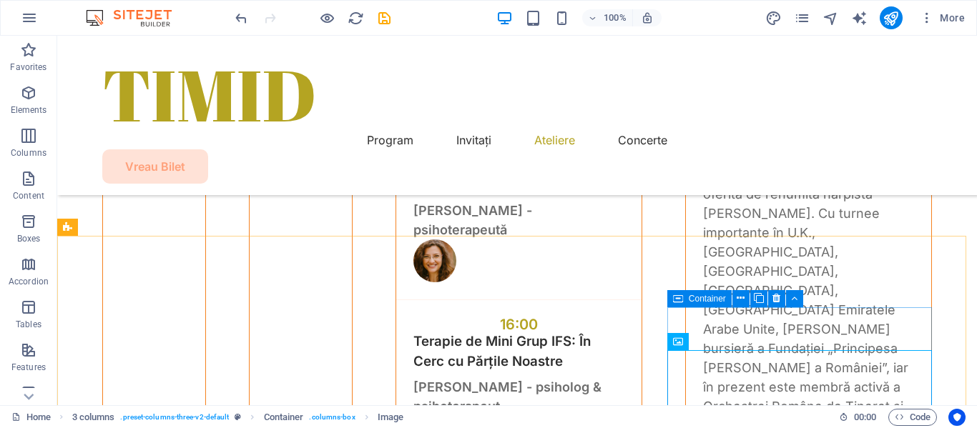
click at [702, 298] on span "Container" at bounding box center [707, 299] width 37 height 9
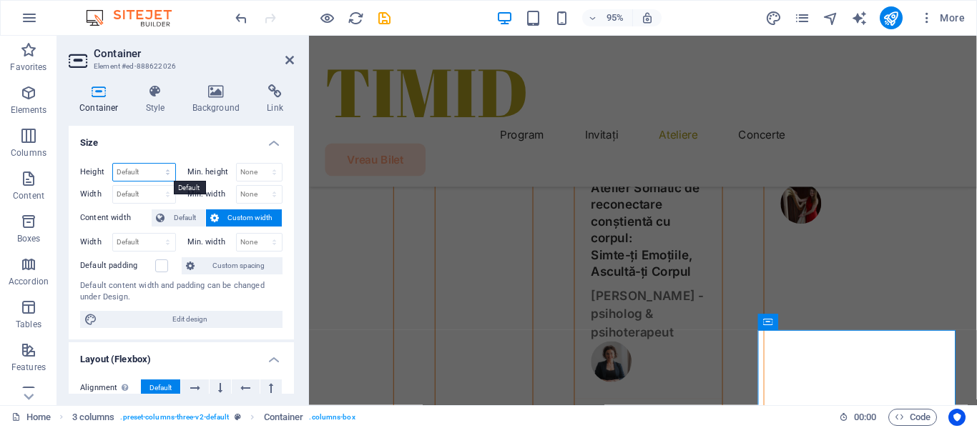
click at [144, 172] on select "Default px rem % vh vw" at bounding box center [144, 172] width 62 height 17
select select "%"
click at [153, 164] on select "Default px rem % vh vw" at bounding box center [144, 172] width 62 height 17
type input "300"
click at [192, 142] on h4 "Size" at bounding box center [181, 139] width 225 height 26
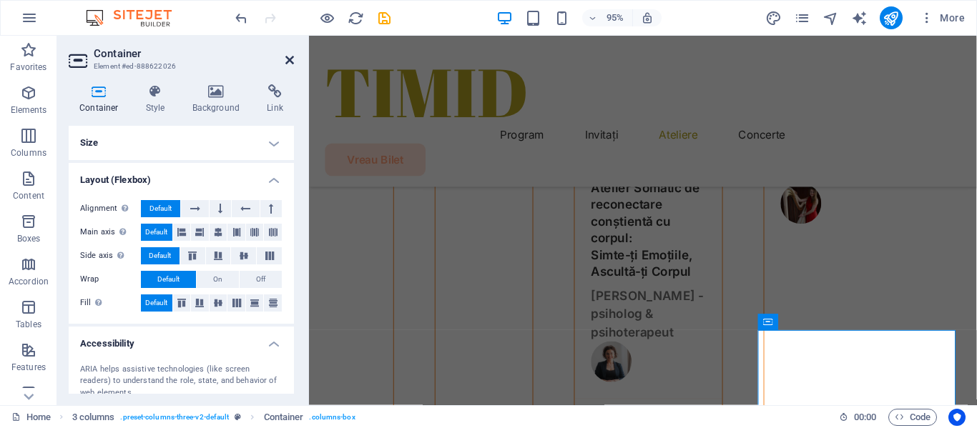
click at [286, 59] on icon at bounding box center [289, 59] width 9 height 11
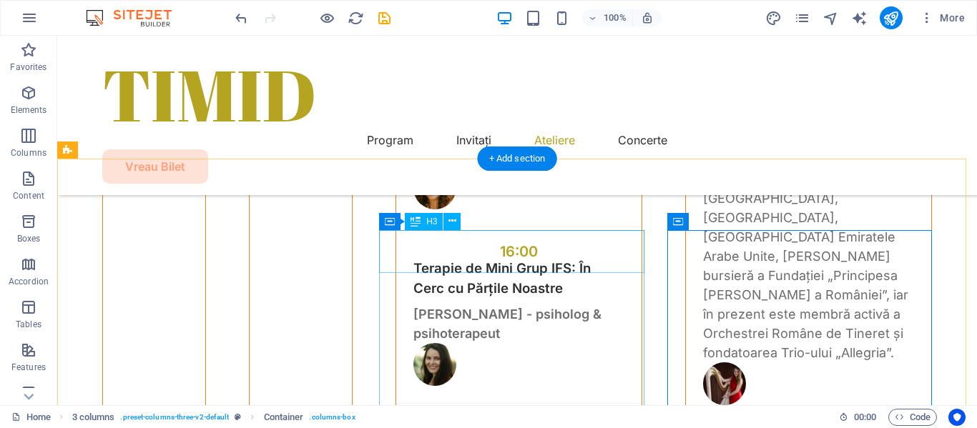
scroll to position [4309, 0]
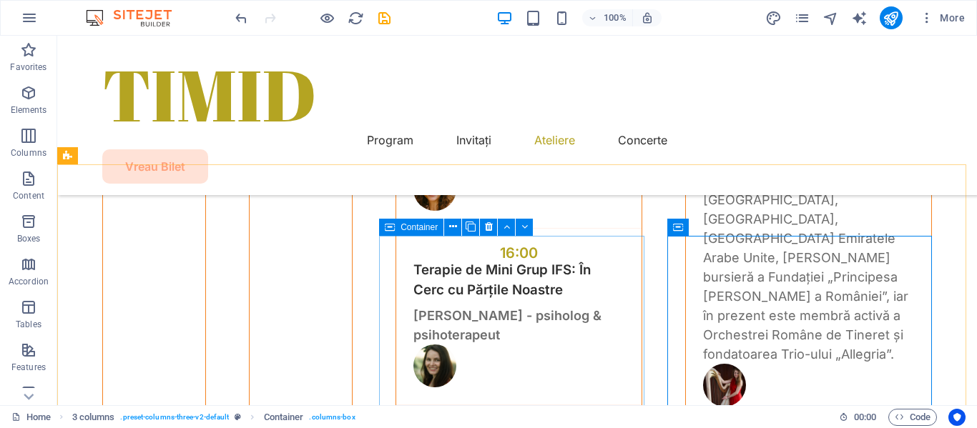
click at [393, 223] on icon at bounding box center [390, 227] width 10 height 17
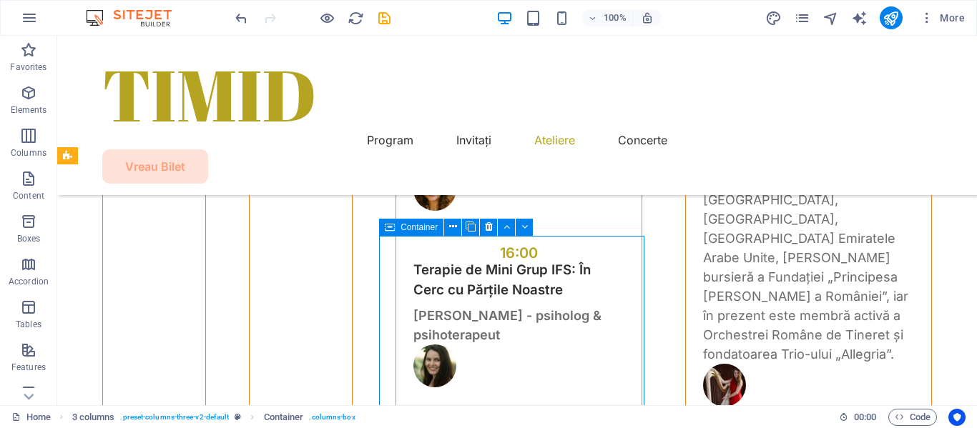
click at [393, 223] on icon at bounding box center [390, 227] width 10 height 17
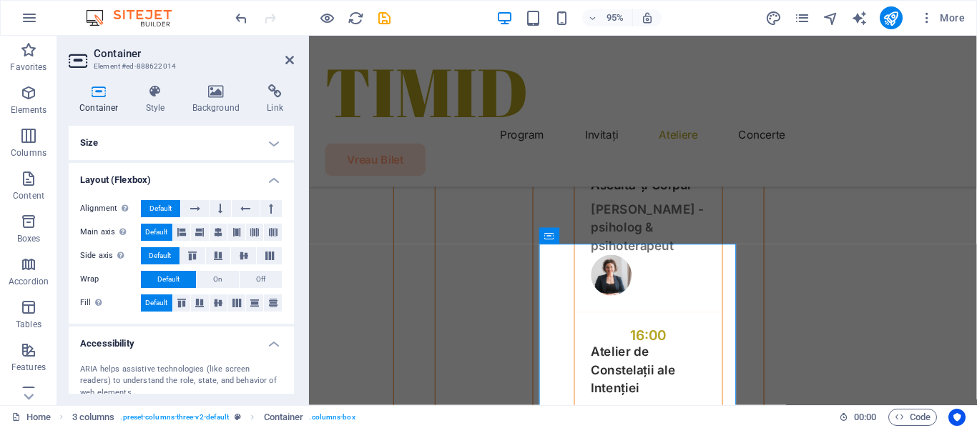
click at [95, 144] on h4 "Size" at bounding box center [181, 143] width 225 height 34
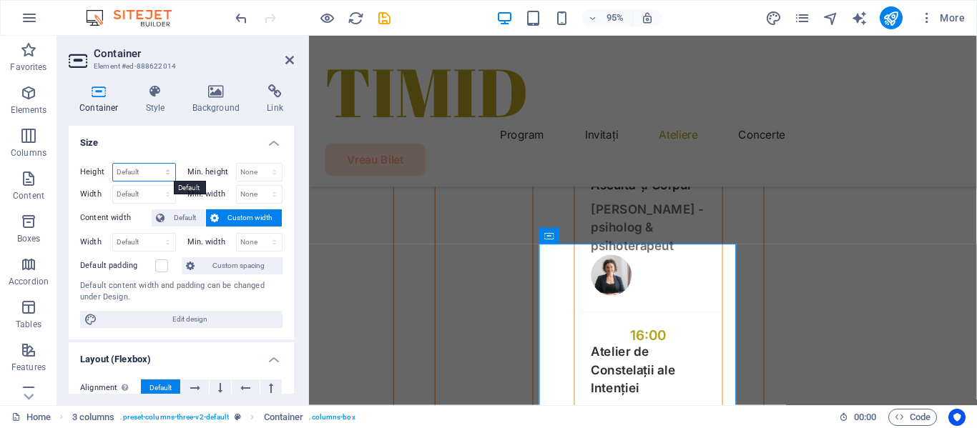
click at [148, 175] on select "Default px rem % vh vw" at bounding box center [144, 172] width 62 height 17
select select "%"
click at [153, 164] on select "Default px rem % vh vw" at bounding box center [144, 172] width 62 height 17
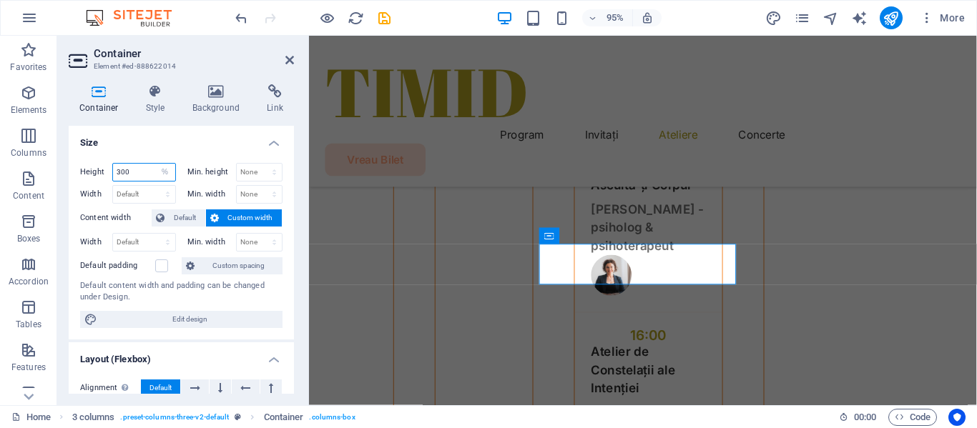
type input "300"
click at [200, 144] on h4 "Size" at bounding box center [181, 139] width 225 height 26
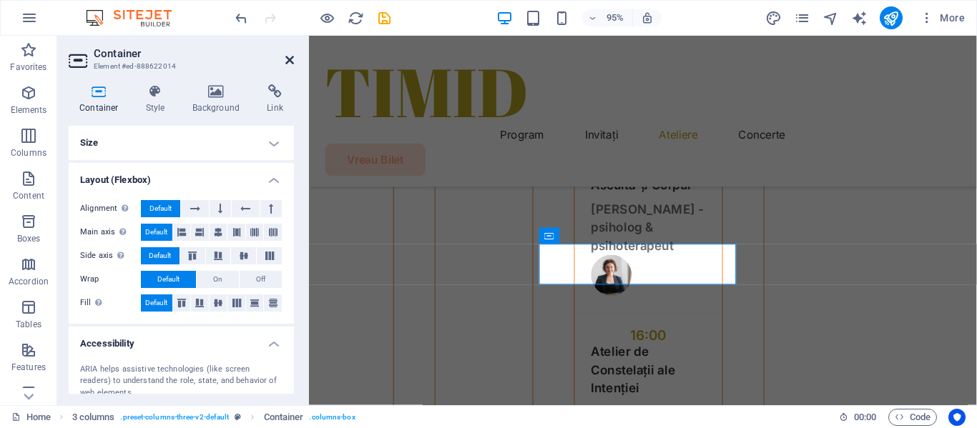
click at [287, 62] on icon at bounding box center [289, 59] width 9 height 11
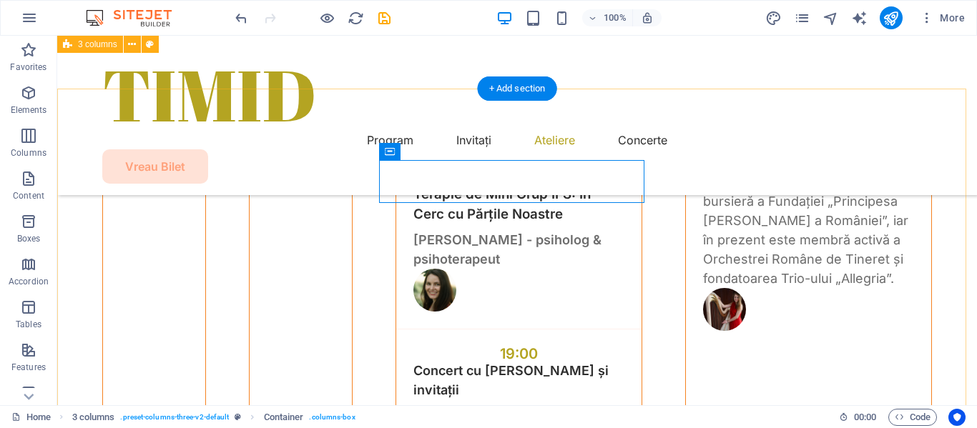
scroll to position [4381, 0]
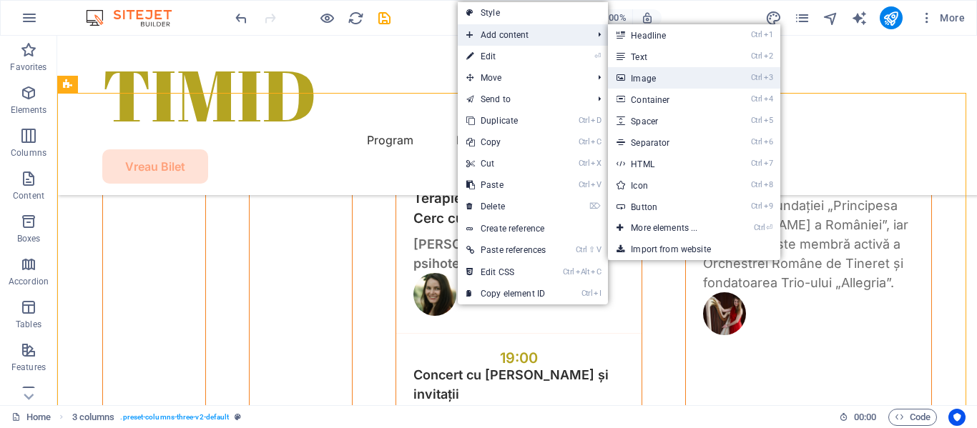
click at [639, 79] on link "Ctrl 3 Image" at bounding box center [667, 77] width 118 height 21
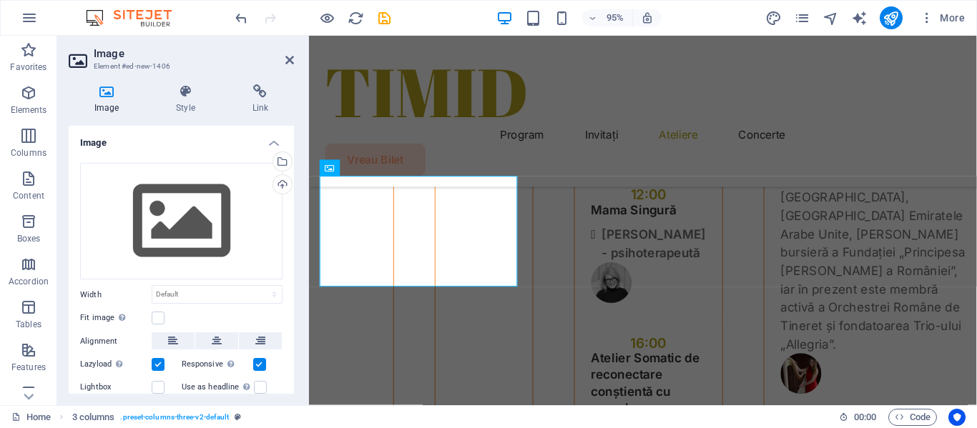
scroll to position [4723, 0]
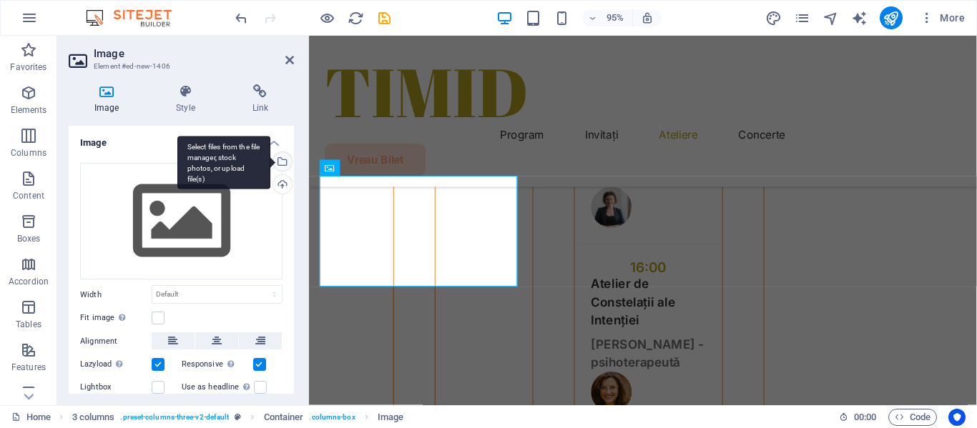
click at [280, 163] on div "Select files from the file manager, stock photos, or upload file(s)" at bounding box center [280, 162] width 21 height 21
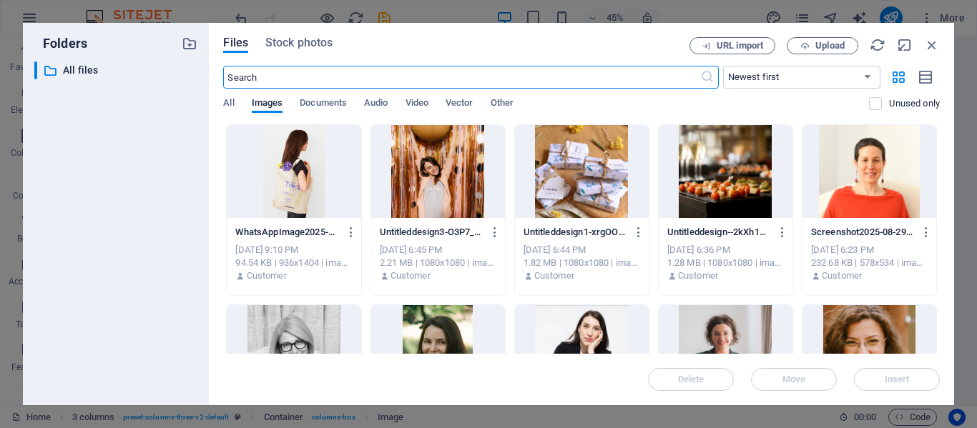
scroll to position [4671, 0]
click at [314, 165] on div at bounding box center [294, 171] width 134 height 93
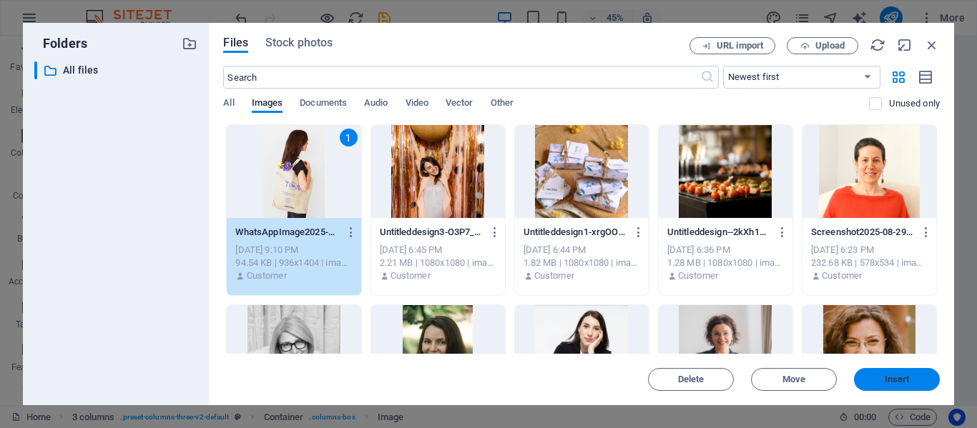
click at [865, 373] on button "Insert" at bounding box center [897, 379] width 86 height 23
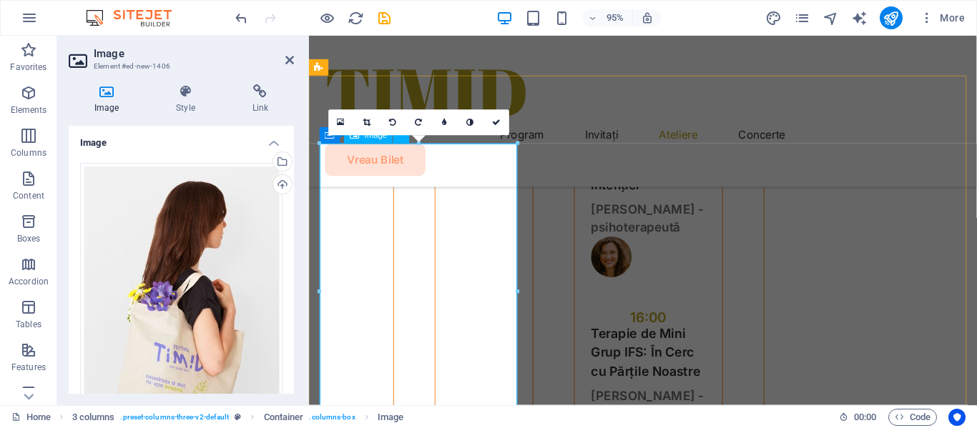
scroll to position [4865, 0]
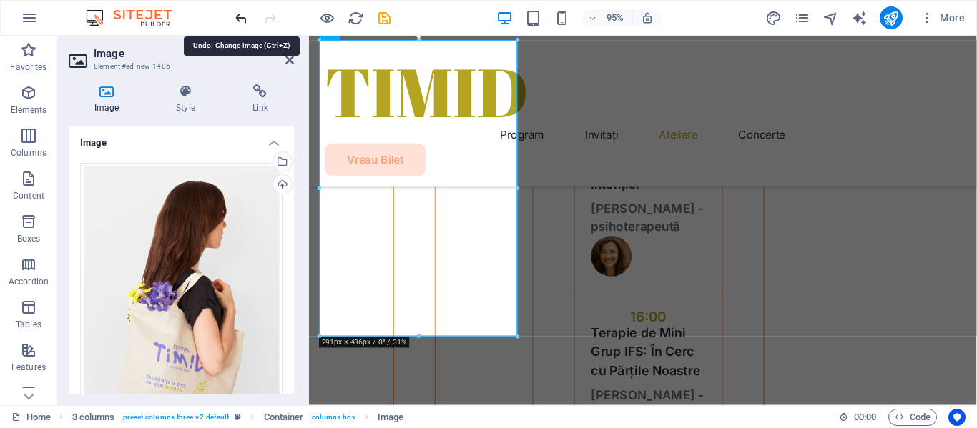
click at [240, 20] on icon "undo" at bounding box center [241, 18] width 16 height 16
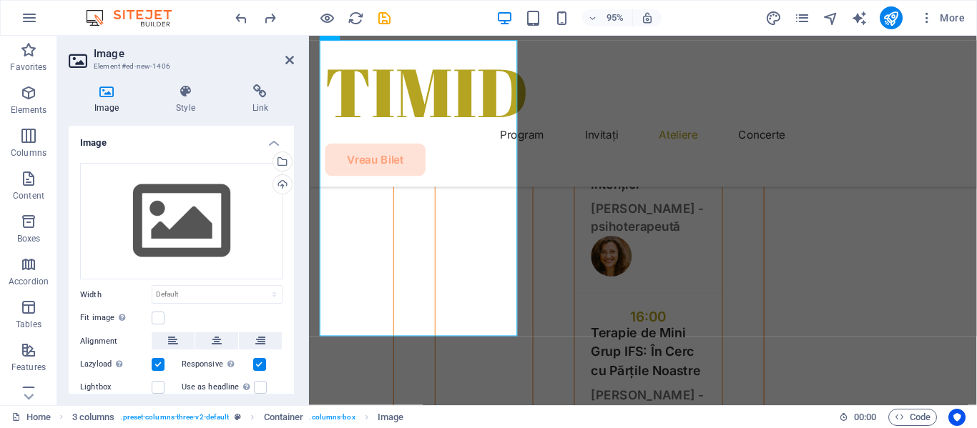
click at [294, 58] on aside "Image Element #ed-new-1406 Image Style Link Image Drag files here, click to cho…" at bounding box center [183, 221] width 252 height 370
click at [288, 57] on icon at bounding box center [289, 59] width 9 height 11
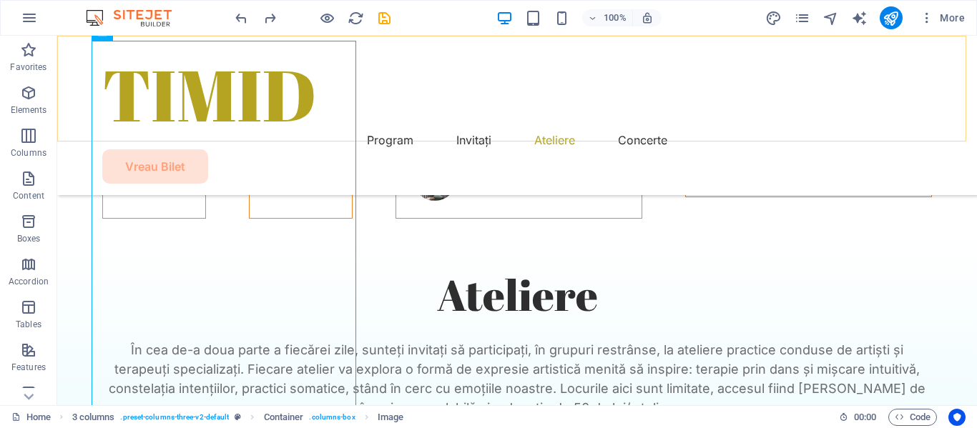
scroll to position [4504, 0]
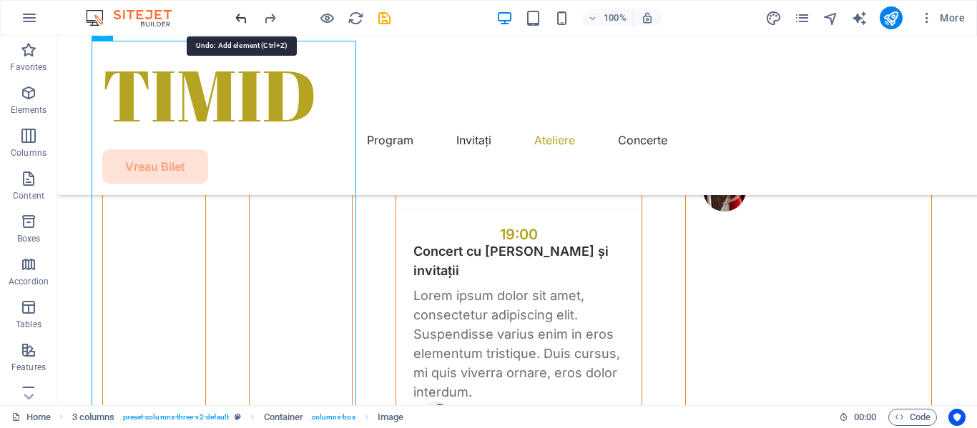
click at [240, 18] on icon "undo" at bounding box center [241, 18] width 16 height 16
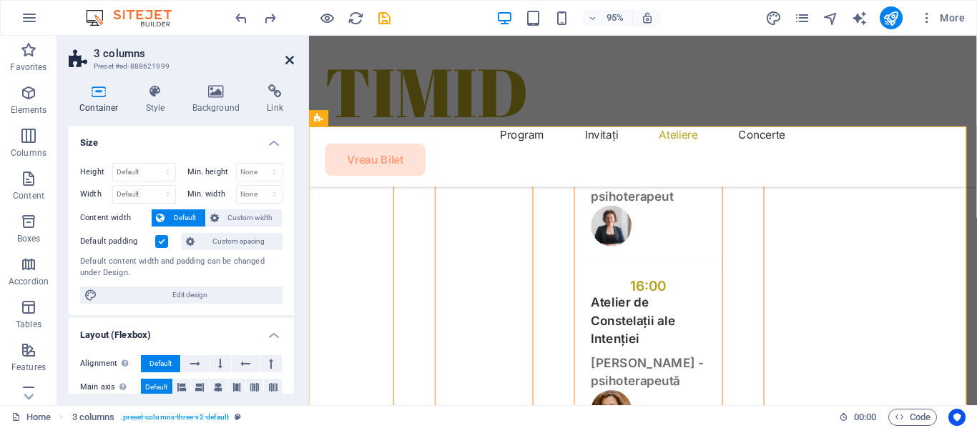
click at [288, 57] on icon at bounding box center [289, 59] width 9 height 11
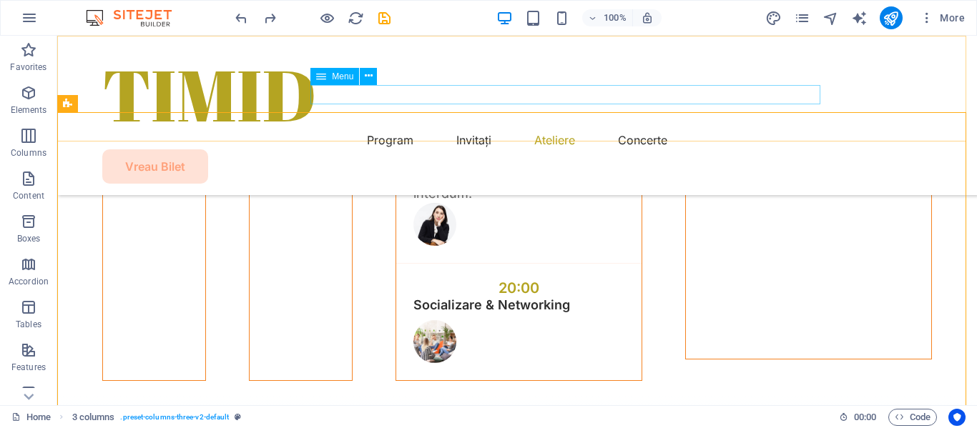
scroll to position [4361, 0]
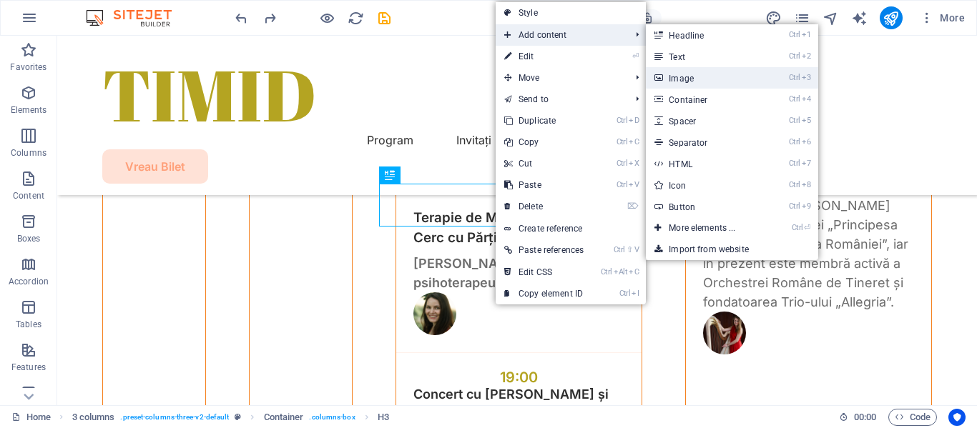
click at [681, 79] on link "Ctrl 3 Image" at bounding box center [705, 77] width 118 height 21
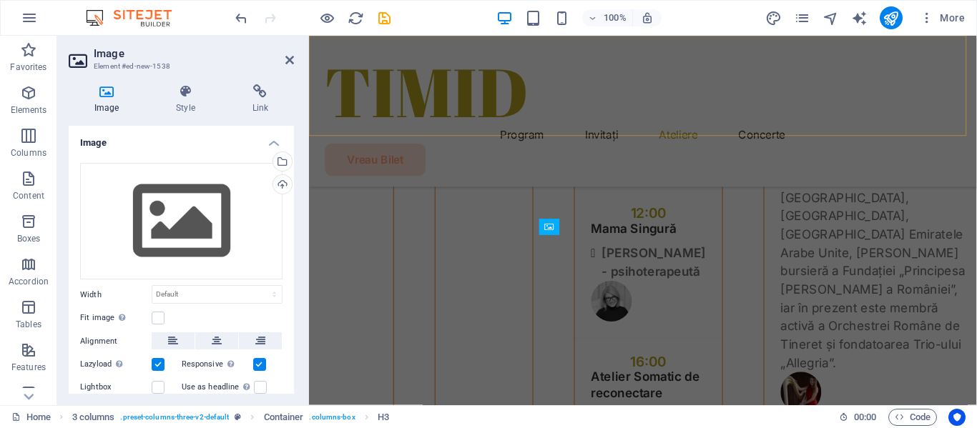
scroll to position [4703, 0]
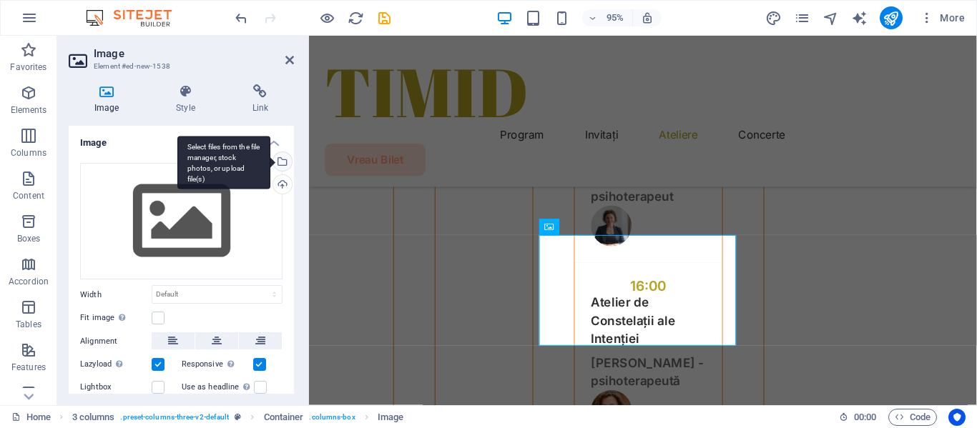
click at [280, 153] on div "Select files from the file manager, stock photos, or upload file(s)" at bounding box center [280, 162] width 21 height 21
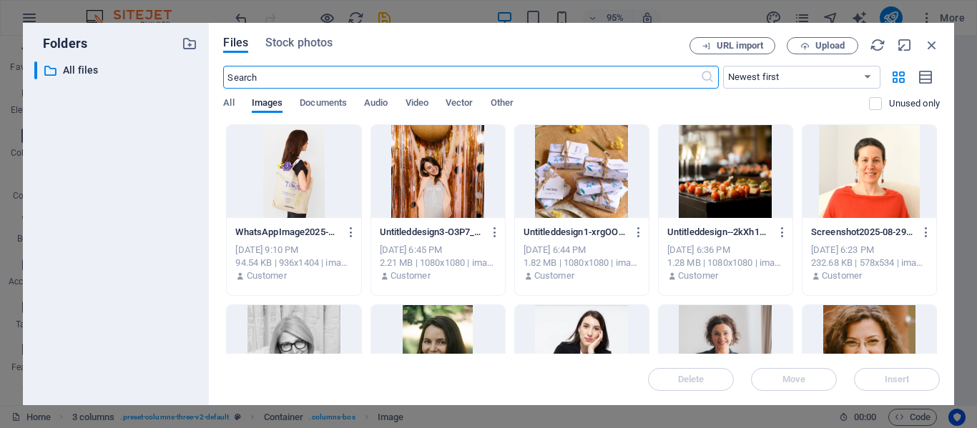
scroll to position [4652, 0]
click at [297, 167] on div at bounding box center [294, 171] width 134 height 93
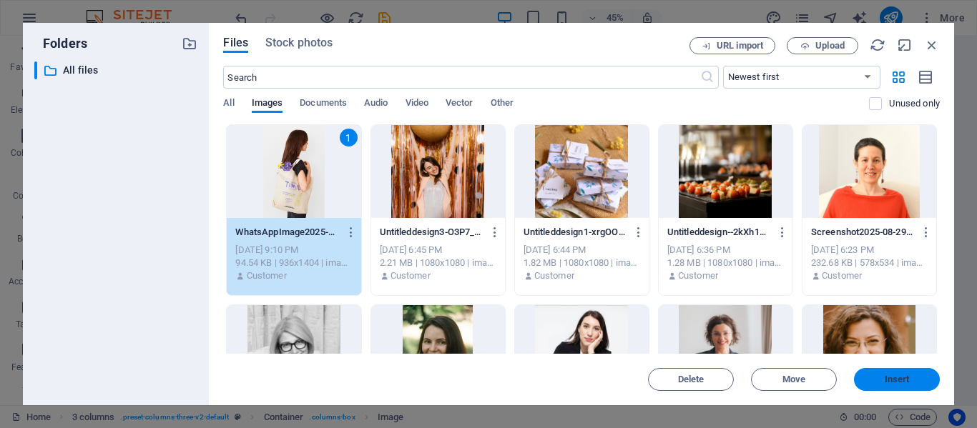
click at [882, 377] on span "Insert" at bounding box center [896, 379] width 74 height 9
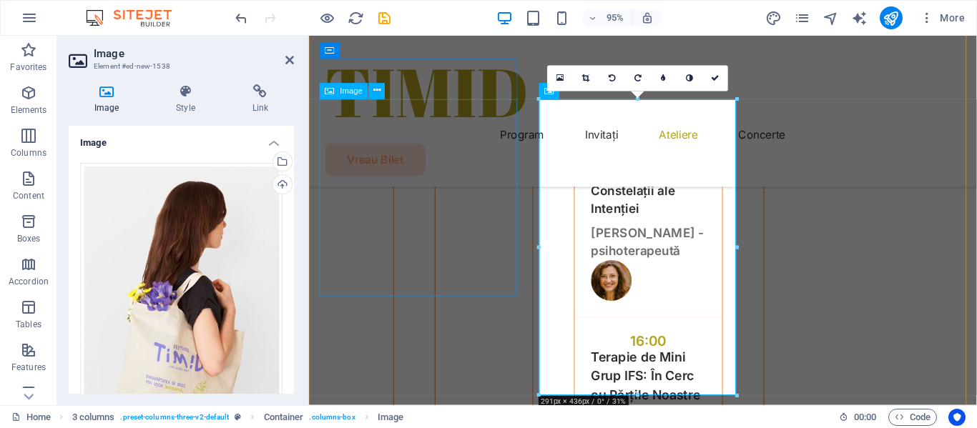
scroll to position [4846, 0]
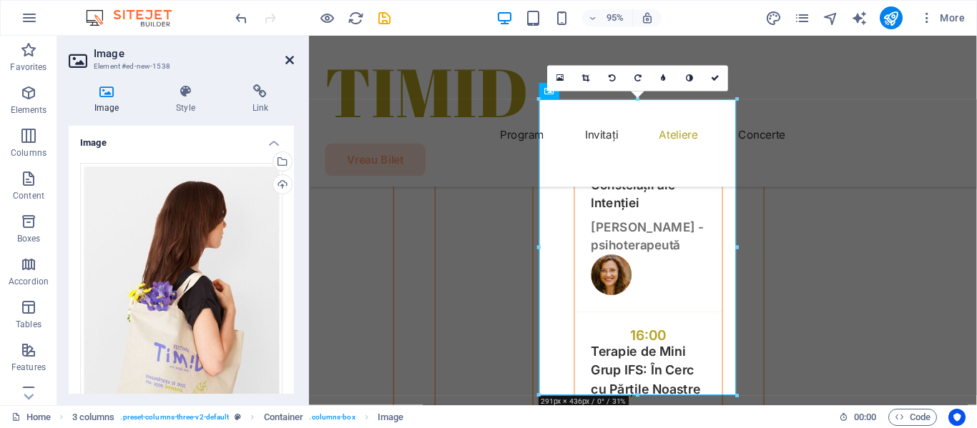
click at [290, 57] on icon at bounding box center [289, 59] width 9 height 11
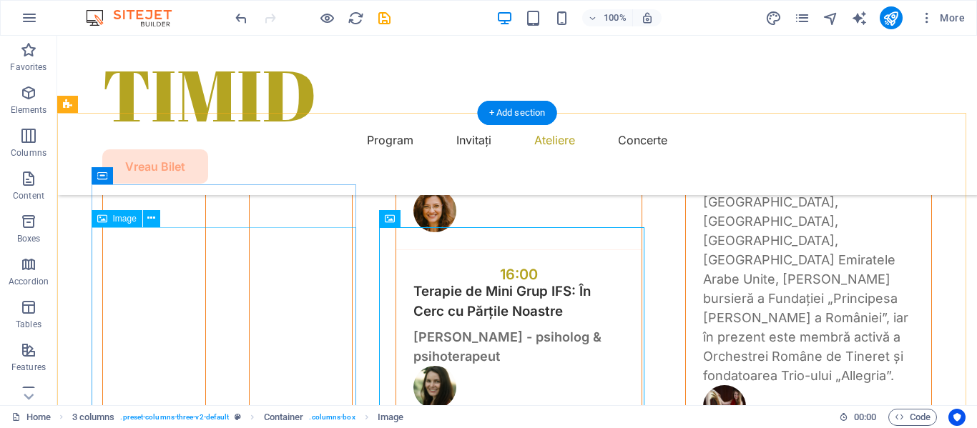
scroll to position [4271, 0]
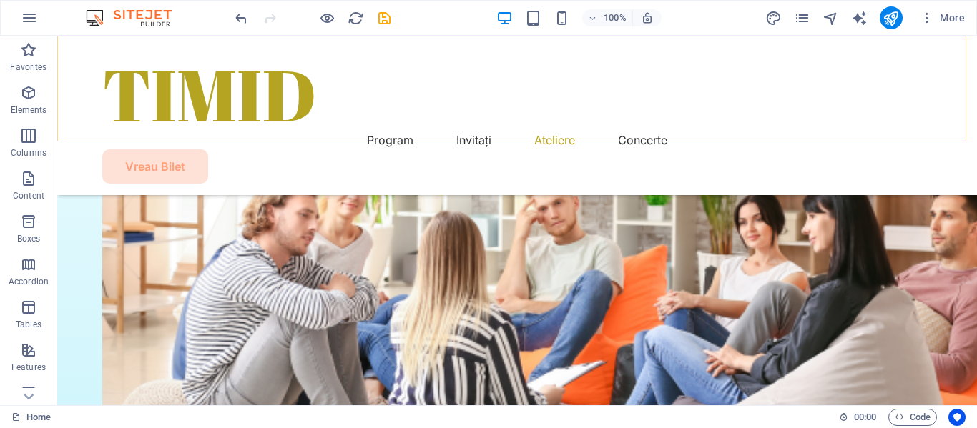
scroll to position [5381, 0]
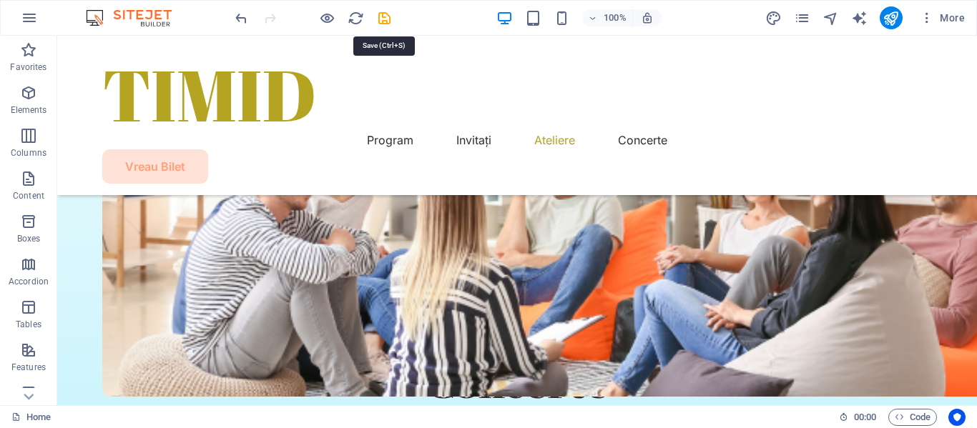
click at [387, 18] on icon "save" at bounding box center [384, 18] width 16 height 16
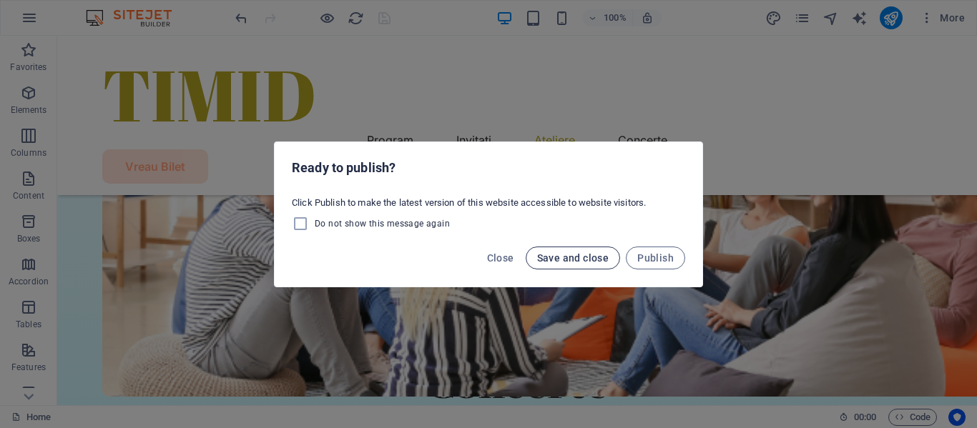
click at [551, 260] on span "Save and close" at bounding box center [573, 257] width 72 height 11
